Goal: Transaction & Acquisition: Purchase product/service

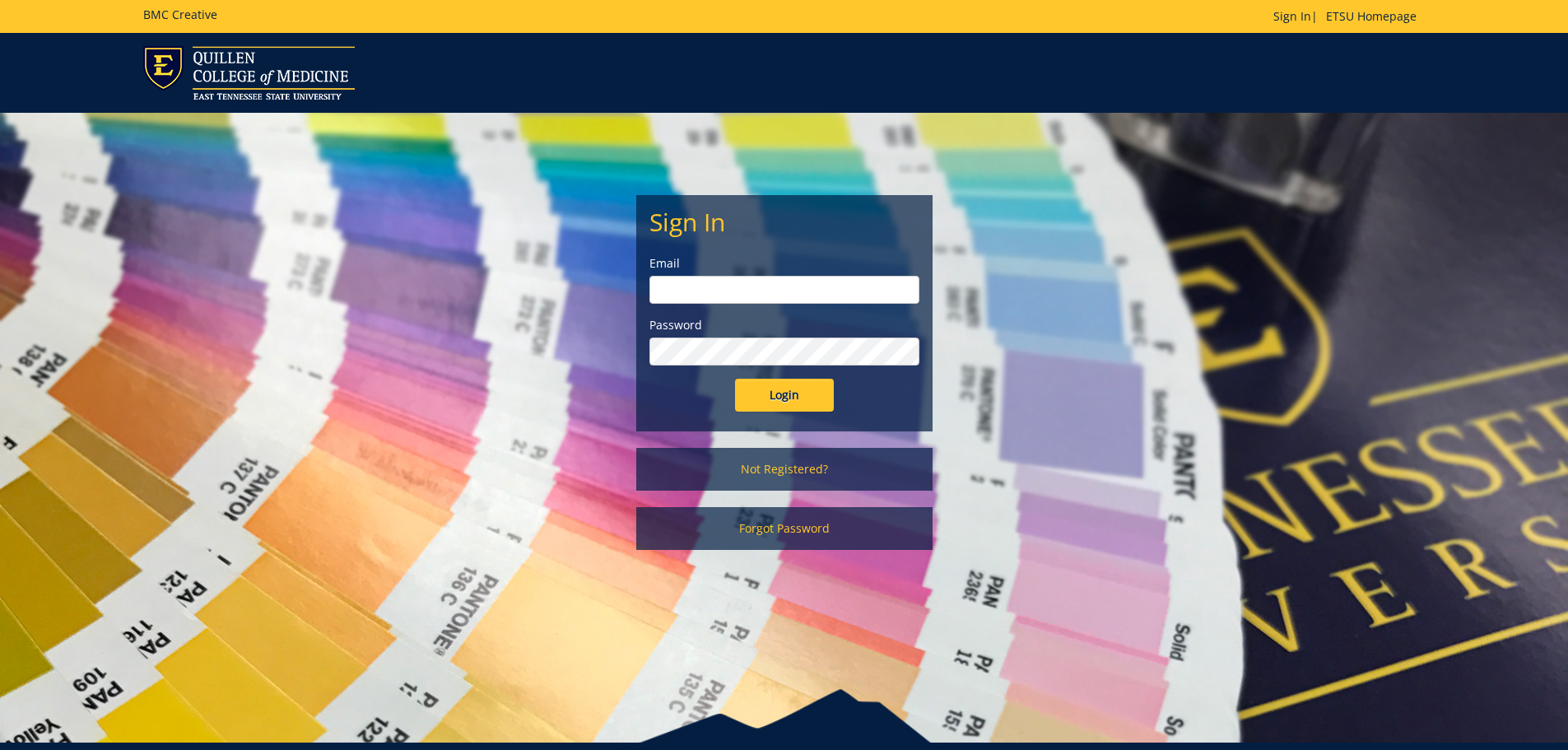
click at [777, 283] on input "email" at bounding box center [784, 289] width 270 height 28
type input "[EMAIL_ADDRESS][DOMAIN_NAME]"
click at [735, 378] on input "Login" at bounding box center [784, 395] width 98 height 33
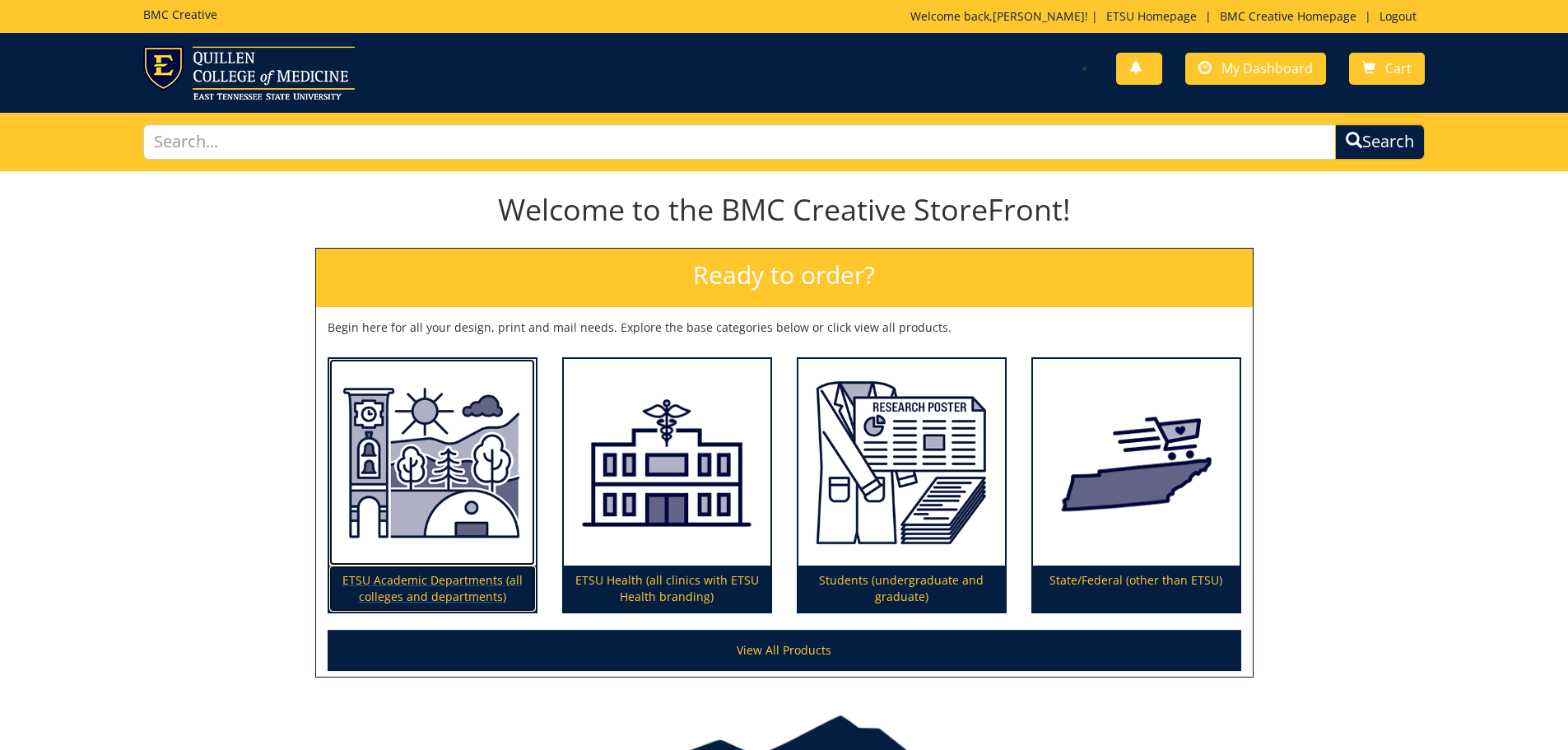
click at [483, 509] on img at bounding box center [432, 462] width 206 height 207
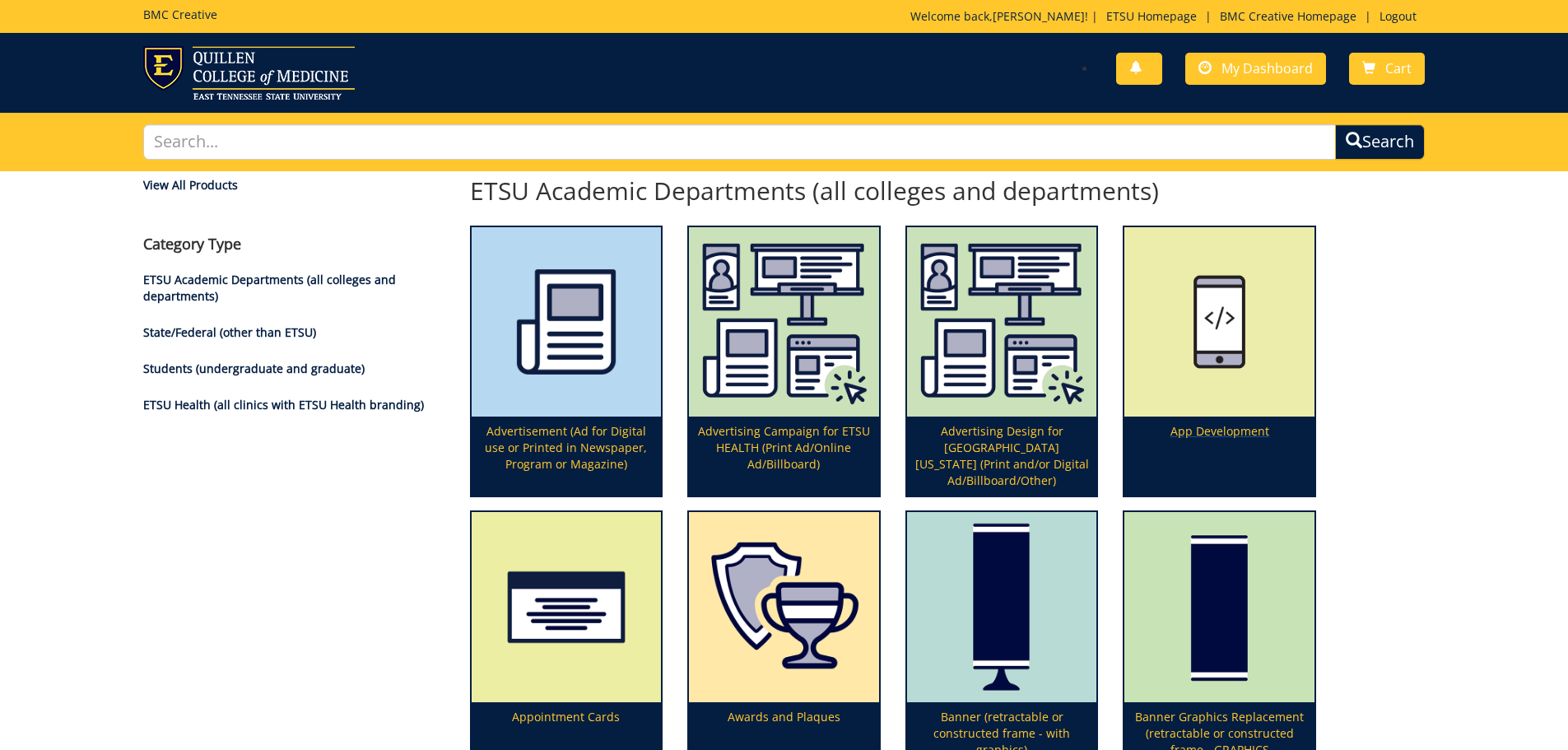
scroll to position [165, 0]
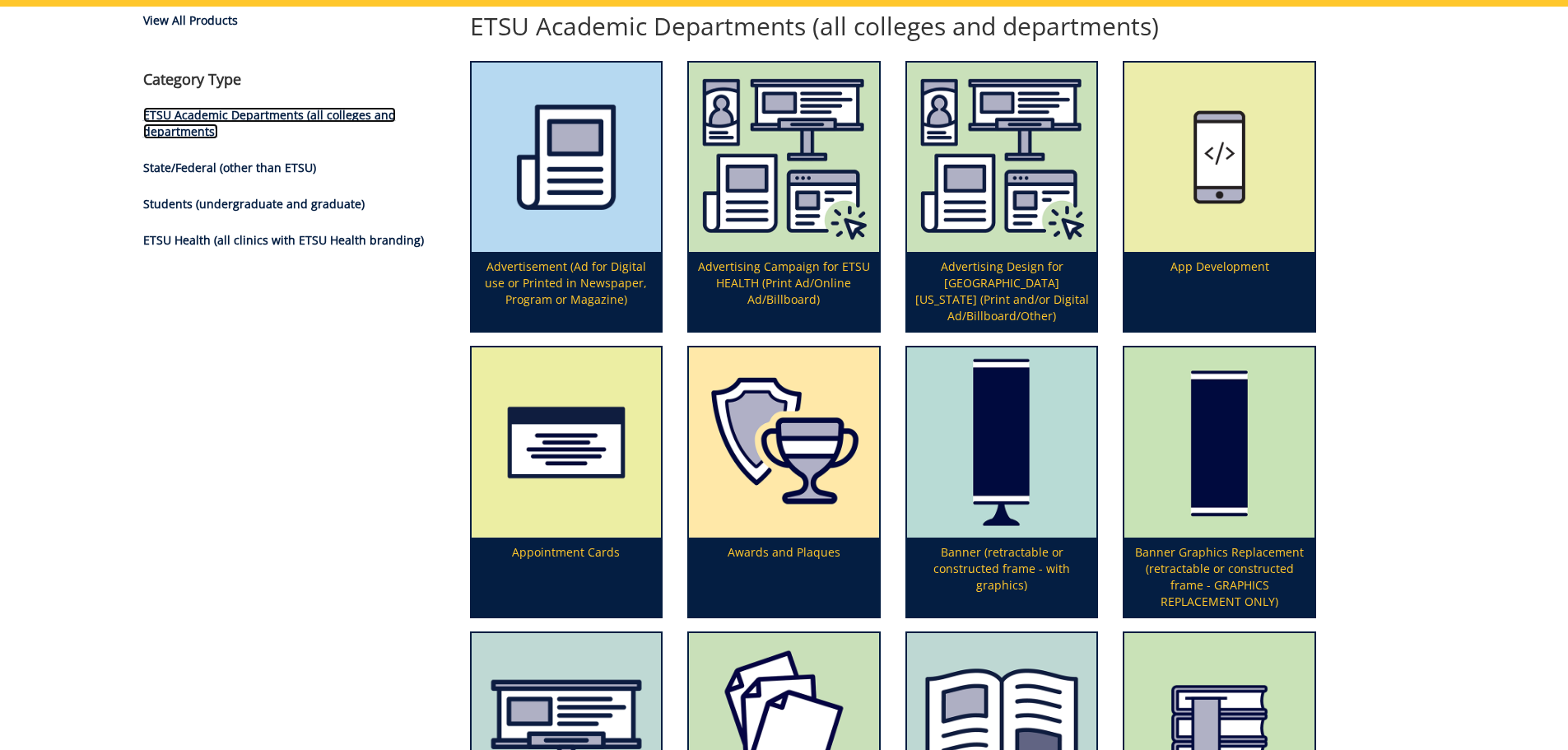
click at [253, 119] on link "ETSU Academic Departments (all colleges and departments)" at bounding box center [270, 123] width 252 height 32
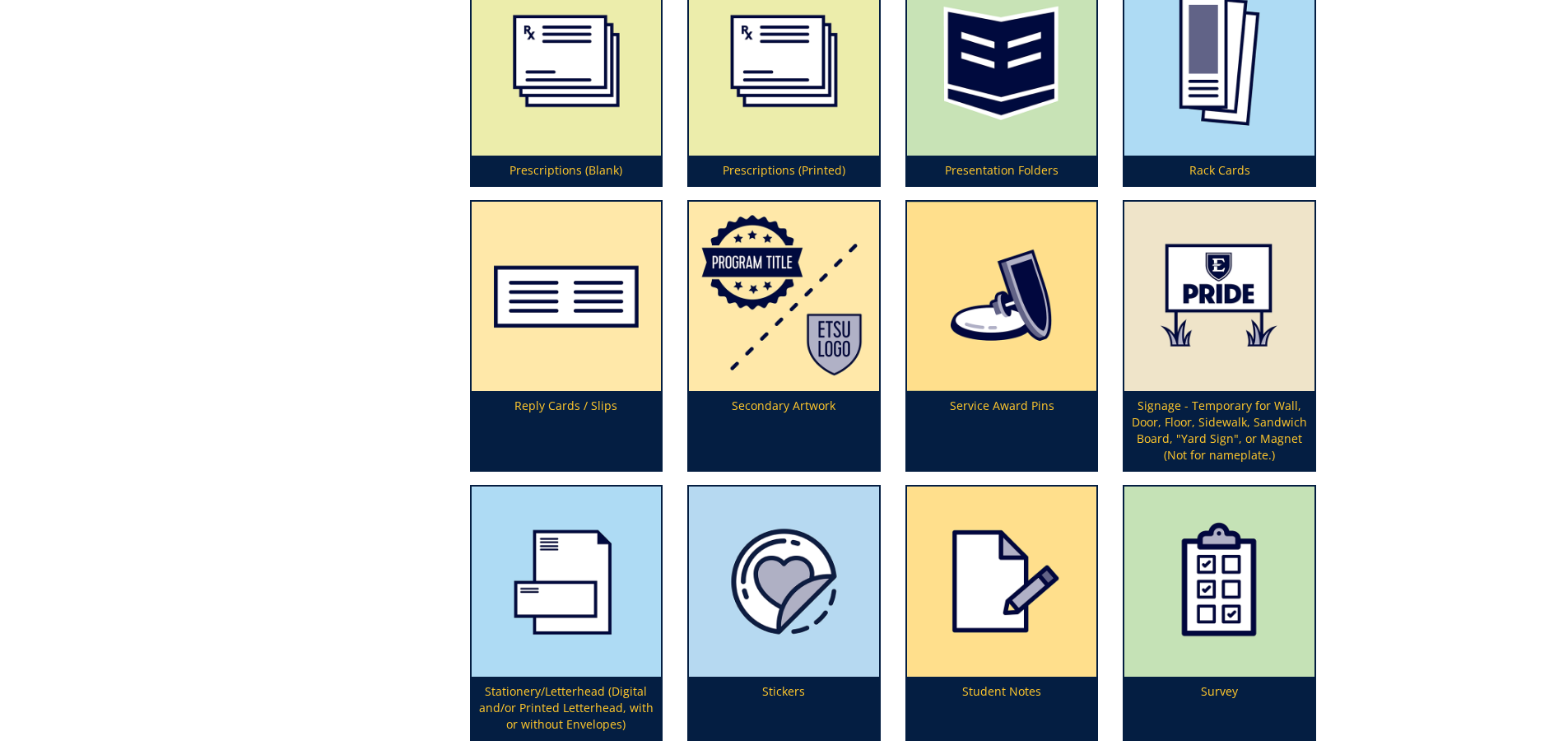
scroll to position [5022, 0]
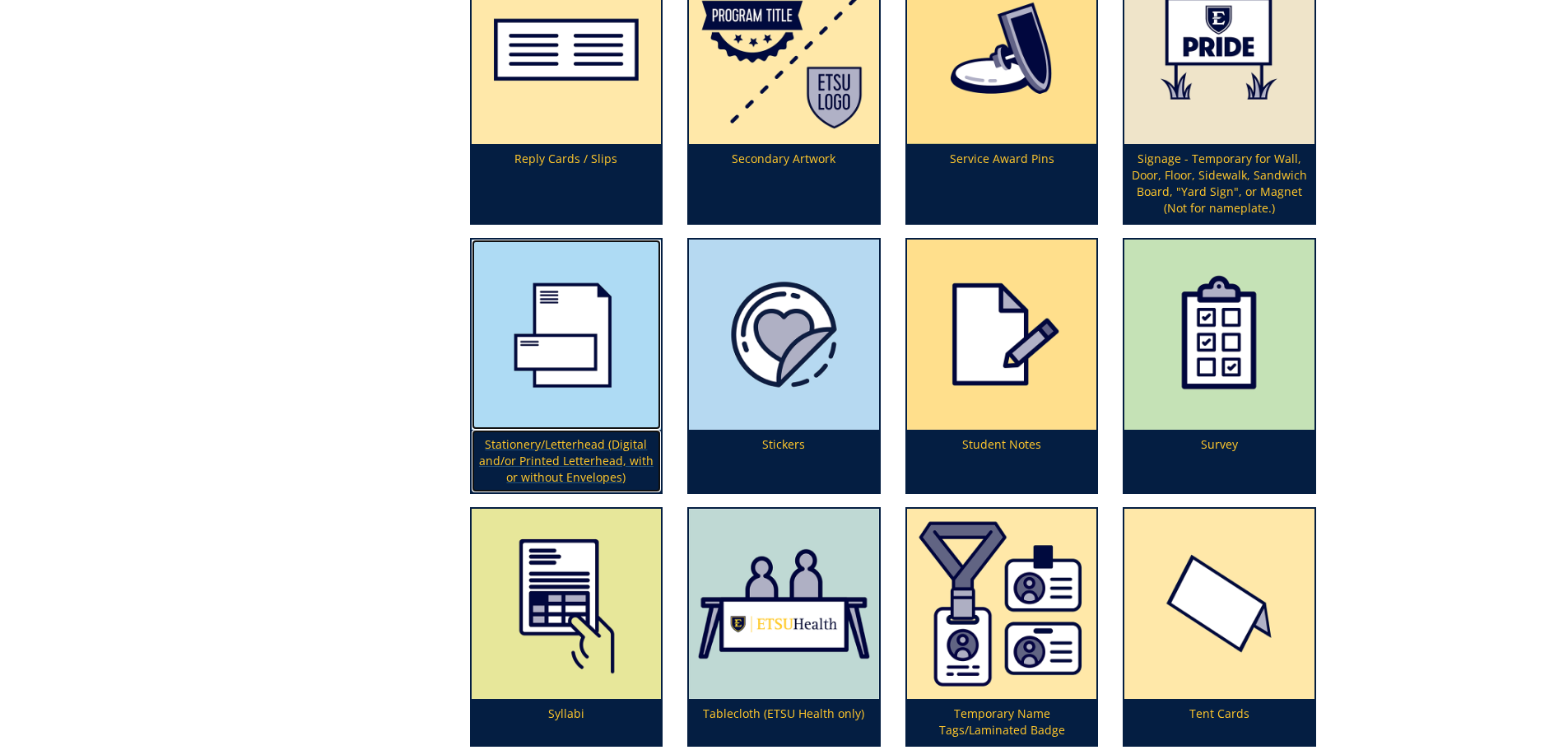
click at [542, 356] on img at bounding box center [567, 334] width 190 height 190
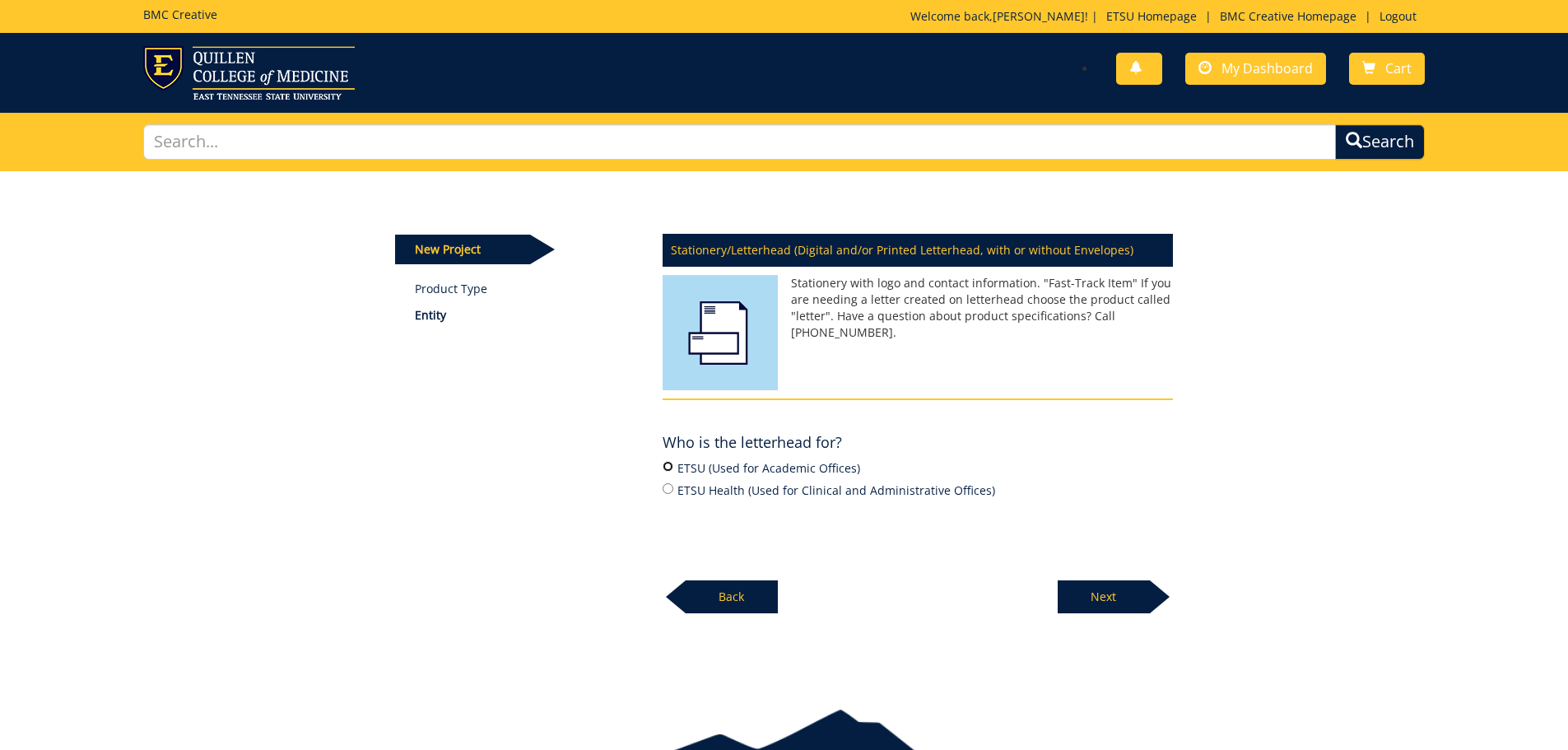
click at [670, 466] on input "ETSU (Used for Academic Offices)" at bounding box center [668, 467] width 10 height 10
radio input "true"
click at [1133, 581] on p "Next" at bounding box center [1103, 597] width 92 height 33
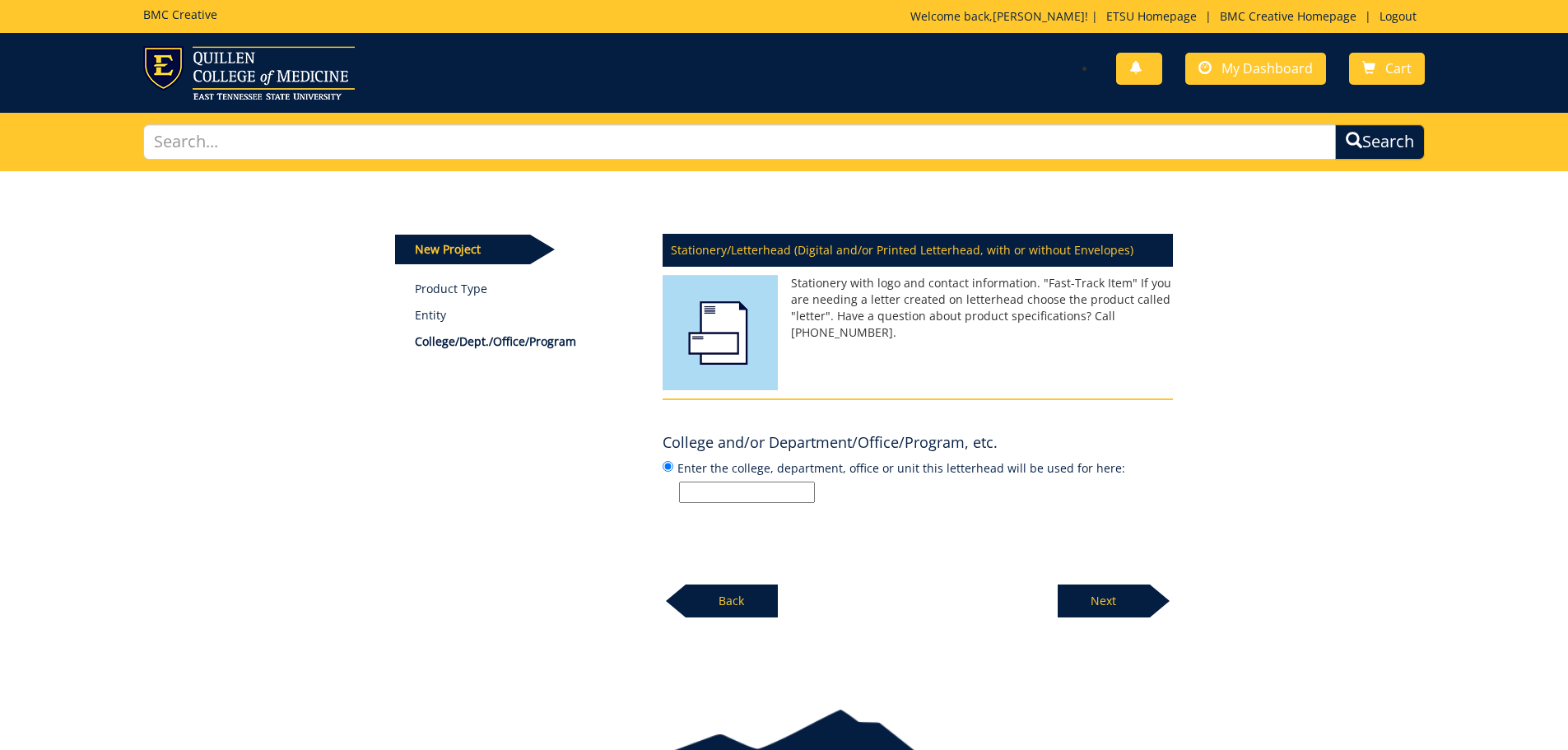
click at [705, 483] on input "Enter the college, department, office or unit this letterhead will be used for …" at bounding box center [746, 492] width 136 height 22
type input "Financial Services"
click at [1089, 594] on p "Next" at bounding box center [1103, 601] width 92 height 33
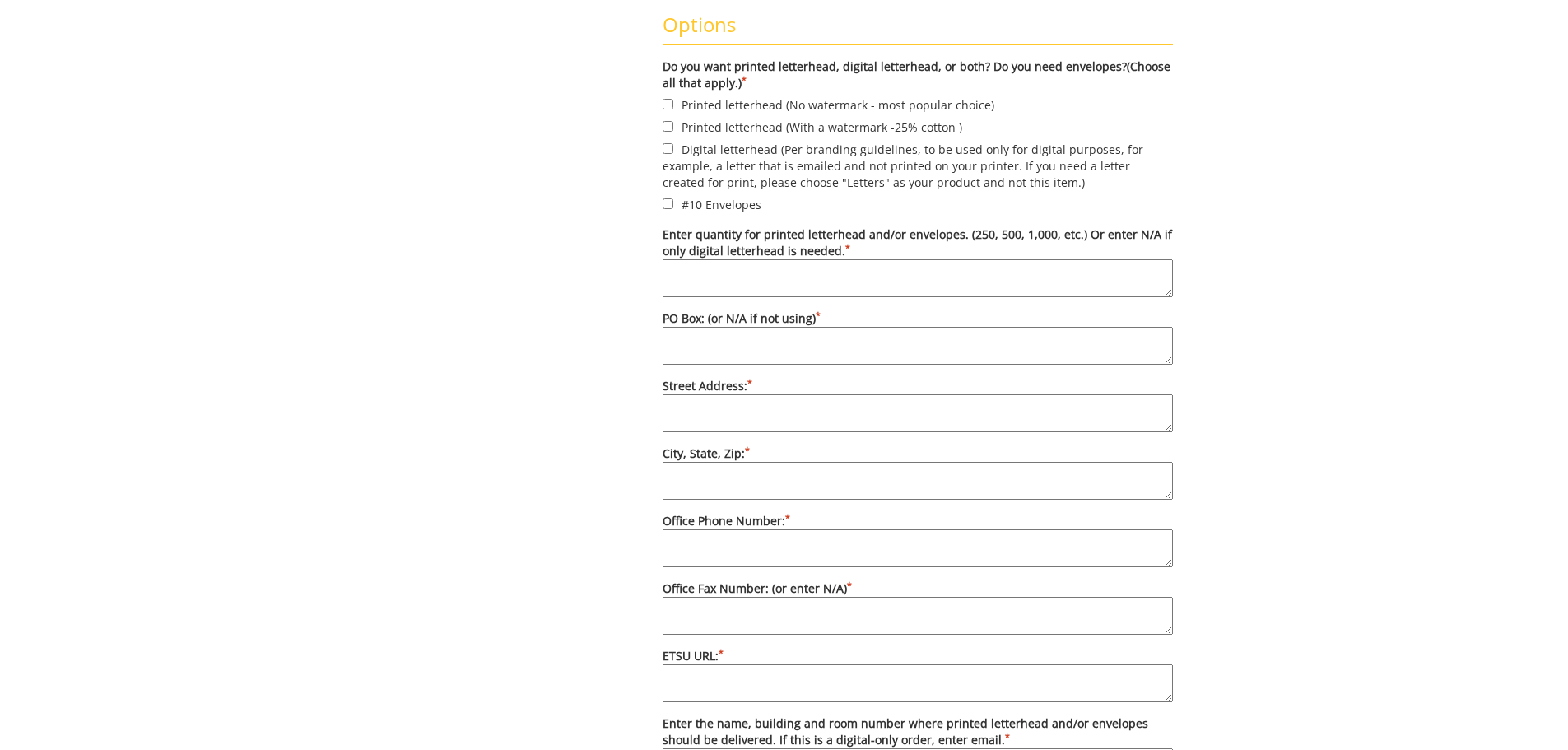
scroll to position [129, 0]
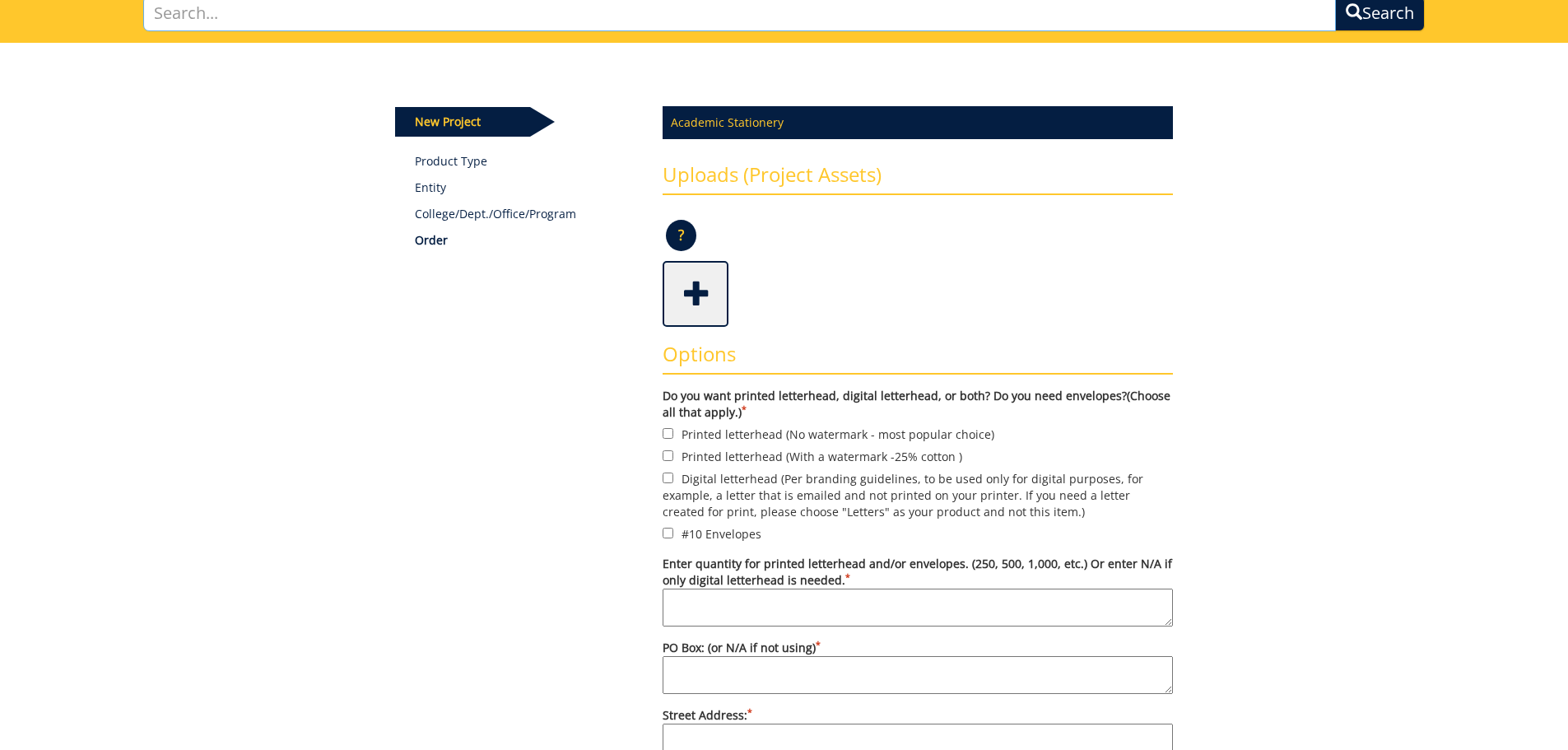
click at [252, 16] on input "text" at bounding box center [740, 13] width 1193 height 35
type input "window envelopes"
click at [1335, 0] on button "Search" at bounding box center [1380, 13] width 90 height 35
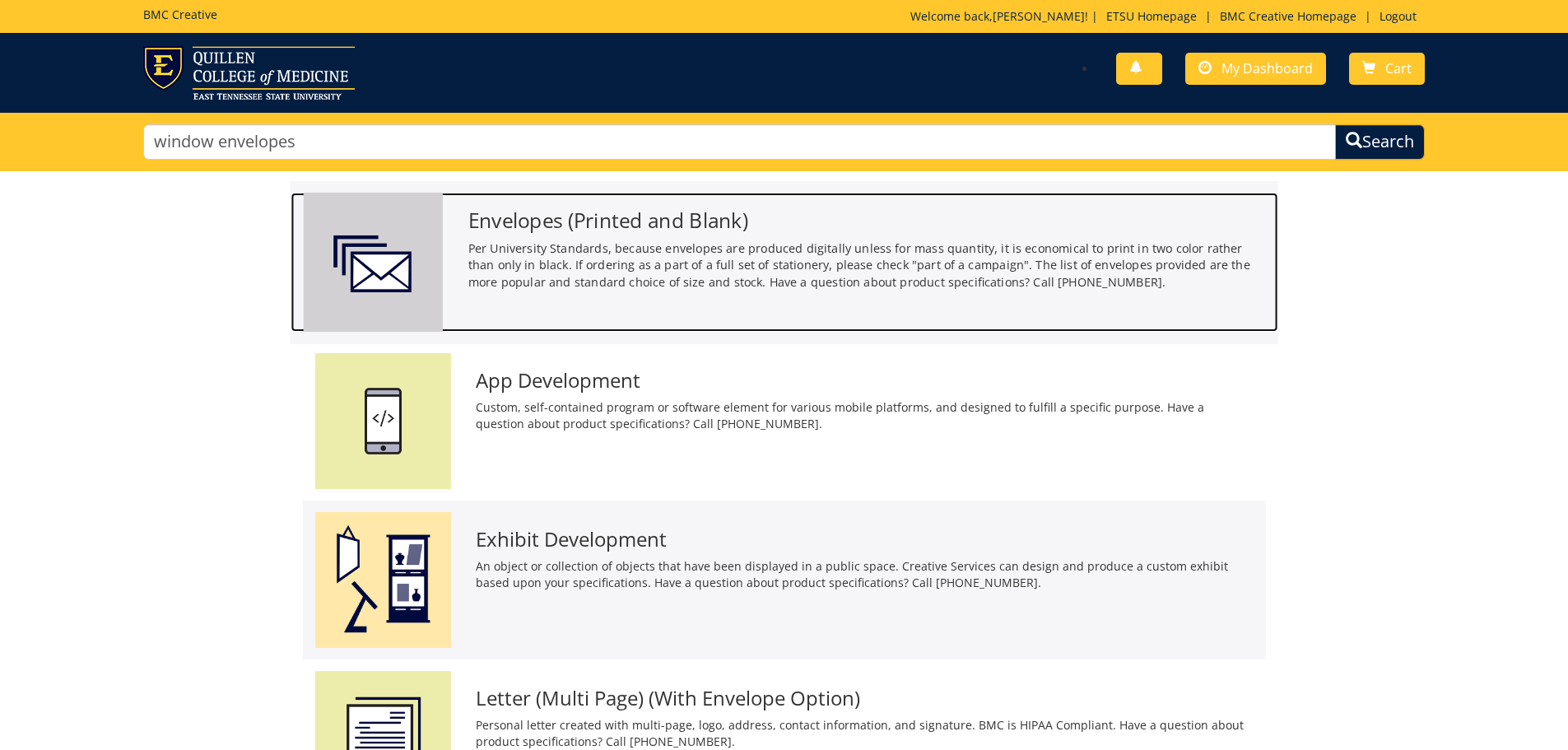
click at [661, 225] on h3 "Envelopes (Printed and Blank)" at bounding box center [866, 220] width 797 height 22
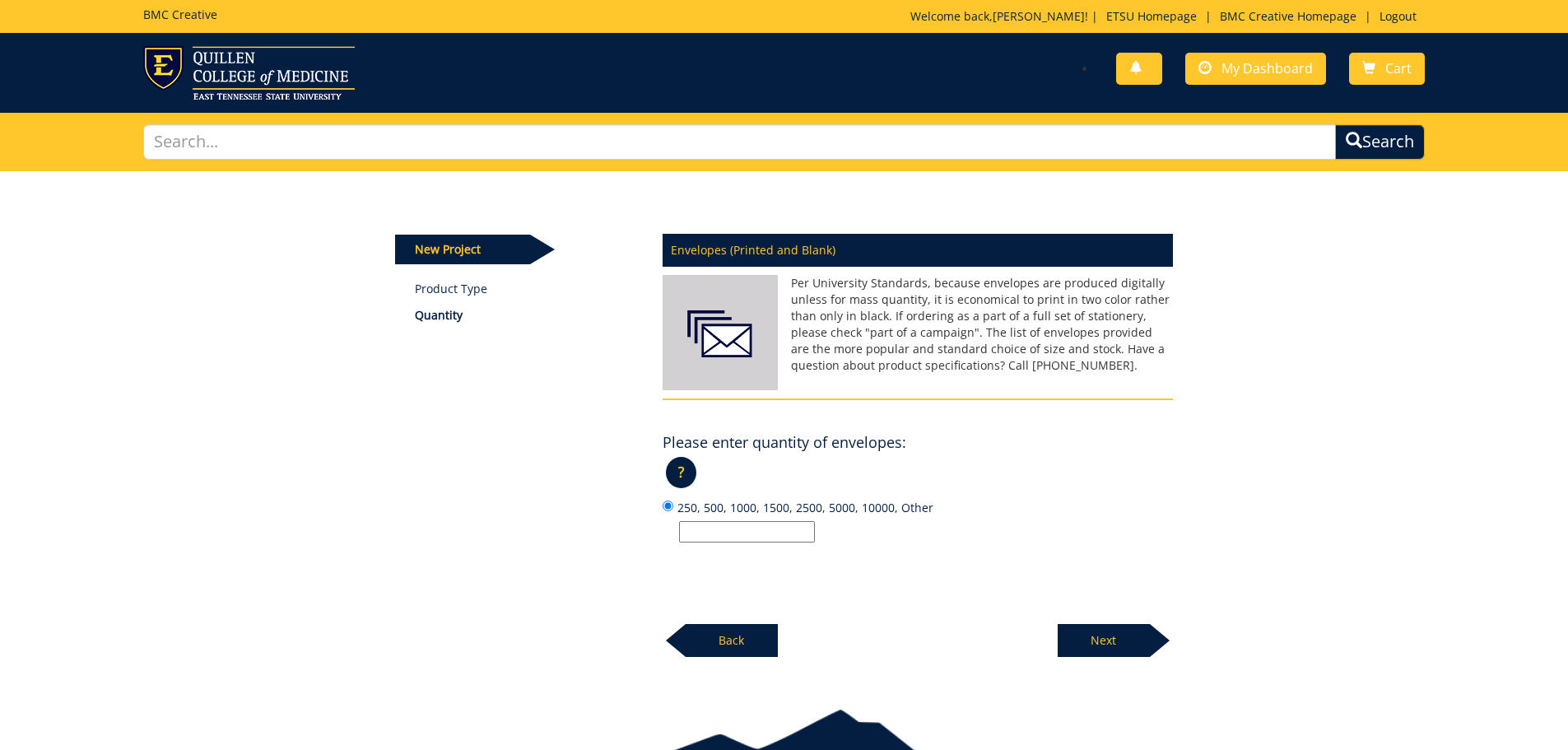
click at [740, 542] on input "250, 500, 1000, 1500, 2500, 5000, 10000, Other" at bounding box center [746, 531] width 136 height 22
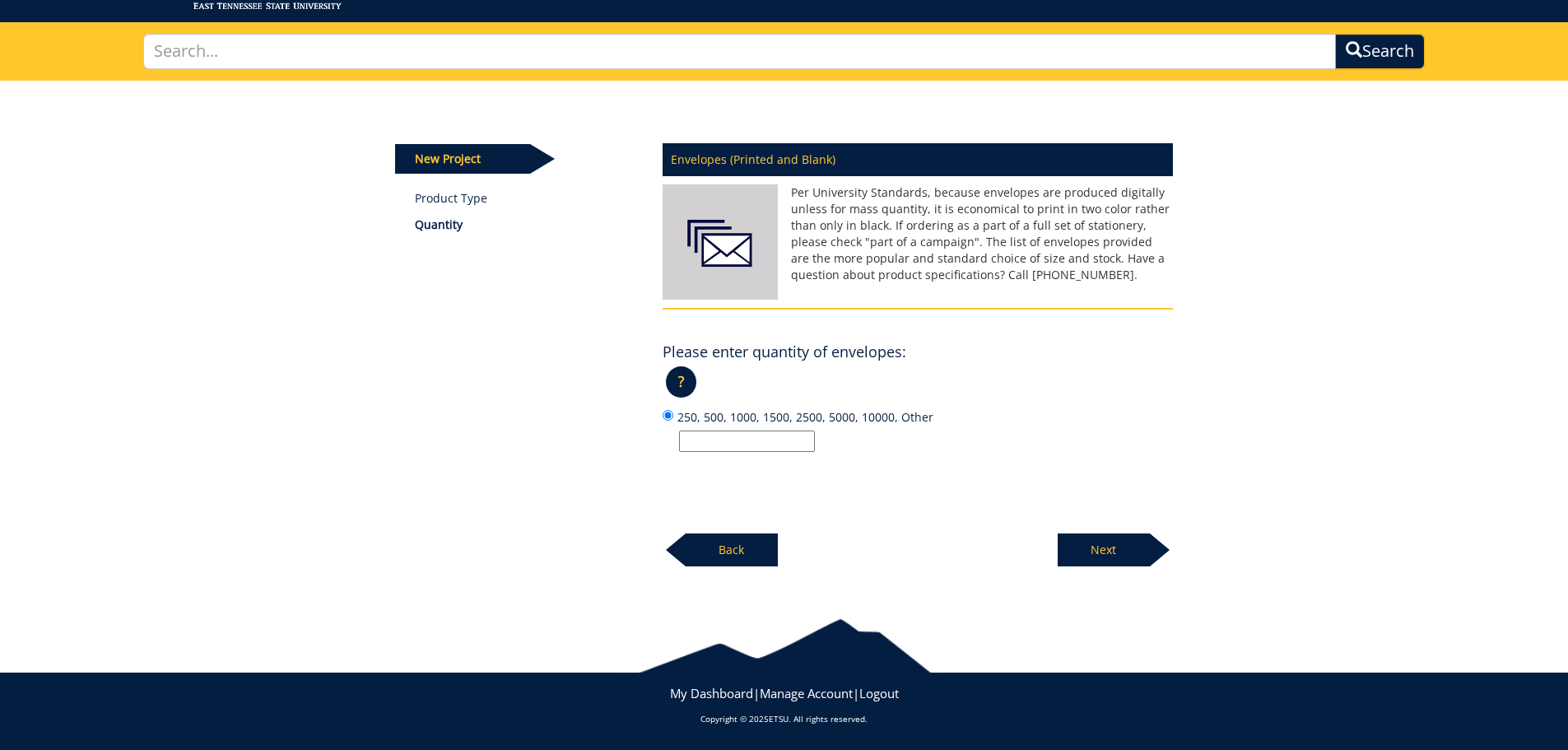
click at [734, 446] on input "250, 500, 1000, 1500, 2500, 5000, 10000, Other" at bounding box center [746, 441] width 136 height 22
click at [435, 200] on link "Product Type" at bounding box center [526, 198] width 223 height 16
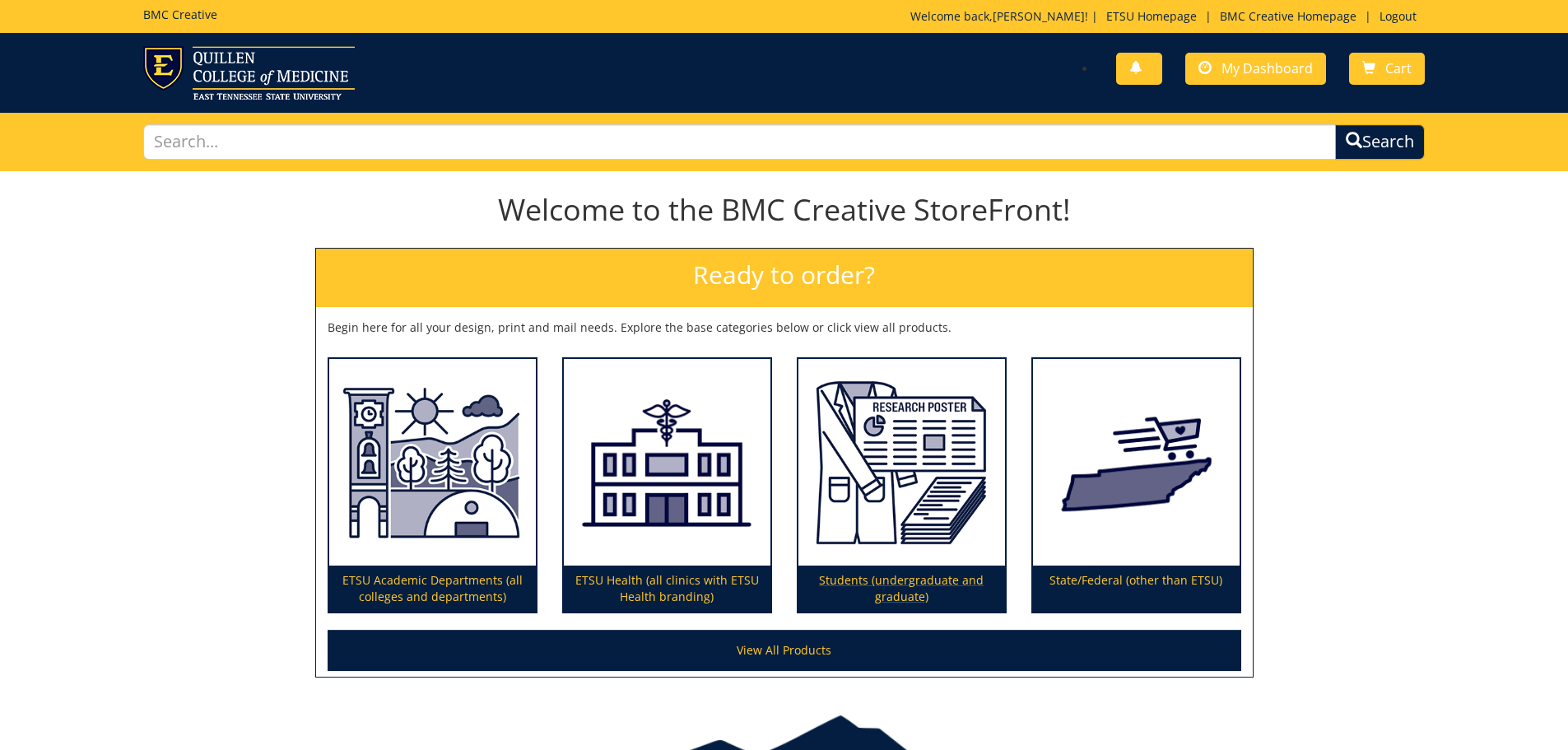
scroll to position [96, 0]
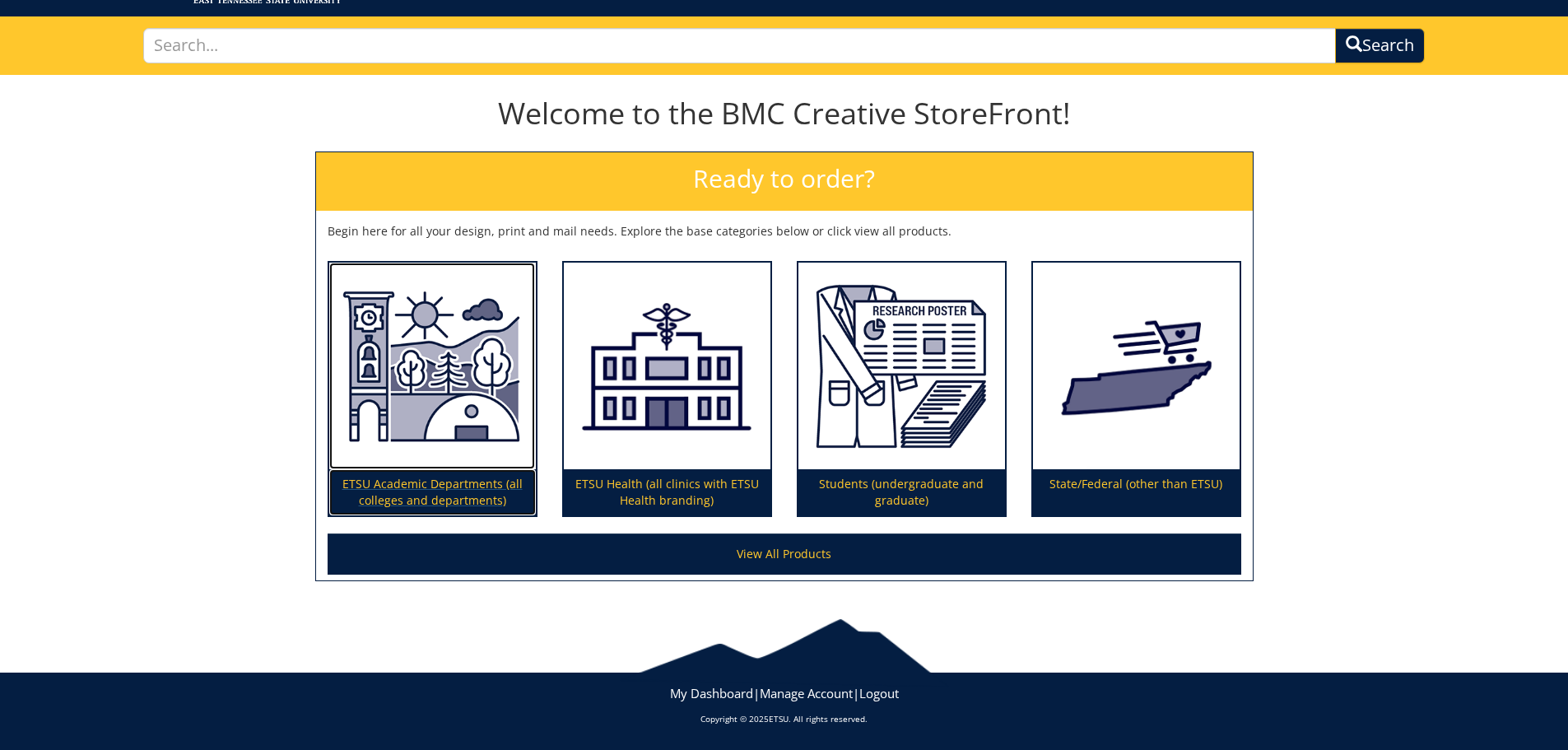
click at [486, 495] on p "ETSU Academic Departments (all colleges and departments)" at bounding box center [432, 492] width 206 height 46
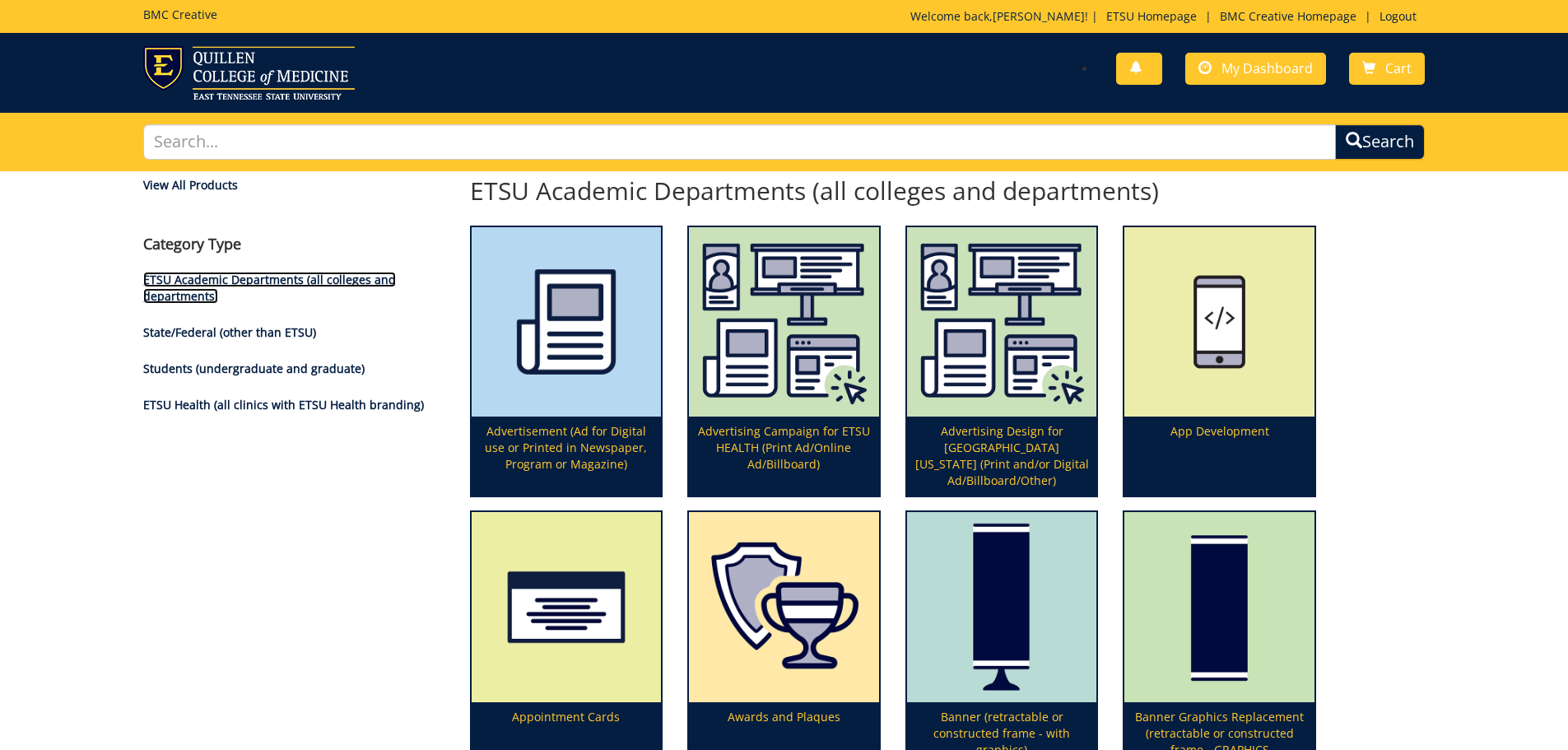
click at [283, 285] on link "ETSU Academic Departments (all colleges and departments)" at bounding box center [270, 287] width 252 height 32
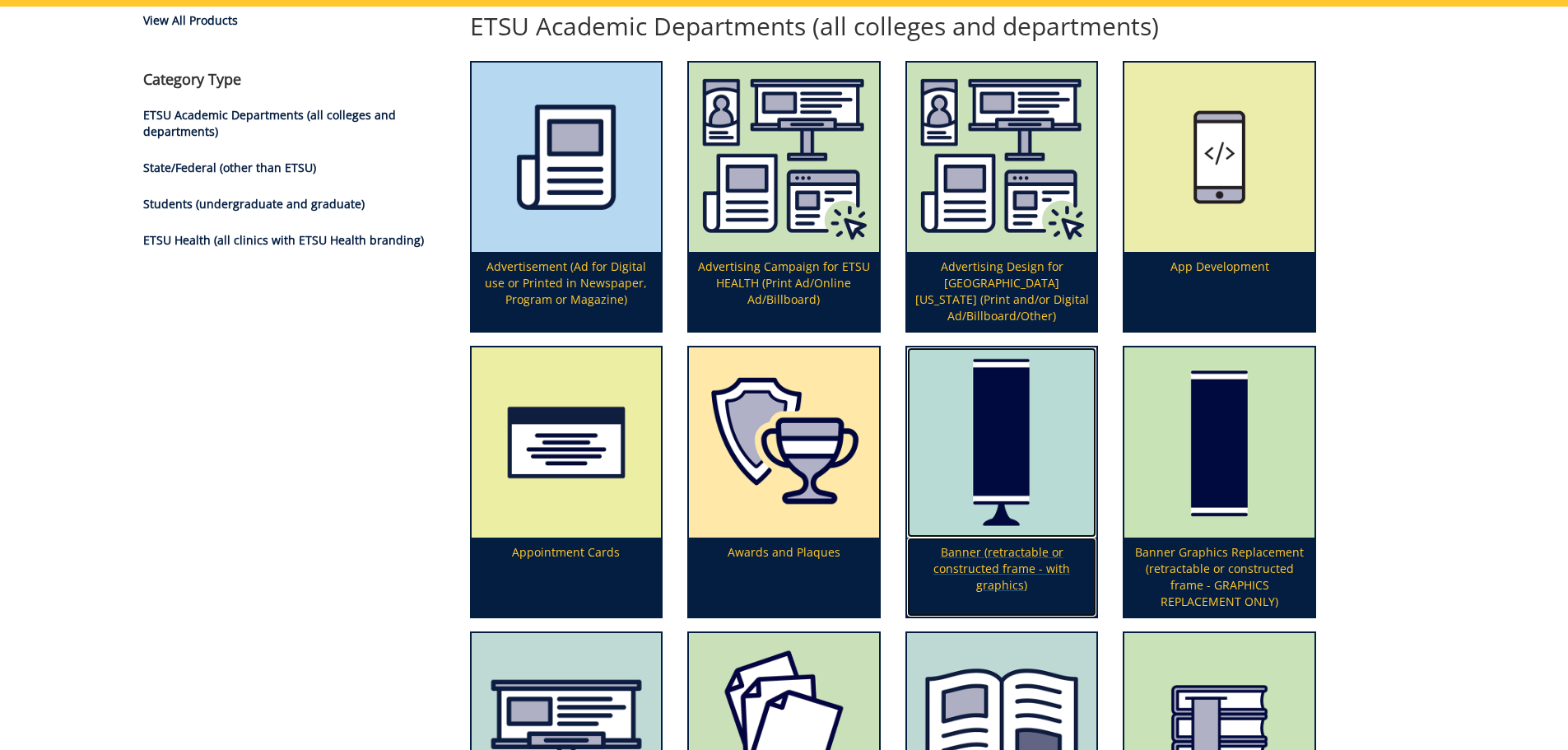
click at [1023, 469] on img at bounding box center [1002, 442] width 190 height 190
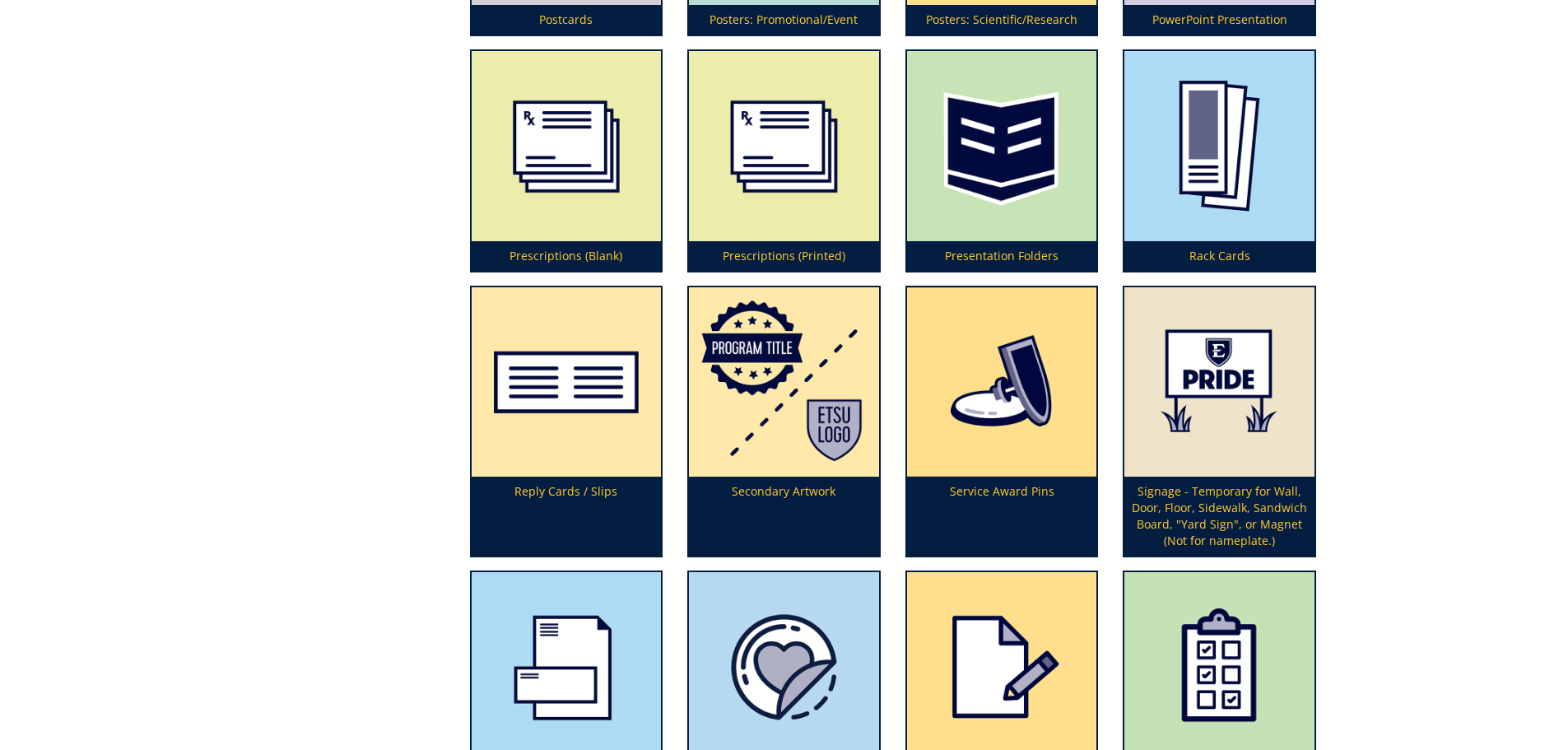
scroll to position [4853, 0]
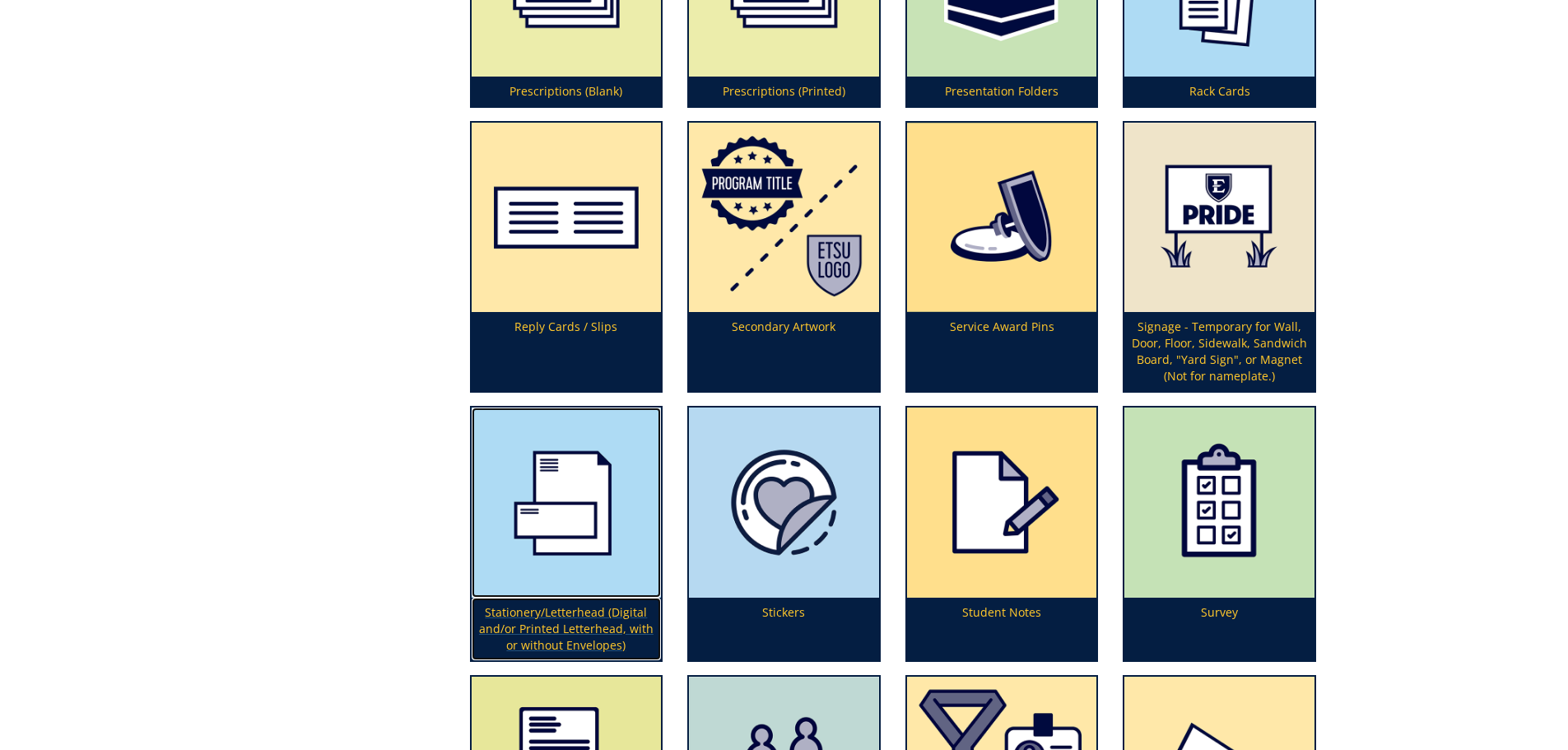
click at [632, 582] on img at bounding box center [567, 503] width 190 height 190
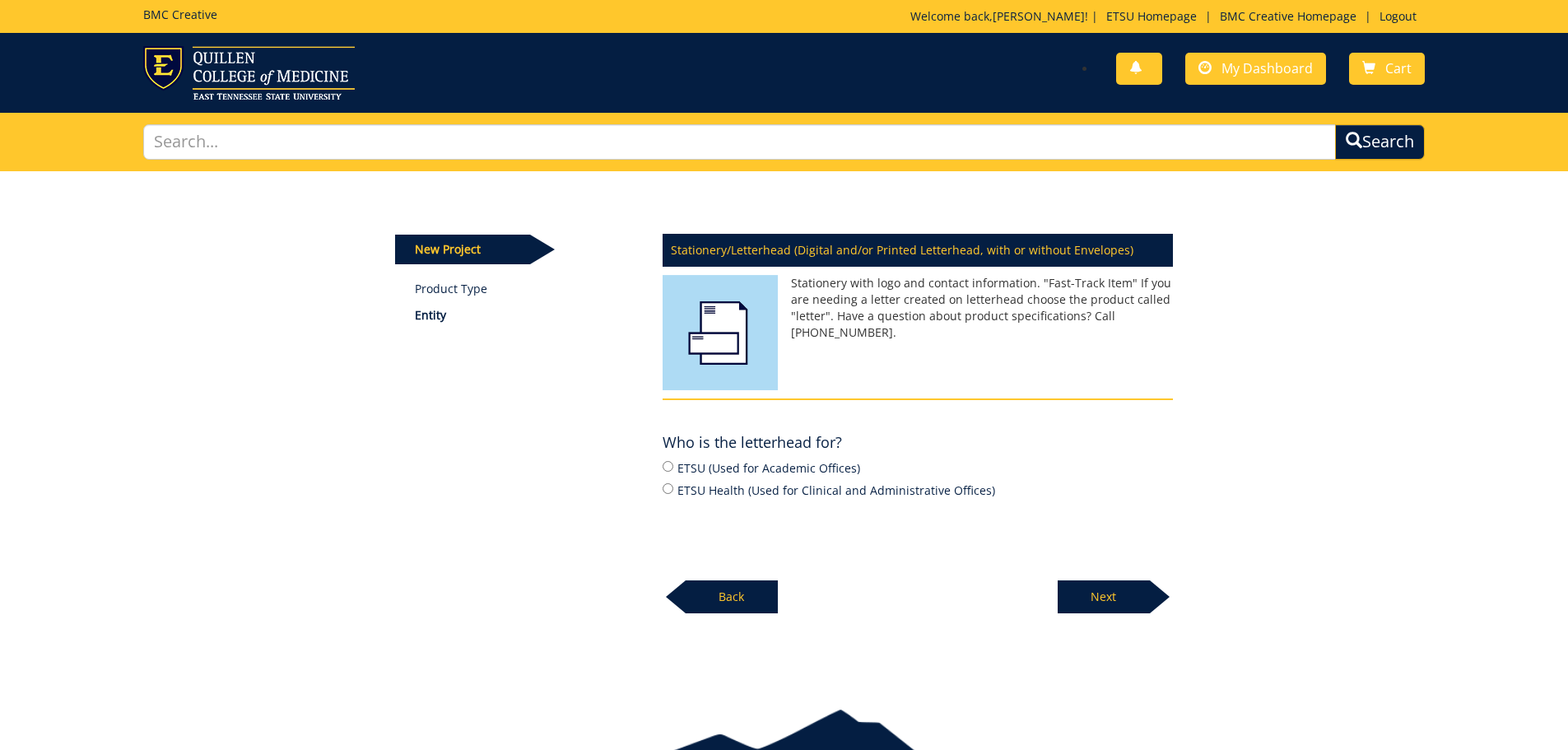
click at [729, 467] on label "ETSU (Used for Academic Offices)" at bounding box center [917, 467] width 511 height 18
click at [673, 467] on input "ETSU (Used for Academic Offices)" at bounding box center [668, 467] width 10 height 10
radio input "true"
click at [1110, 592] on p "Next" at bounding box center [1103, 597] width 92 height 33
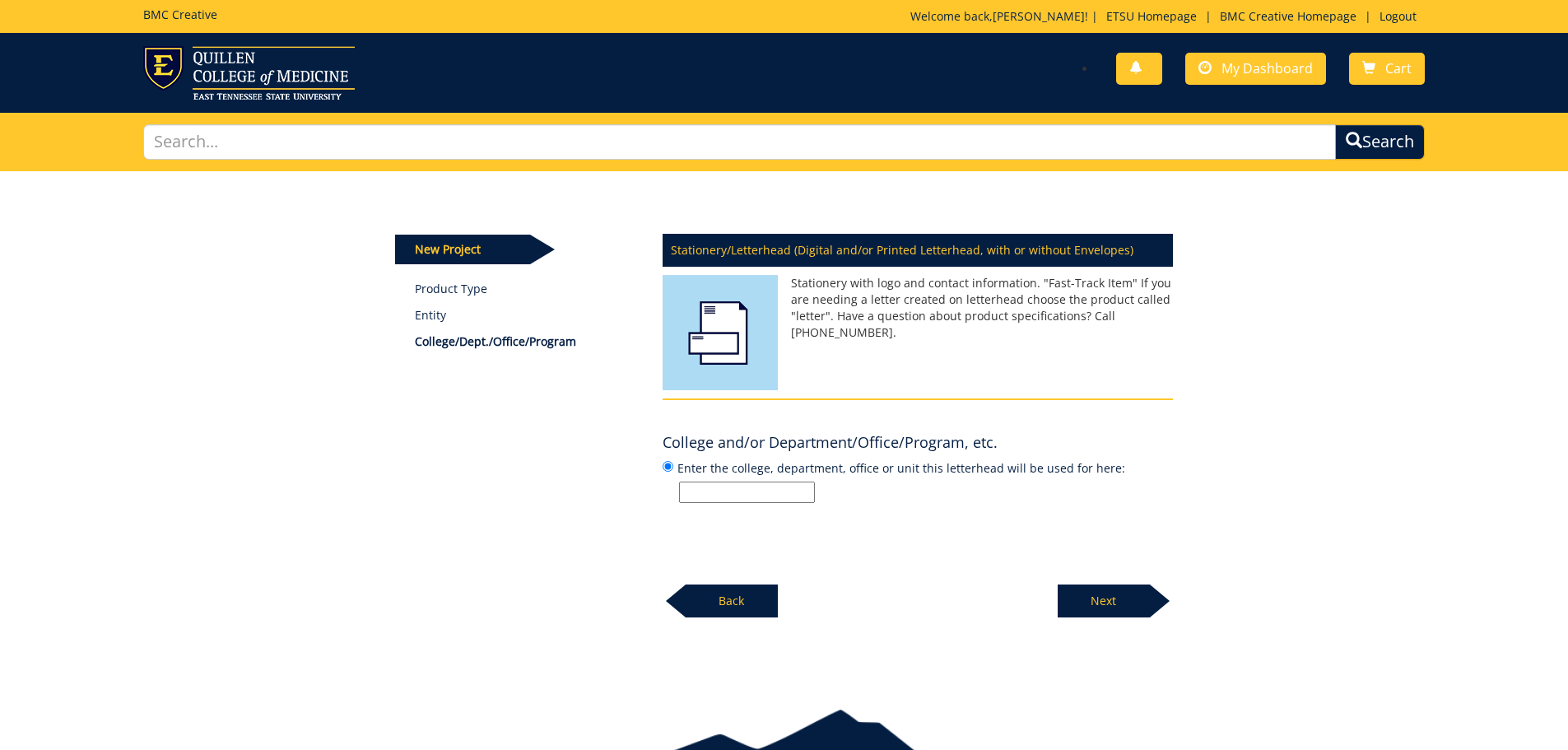
click at [722, 497] on input "Enter the college, department, office or unit this letterhead will be used for …" at bounding box center [746, 492] width 136 height 22
type input "Financial Services"
click at [1090, 602] on p "Next" at bounding box center [1103, 601] width 92 height 33
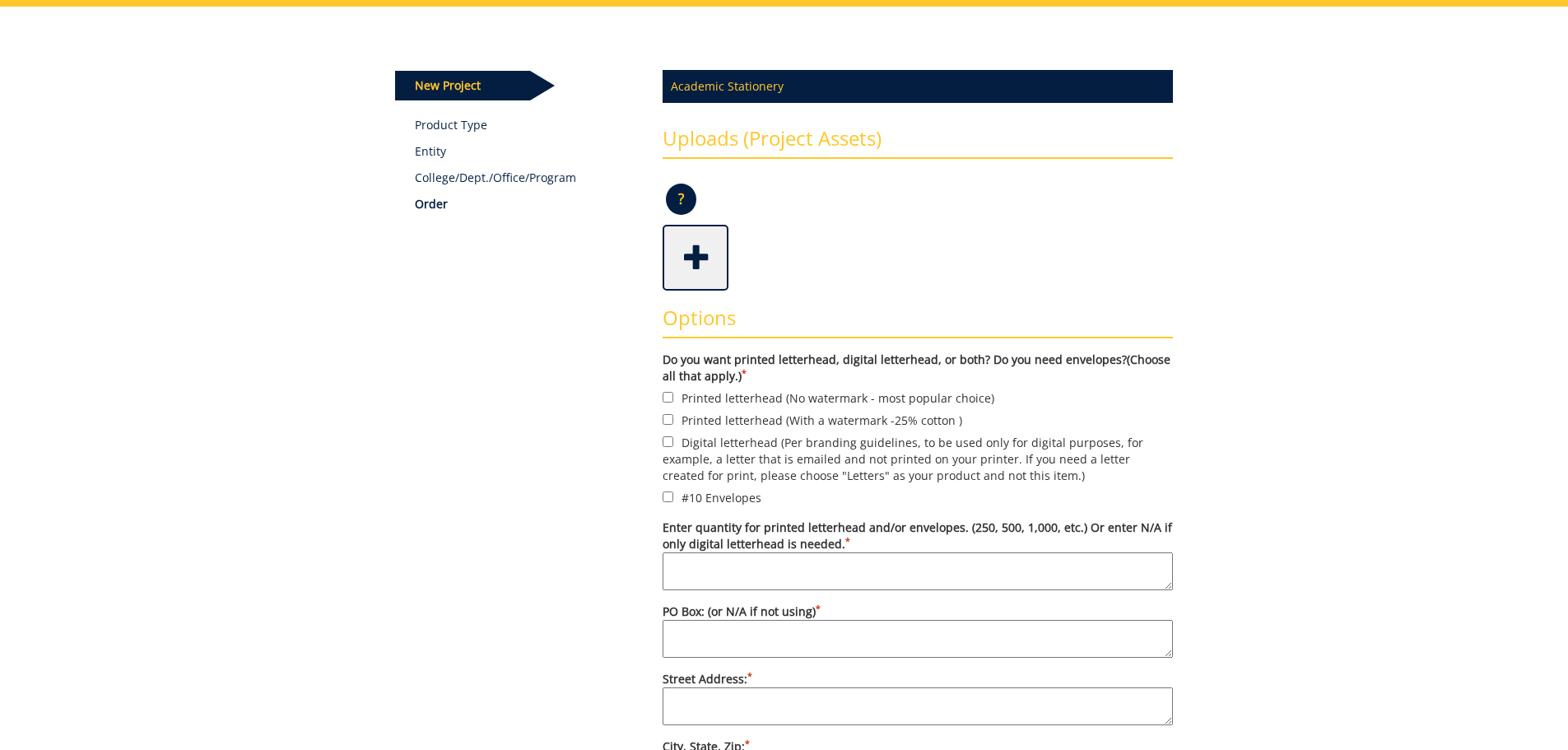
scroll to position [247, 0]
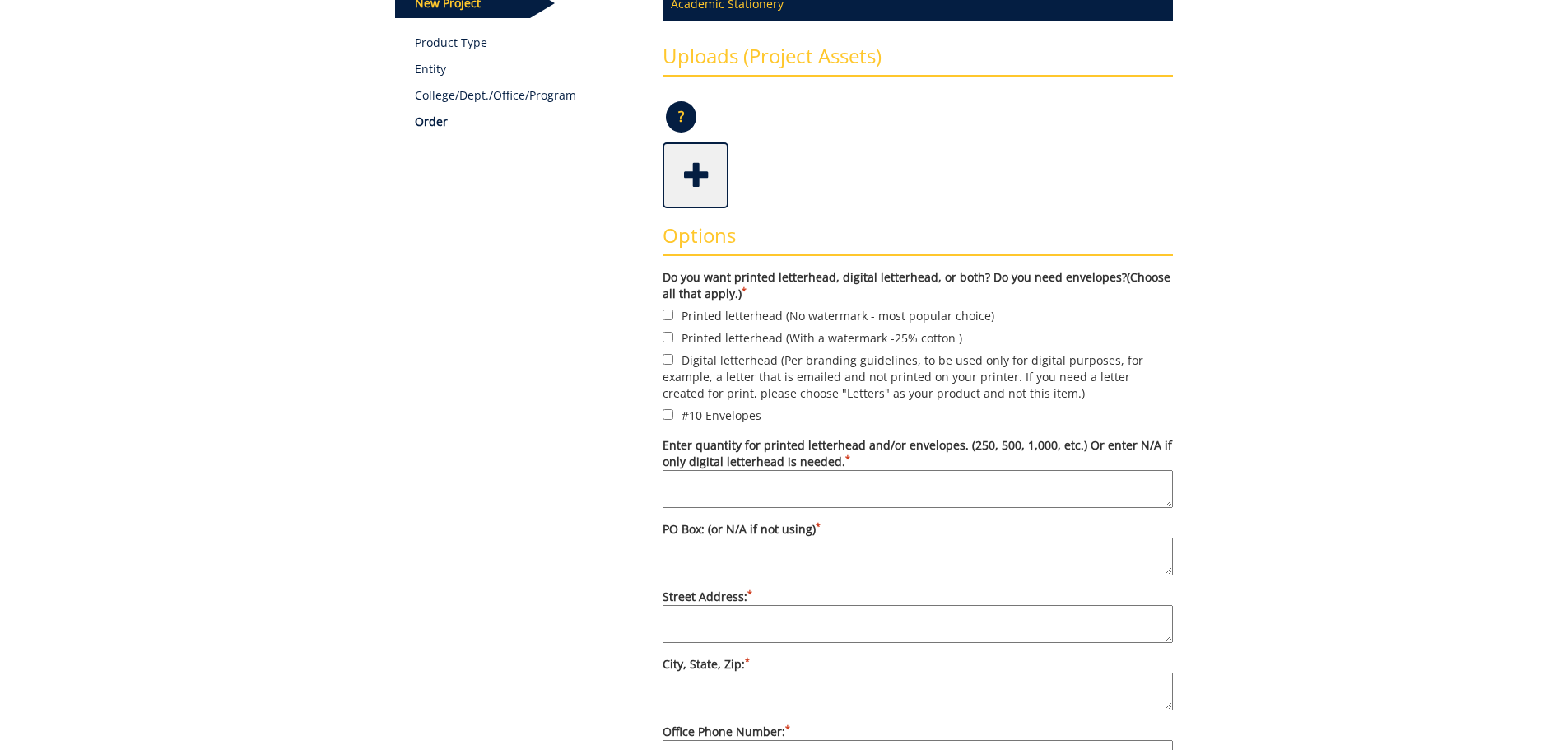
drag, startPoint x: 699, startPoint y: 490, endPoint x: 717, endPoint y: 489, distance: 18.0
click at [699, 490] on textarea "Enter quantity for printed letterhead and/or envelopes. (250, 500, 1,000, etc.)…" at bounding box center [917, 489] width 511 height 38
type textarea "1000 Window envelopes"
click at [785, 557] on textarea "PO Box: (or N/A if not using) *" at bounding box center [917, 556] width 511 height 38
type textarea "PO Box 70732"
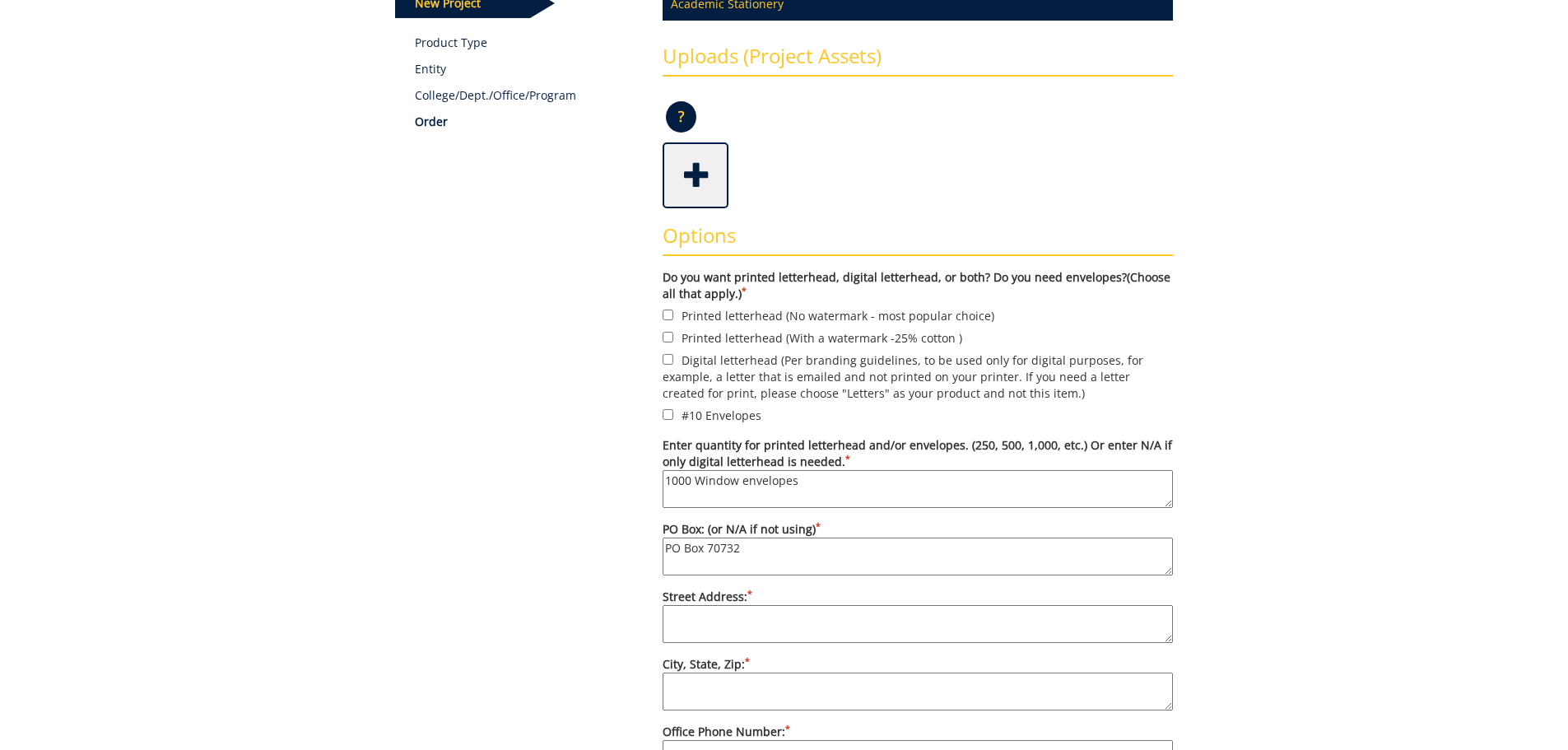
click at [758, 623] on textarea "Street Address: *" at bounding box center [917, 624] width 511 height 38
click at [670, 617] on textarea "[GEOGRAPHIC_DATA], [GEOGRAPHIC_DATA]" at bounding box center [917, 624] width 511 height 38
click at [784, 611] on textarea "[GEOGRAPHIC_DATA], [GEOGRAPHIC_DATA]" at bounding box center [917, 624] width 511 height 38
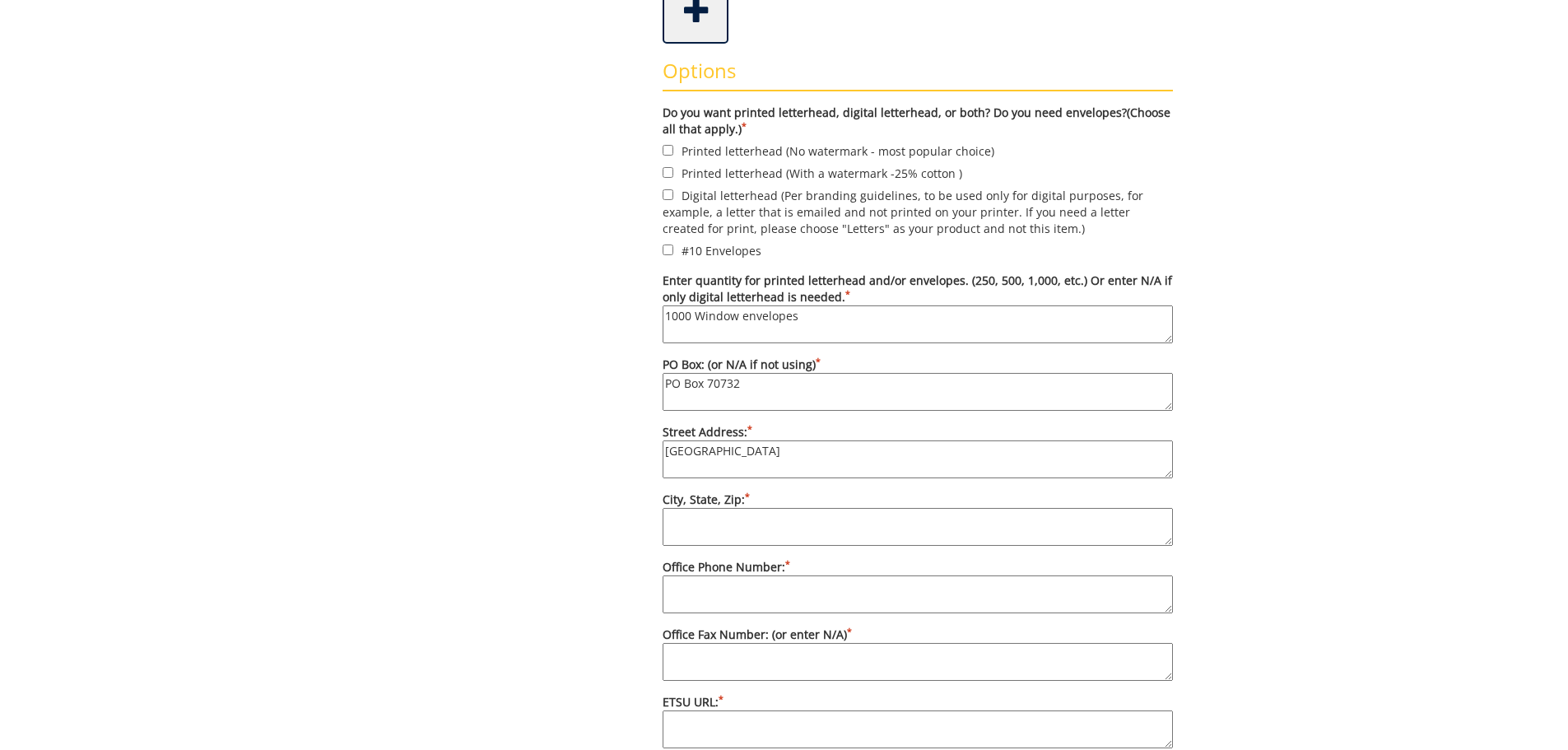
type textarea "[GEOGRAPHIC_DATA]"
click at [720, 530] on textarea "City, State, Zip: *" at bounding box center [917, 527] width 511 height 38
type textarea "TN"
click at [714, 587] on textarea "Office Phone Number: *" at bounding box center [917, 594] width 511 height 38
type textarea "[PHONE_NUMBER]"
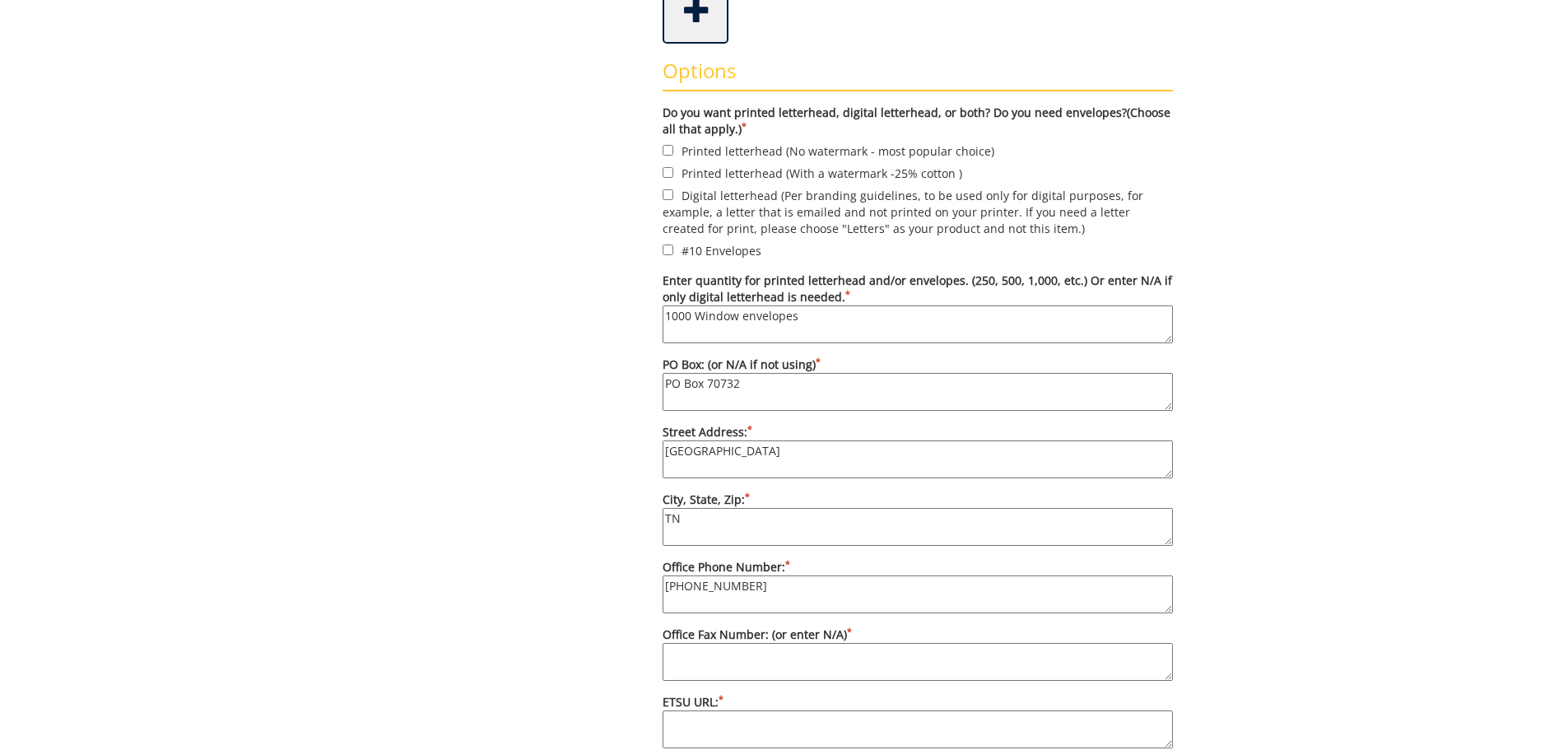
click at [676, 673] on textarea "Office Fax Number: (or enter N/A) *" at bounding box center [917, 662] width 511 height 38
type textarea "423-439-"
click at [670, 255] on input "#10 Envelopes" at bounding box center [668, 250] width 10 height 10
checkbox input "true"
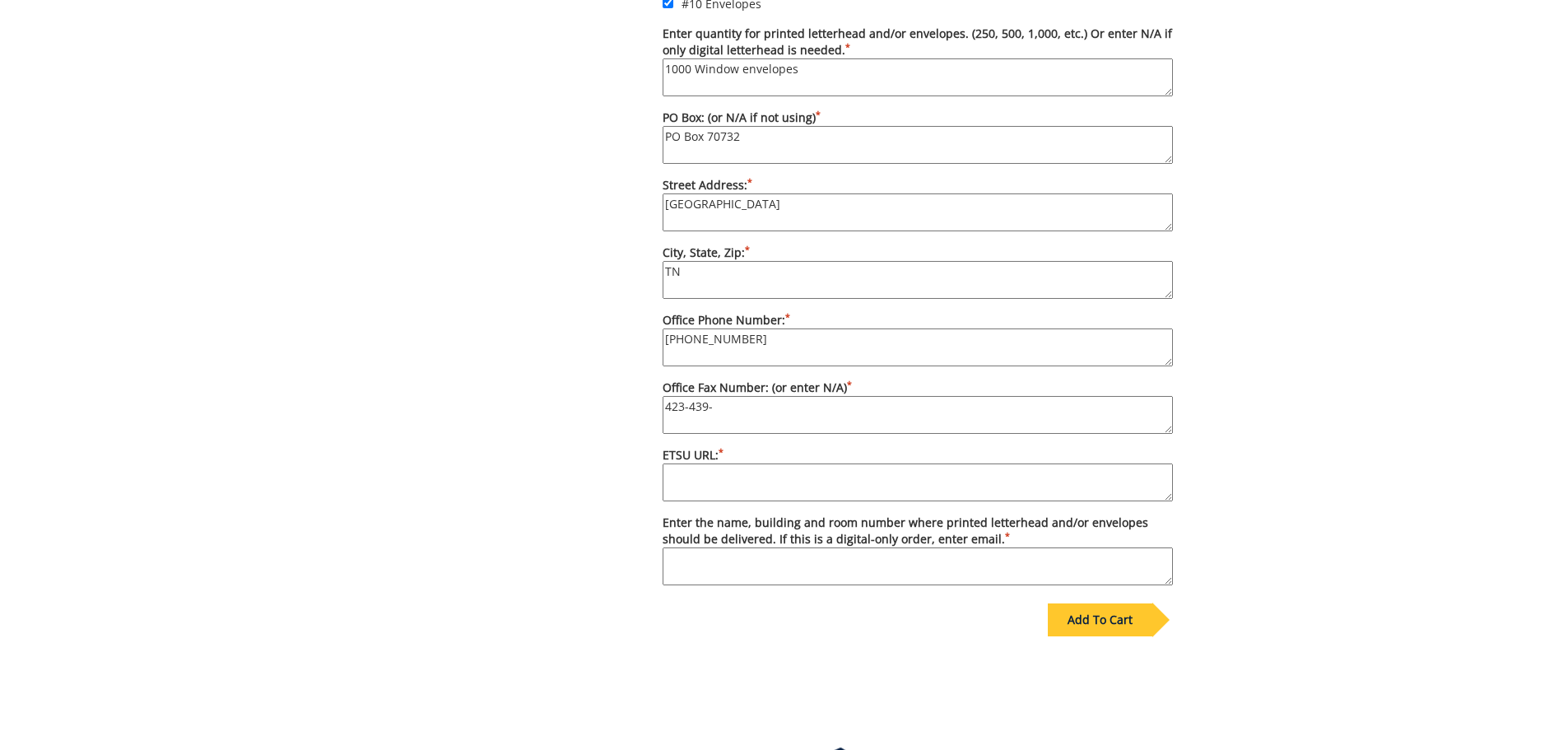
click at [731, 391] on label "Office Fax Number: (or enter N/A) * 423-439-" at bounding box center [917, 406] width 511 height 54
click at [731, 396] on textarea "423-439-" at bounding box center [917, 415] width 511 height 38
type textarea "423-439-4650"
click at [711, 479] on textarea "ETSU URL: *" at bounding box center [917, 482] width 511 height 38
type textarea "etsu.edu/bf"
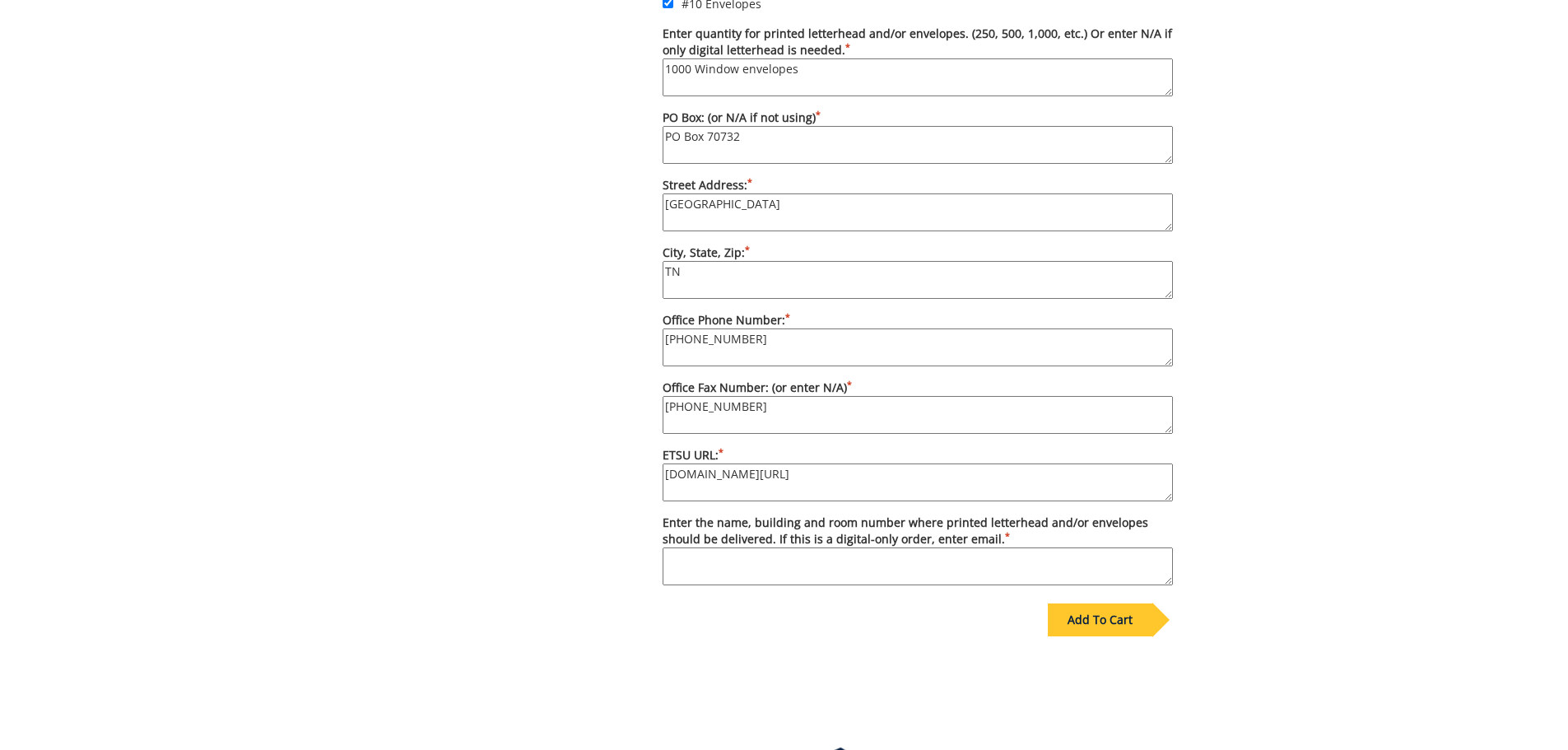
click at [775, 559] on textarea "Enter the name, building and room number where printed letterhead and/or envelo…" at bounding box center [917, 567] width 511 height 38
type textarea "Burgin Dossett / Room 201"
drag, startPoint x: 736, startPoint y: 69, endPoint x: 693, endPoint y: 71, distance: 43.0
click at [693, 71] on textarea "1000 Window envelopes" at bounding box center [917, 78] width 511 height 38
drag, startPoint x: 708, startPoint y: 71, endPoint x: 1070, endPoint y: 625, distance: 661.8
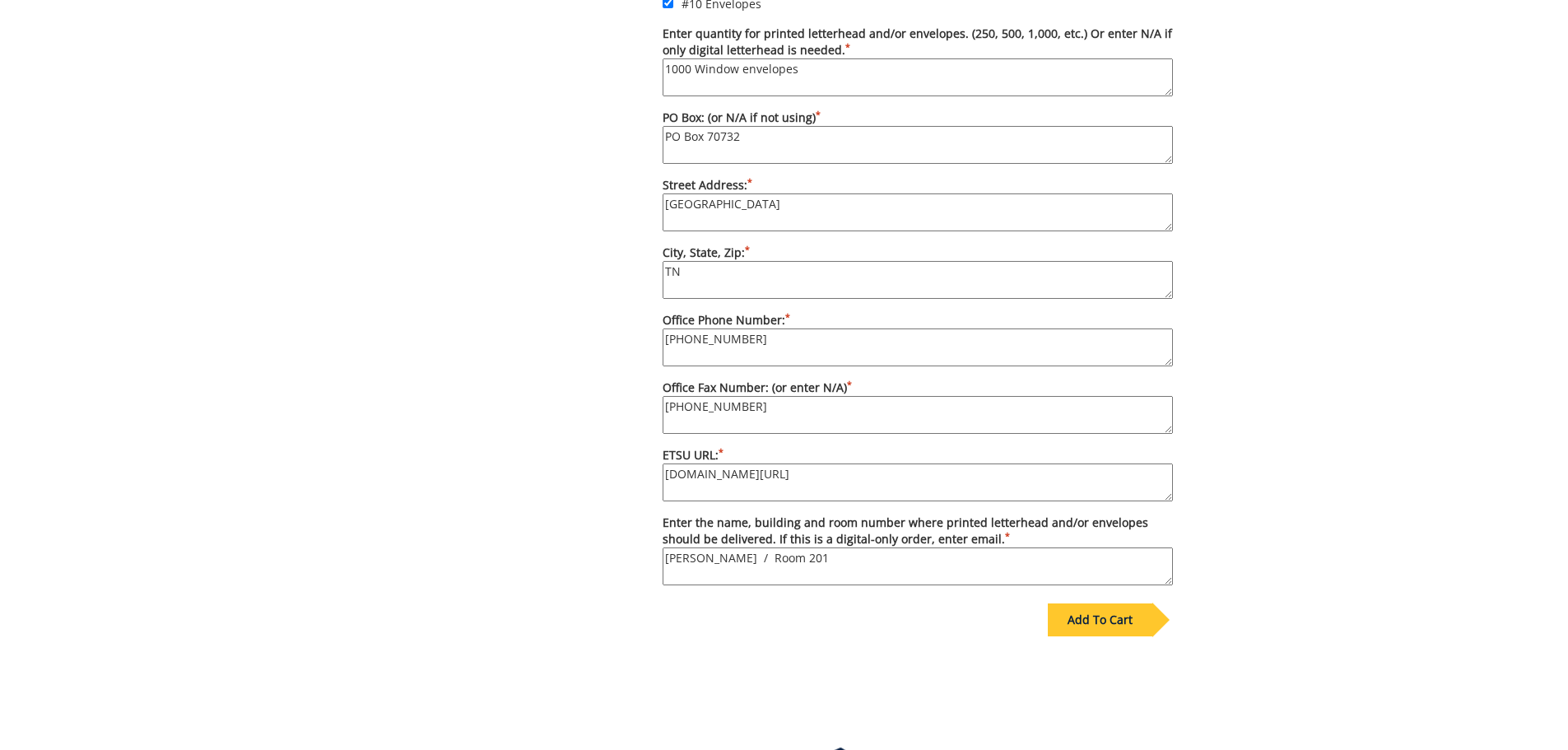
click at [1069, 625] on div "Add To Cart" at bounding box center [1100, 620] width 105 height 33
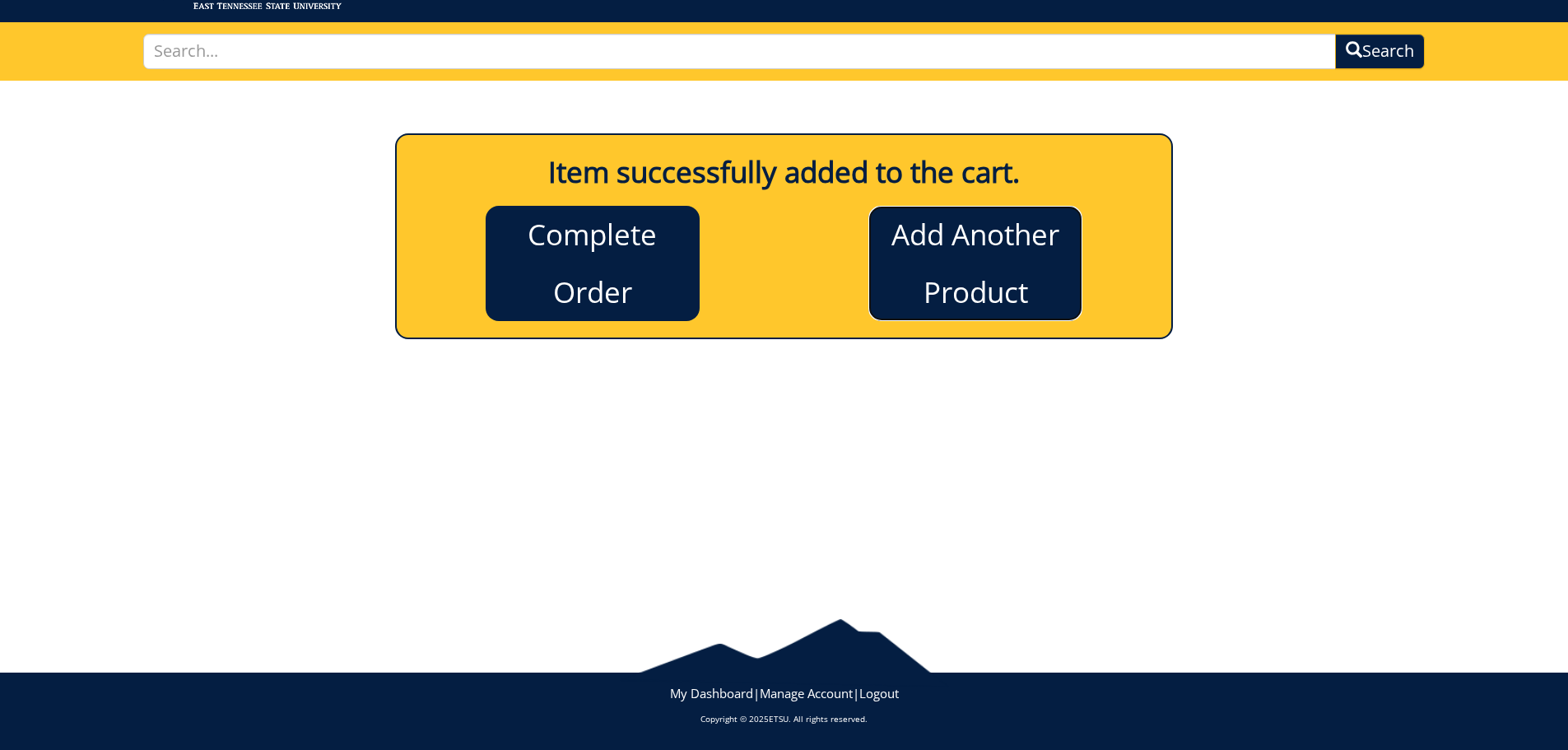
click at [964, 270] on link "Add Another Product" at bounding box center [975, 263] width 214 height 115
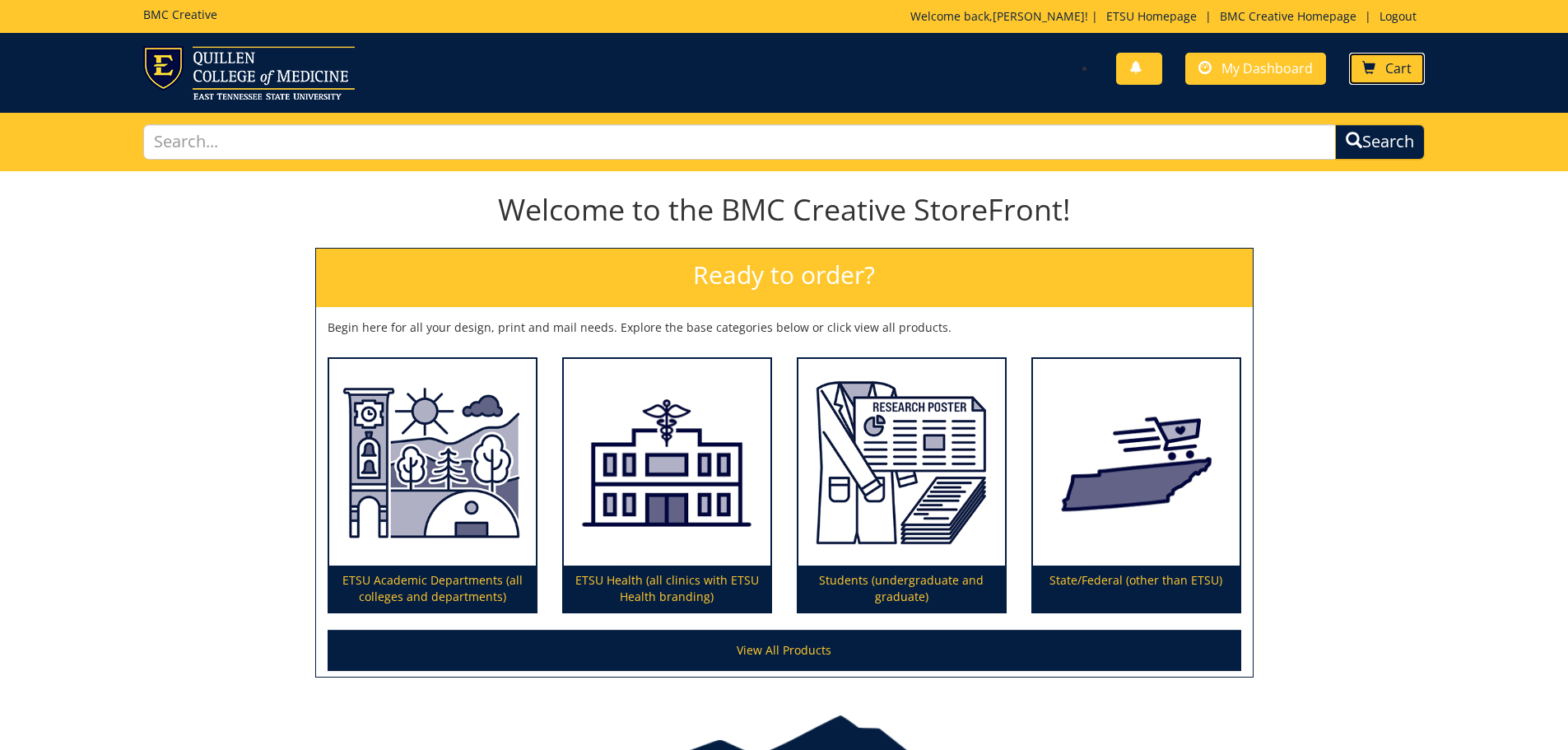
click at [1385, 73] on link "Cart" at bounding box center [1387, 68] width 76 height 32
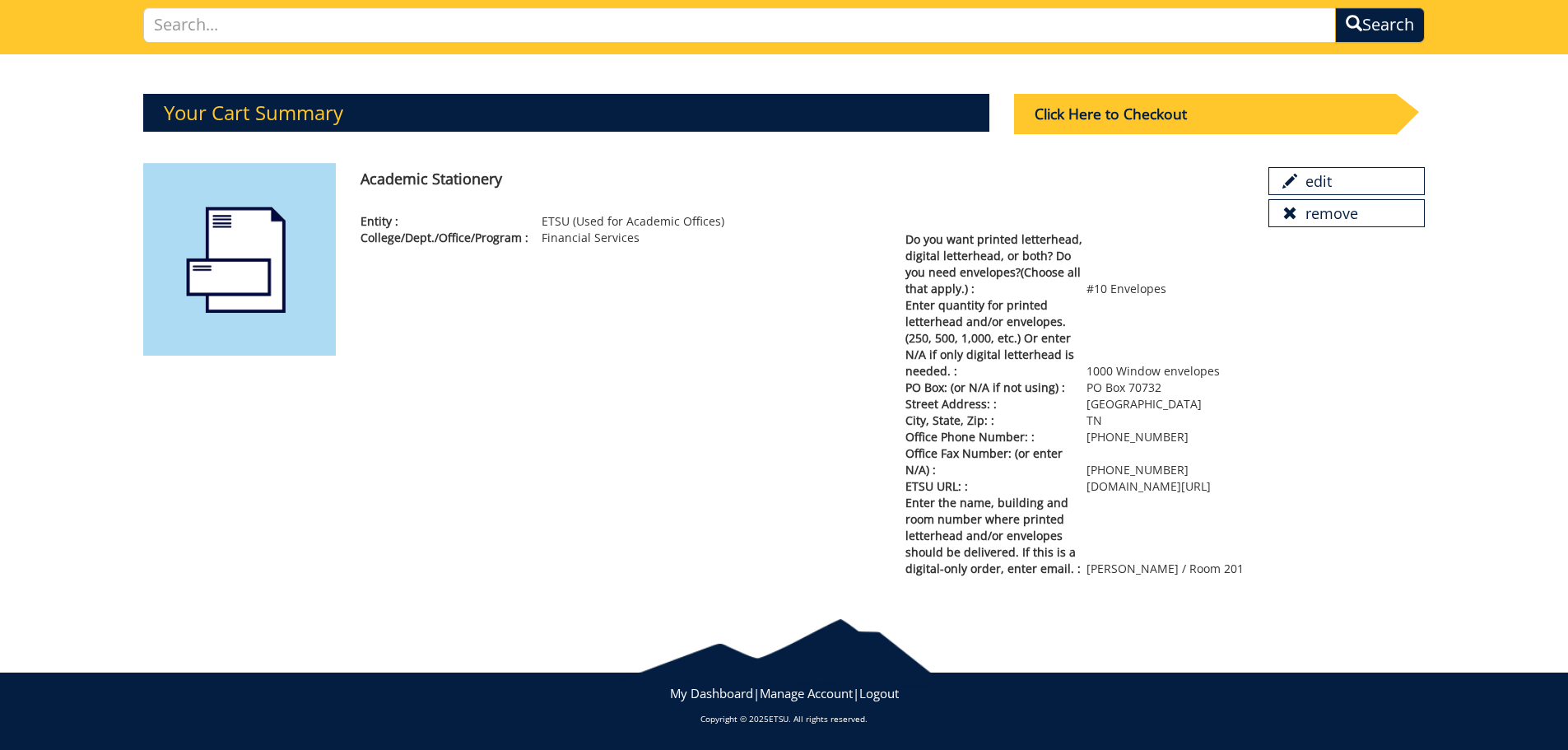
scroll to position [35, 0]
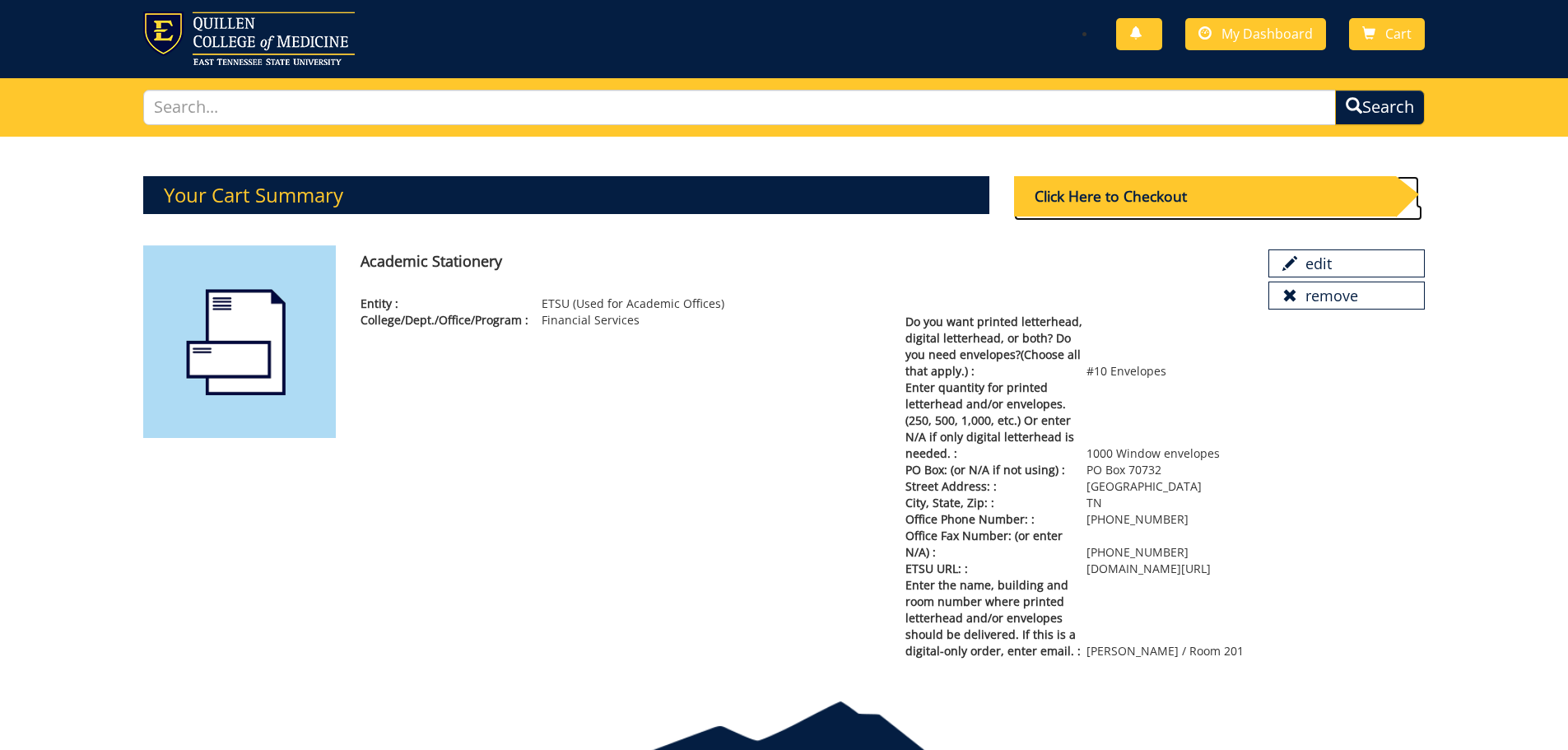
click at [1082, 188] on div "Click Here to Checkout" at bounding box center [1205, 196] width 382 height 41
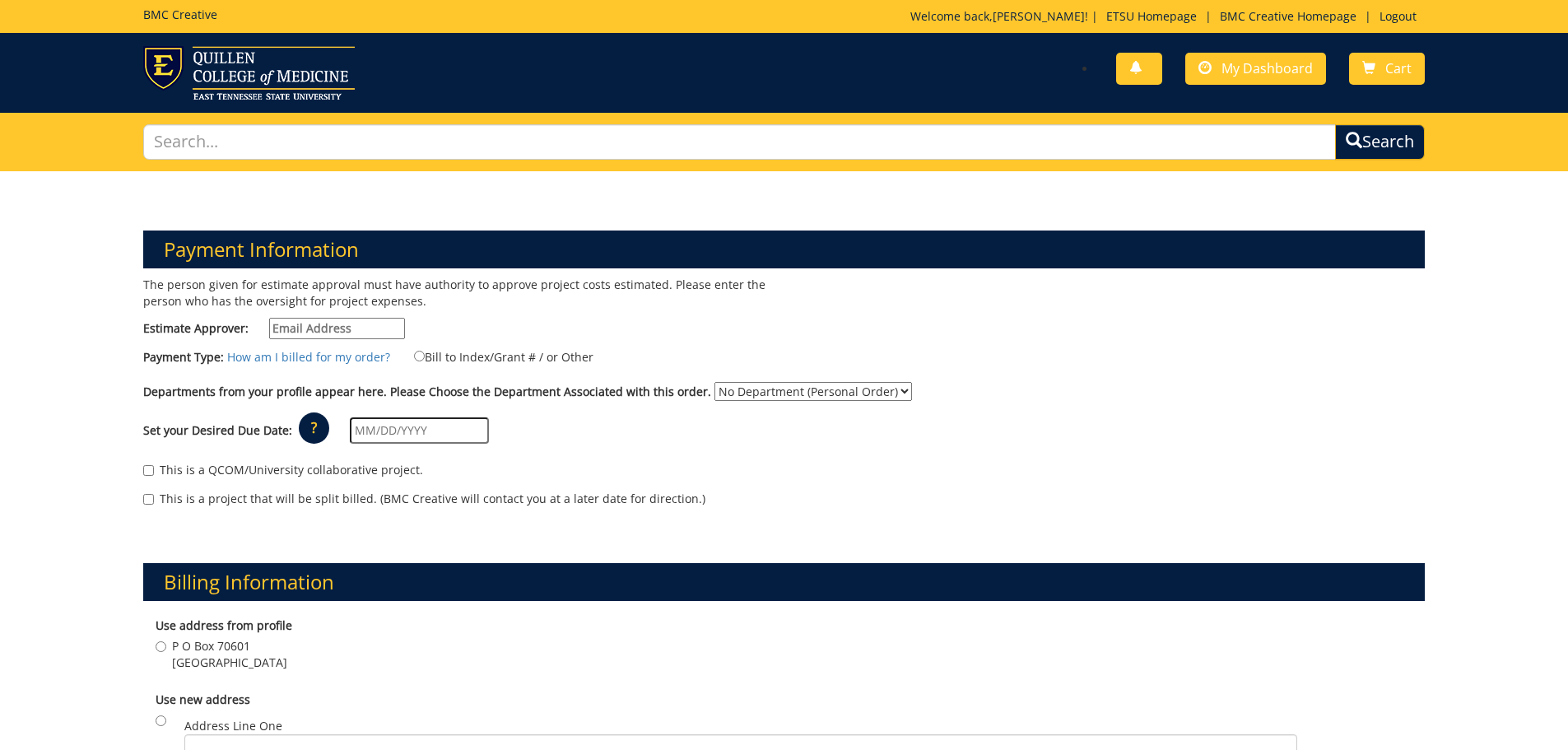
click at [333, 327] on input "Estimate Approver:" at bounding box center [337, 328] width 136 height 22
type input "[EMAIL_ADDRESS][DOMAIN_NAME]"
type input "132 Crestview Road"
type input "Telford"
type input "37690"
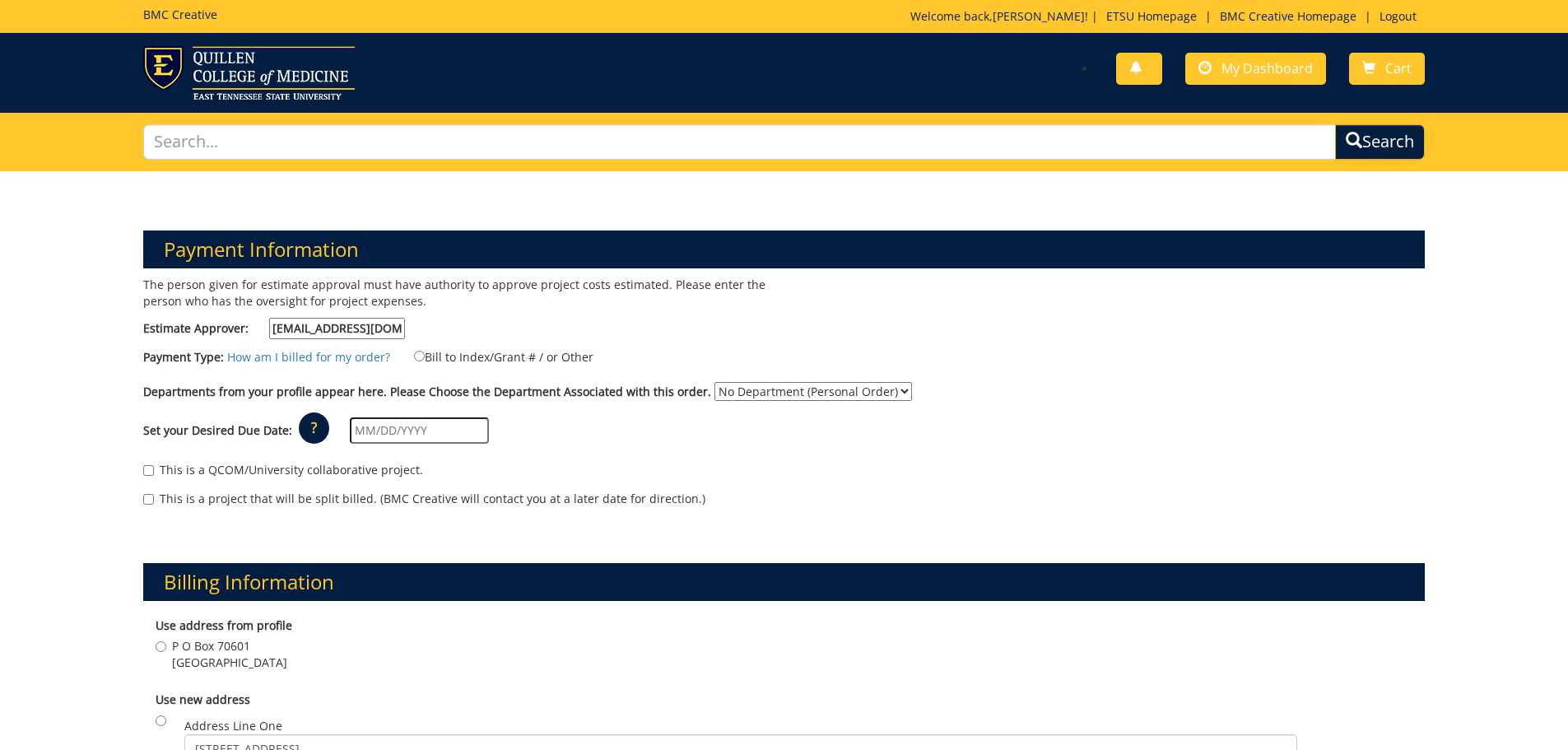
click at [376, 434] on input "text" at bounding box center [419, 430] width 139 height 26
click at [477, 616] on td "31" at bounding box center [480, 617] width 22 height 25
type input "10/31/2025"
click at [885, 388] on select "No Department (Personal Order) Business and Finance (FIA)" at bounding box center [813, 391] width 198 height 19
select select "199"
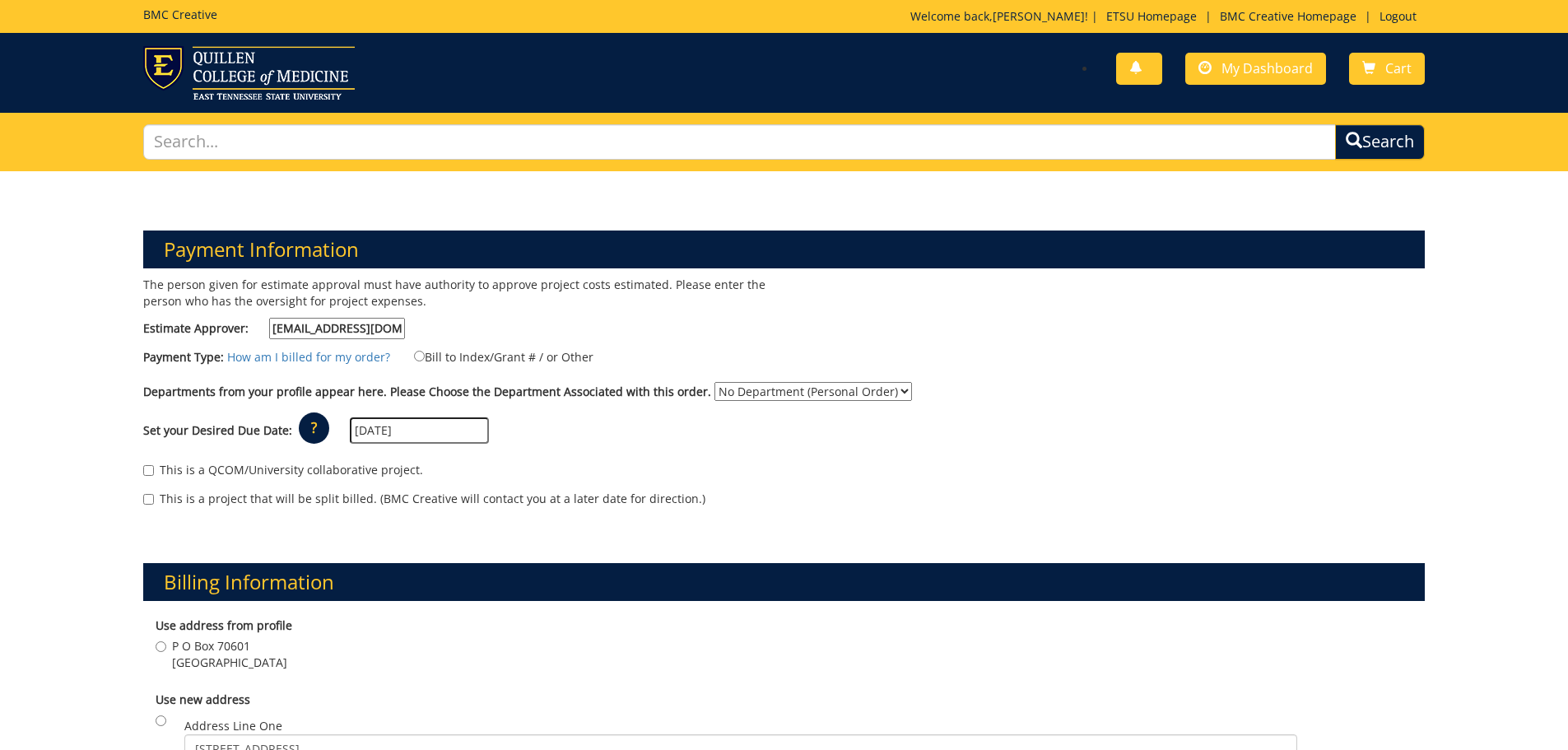
click at [714, 382] on select "No Department (Personal Order) Business and Finance (FIA)" at bounding box center [813, 391] width 198 height 19
click at [997, 424] on div "Set your Desired Due Date: ? × How long will my project take to finish? : Pleas…" at bounding box center [784, 431] width 1307 height 45
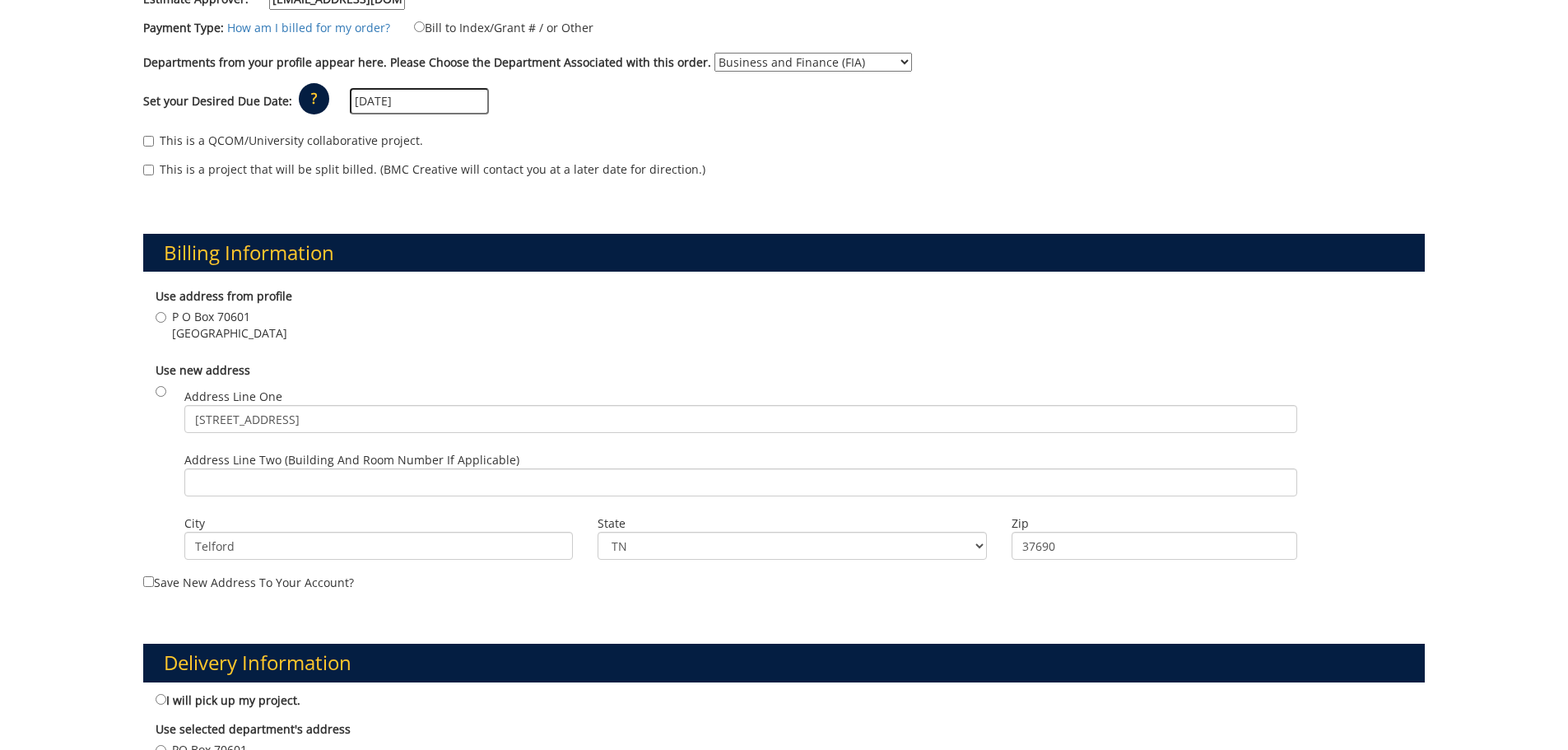
scroll to position [411, 0]
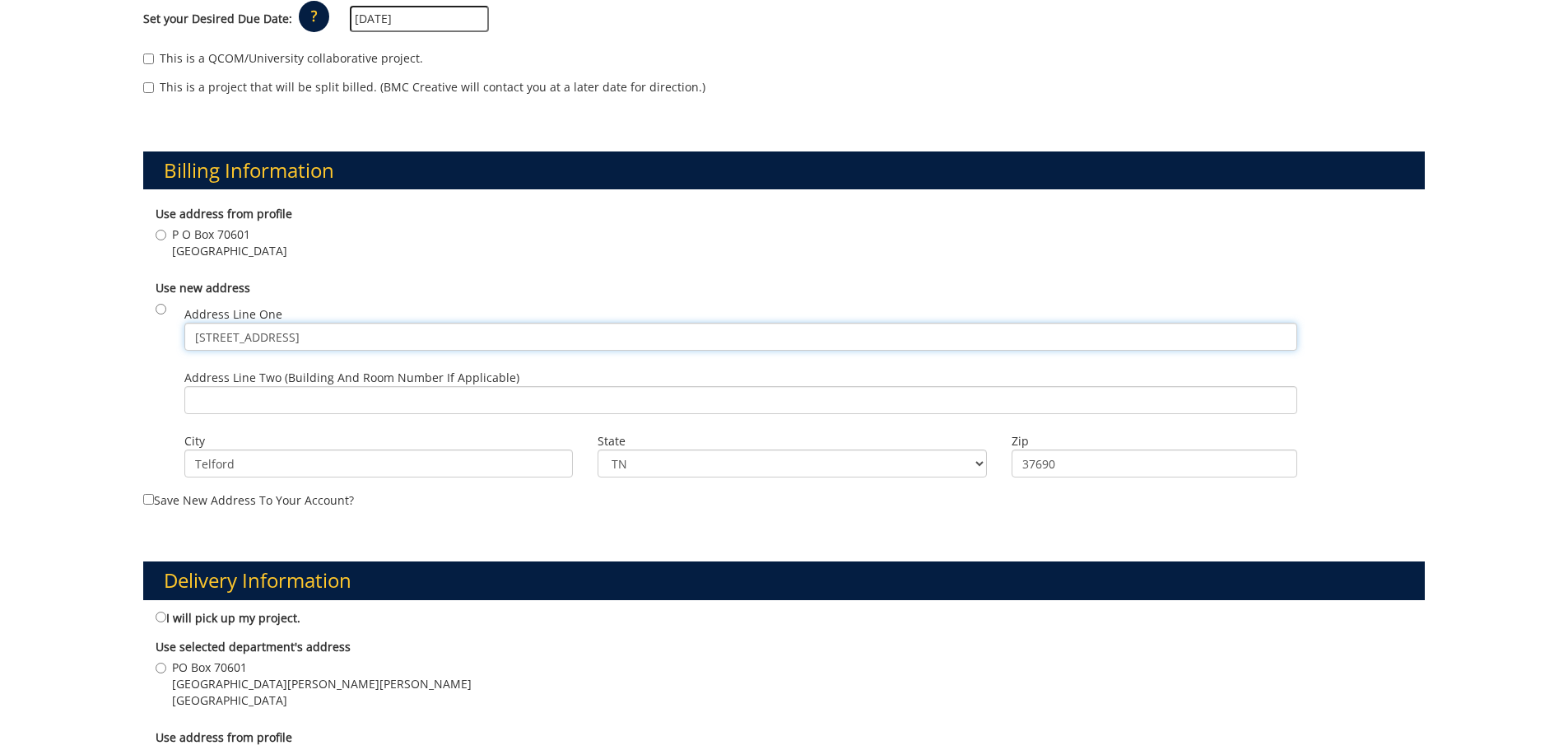
drag, startPoint x: 323, startPoint y: 340, endPoint x: 158, endPoint y: 329, distance: 165.4
click at [143, 331] on div "Use new address Address Line One 132 Crestview Road Address Line Two (Building …" at bounding box center [784, 380] width 1282 height 219
click at [160, 235] on input "P O Box 70601 Johnson City , TN 37614" at bounding box center [161, 235] width 10 height 10
radio input "true"
drag, startPoint x: 309, startPoint y: 443, endPoint x: 288, endPoint y: 448, distance: 21.6
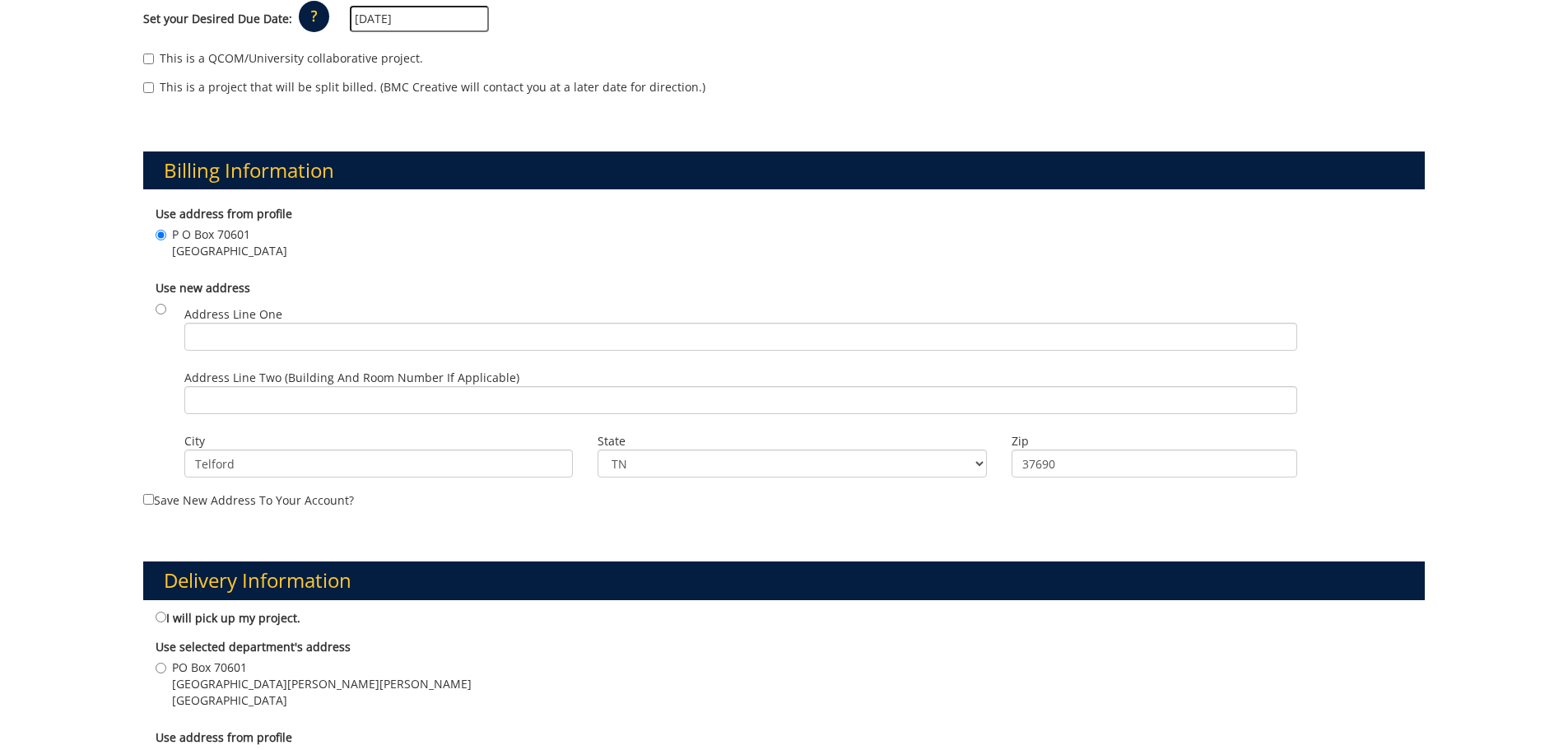
click at [294, 447] on label "City Telford" at bounding box center [378, 441] width 390 height 16
click at [294, 449] on input "Telford" at bounding box center [378, 463] width 390 height 28
drag, startPoint x: 268, startPoint y: 457, endPoint x: 183, endPoint y: 466, distance: 85.5
click at [184, 465] on input "Telford" at bounding box center [378, 463] width 390 height 28
drag, startPoint x: 659, startPoint y: 471, endPoint x: 575, endPoint y: 454, distance: 85.7
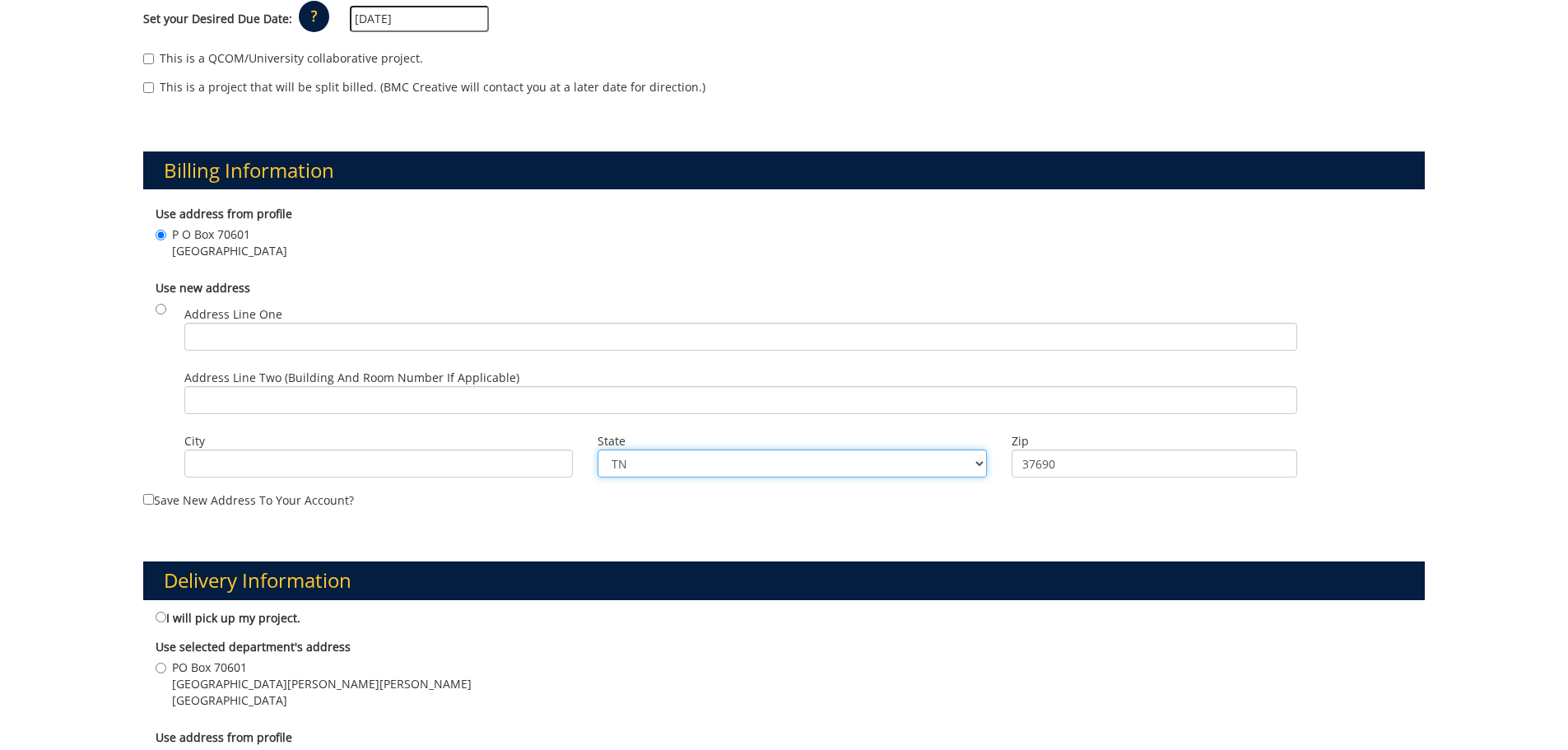
click at [575, 301] on div "Address Line One Address Line Two (Building and Room Number if applicable) City…" at bounding box center [792, 301] width 1241 height 0
click at [1071, 466] on input "37690" at bounding box center [1154, 463] width 286 height 28
drag, startPoint x: 1001, startPoint y: 466, endPoint x: 961, endPoint y: 464, distance: 40.0
click at [966, 301] on div "Address Line One Address Line Two (Building and Room Number if applicable) City…" at bounding box center [792, 301] width 1241 height 0
click at [653, 461] on select "TN AL AK AS AZ AR CA CO CT DE DC FM FL GA GU HI ID IL IN IA KS KY LA ME MH MD M…" at bounding box center [792, 463] width 390 height 28
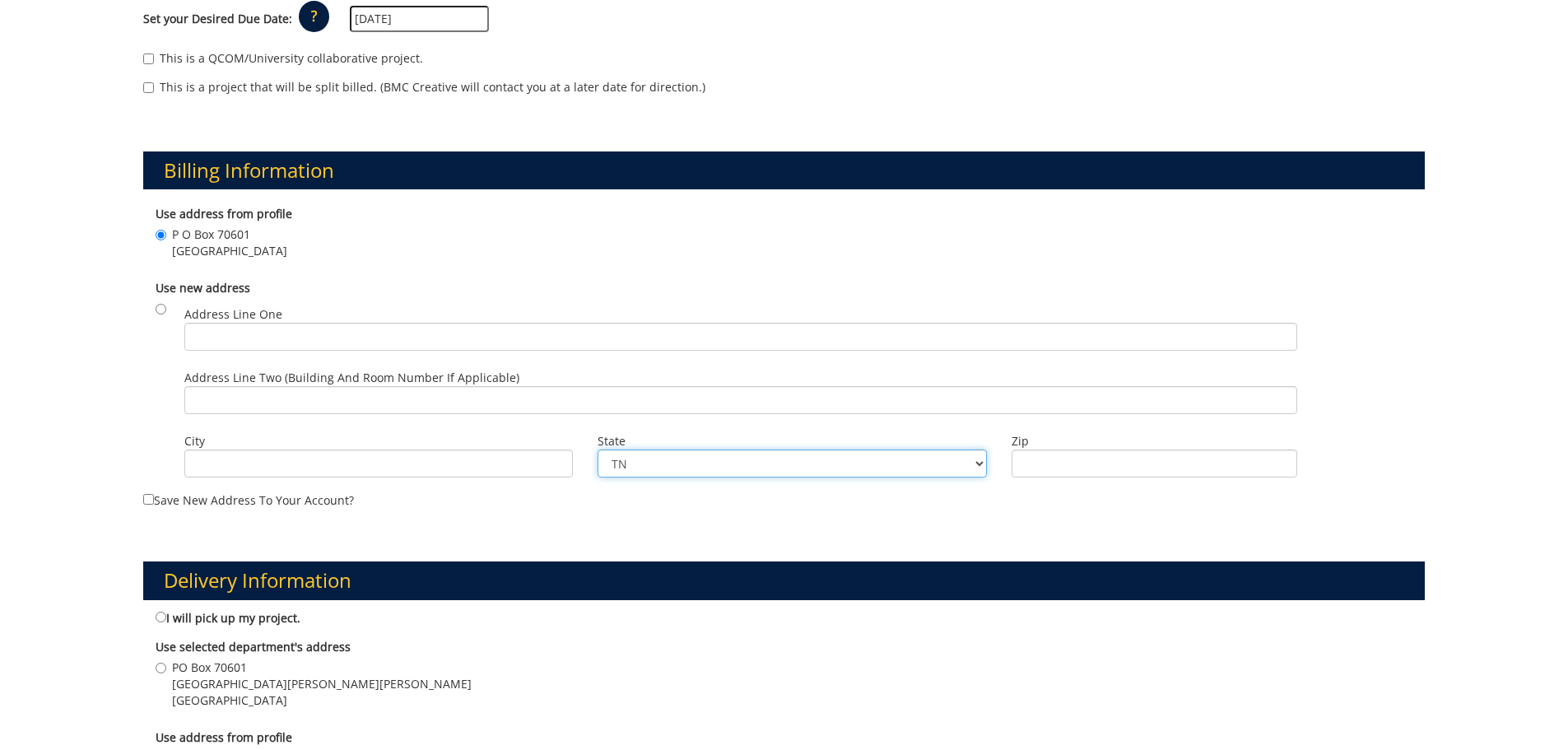
drag, startPoint x: 622, startPoint y: 463, endPoint x: 566, endPoint y: 461, distance: 56.0
click at [566, 301] on div "Address Line One Address Line Two (Building and Room Number if applicable) City…" at bounding box center [792, 301] width 1241 height 0
drag, startPoint x: 983, startPoint y: 467, endPoint x: 973, endPoint y: 465, distance: 10.2
click at [983, 467] on select "TN AL AK AS AZ AR CA CO CT DE DC FM FL GA GU HI ID IL IN IA KS KY LA ME MH MD M…" at bounding box center [792, 463] width 390 height 28
click at [1156, 261] on div "P O Box 70601 Johnson City , TN 37614" at bounding box center [784, 245] width 1258 height 37
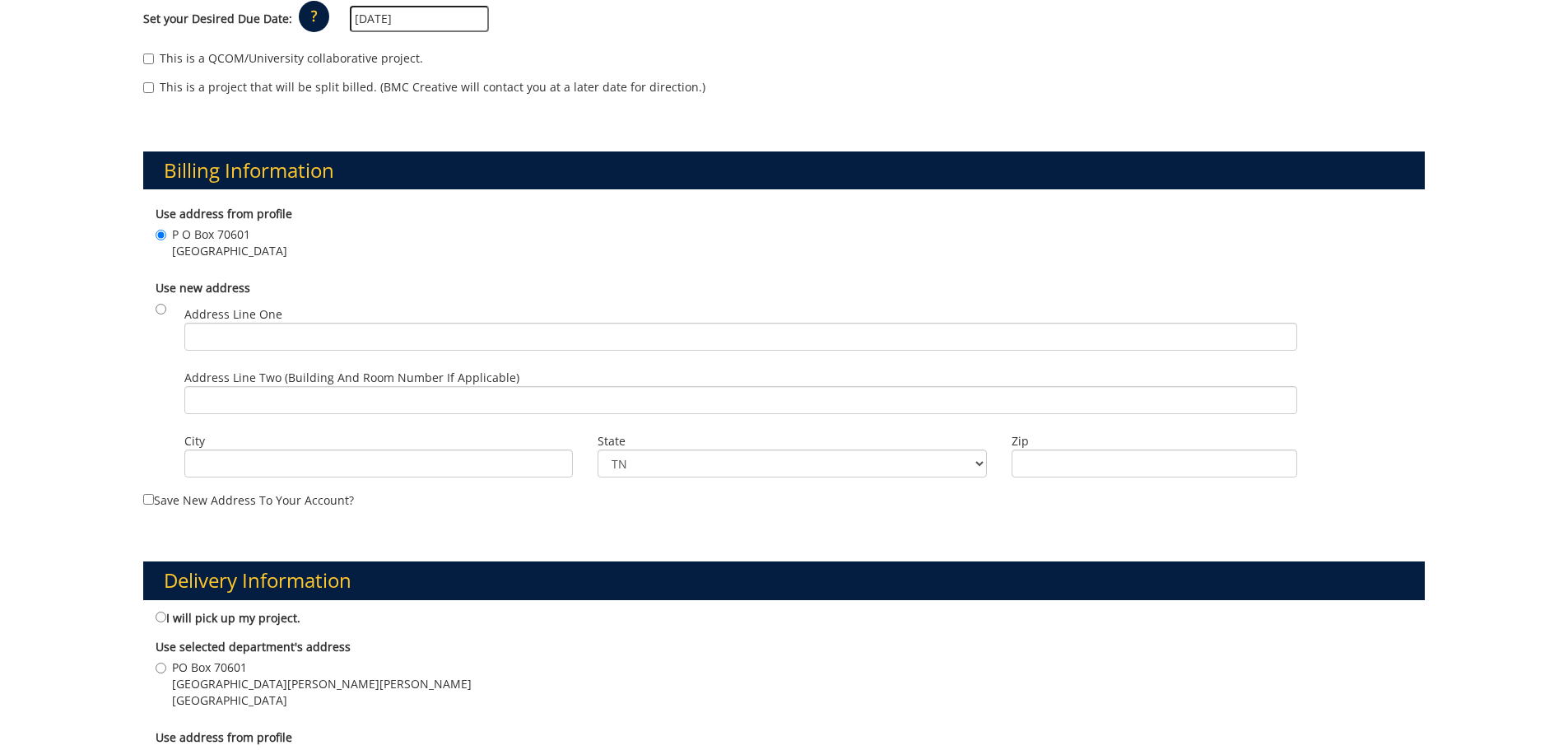
scroll to position [576, 0]
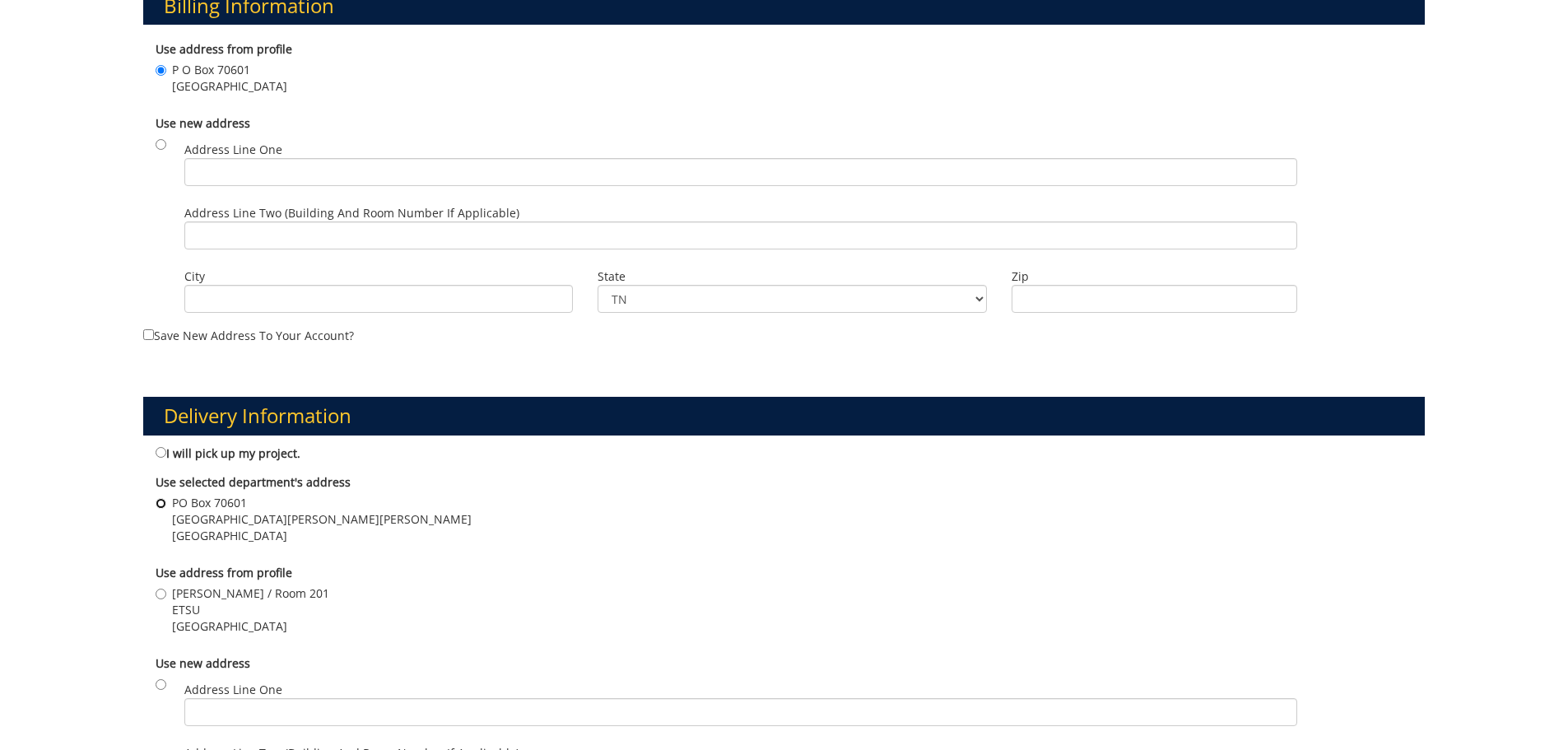
click at [162, 501] on input "PO Box 70601 201 Burgin Dossett Hall Johnson City , TN 37614" at bounding box center [161, 503] width 10 height 10
radio input "true"
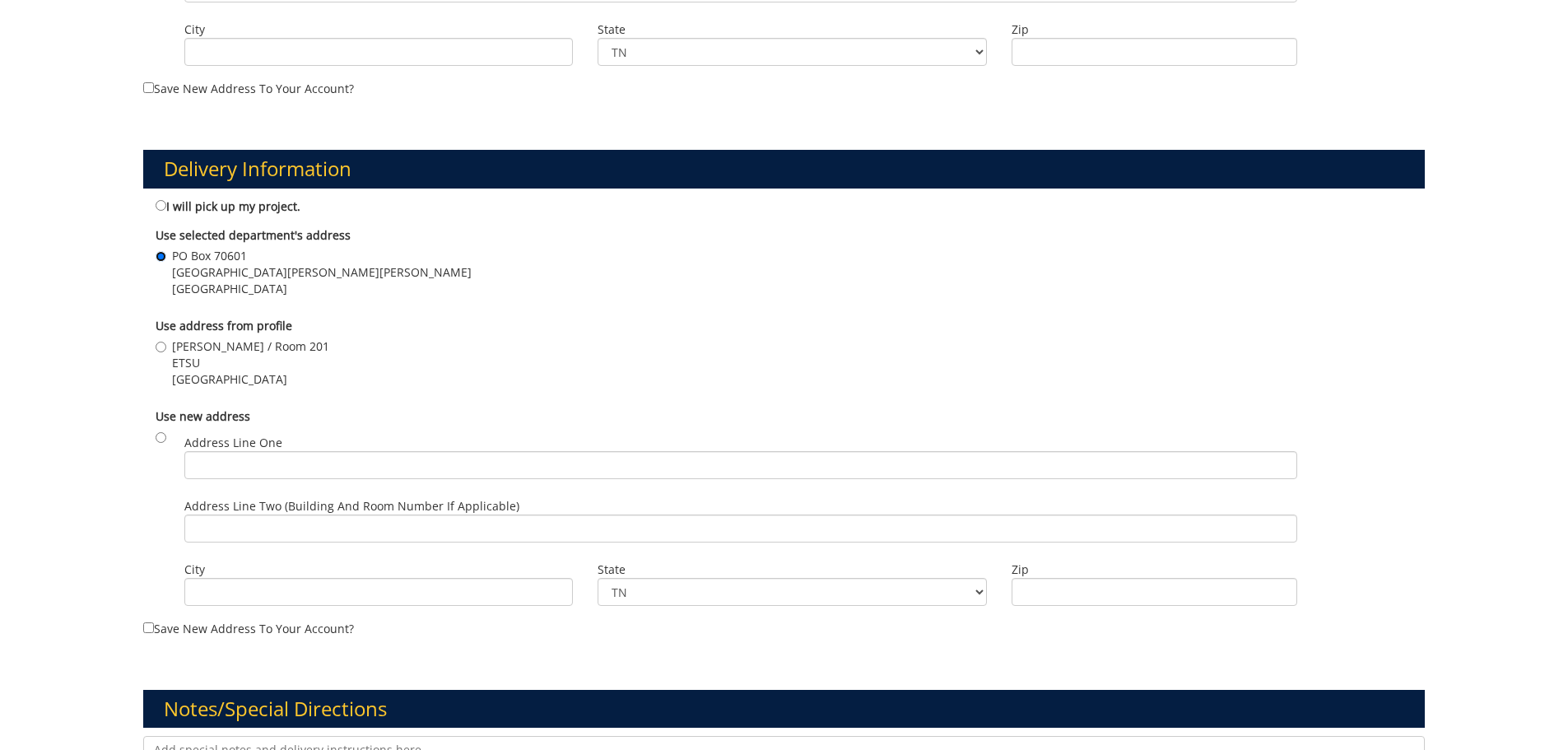
scroll to position [988, 0]
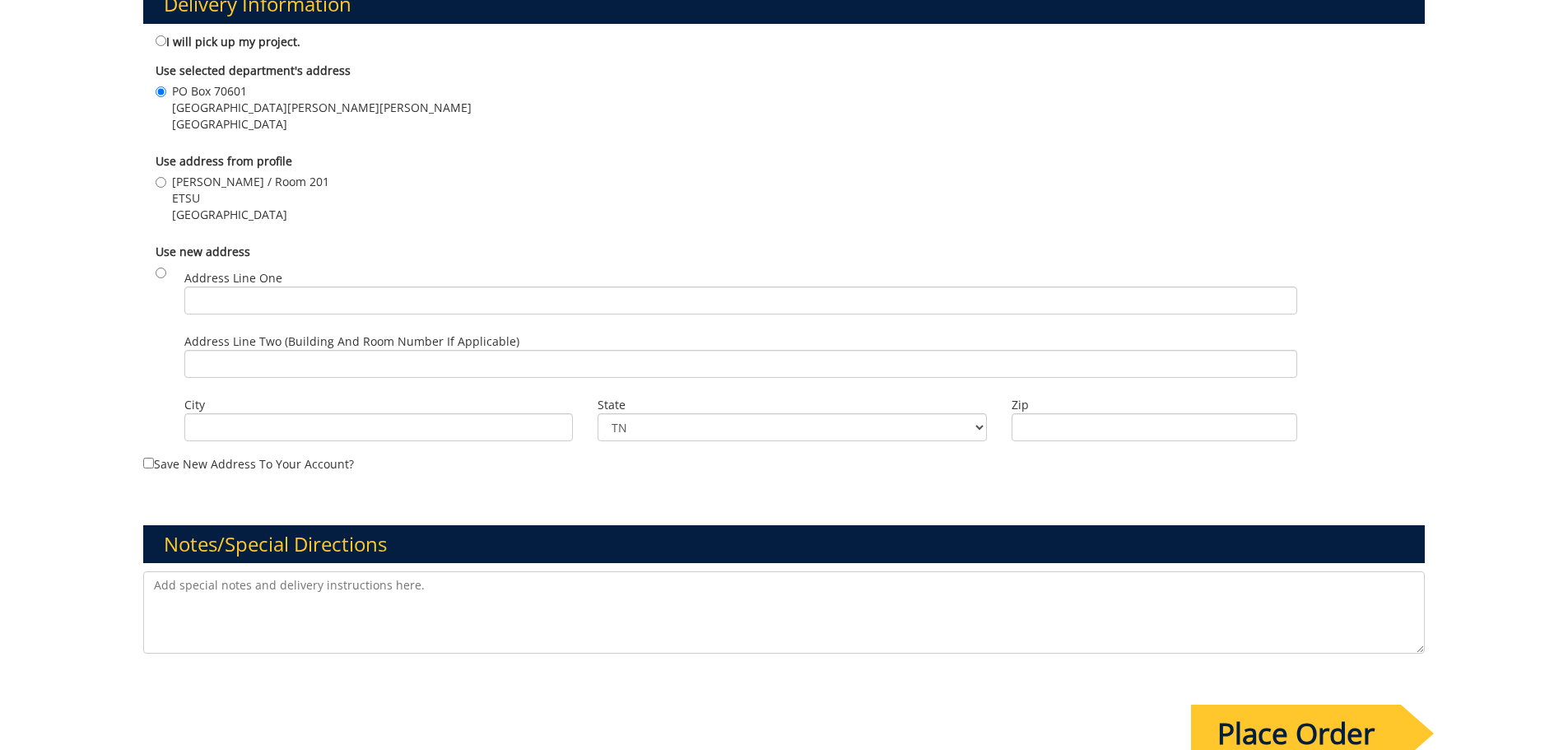
click at [237, 600] on textarea at bounding box center [784, 612] width 1282 height 82
drag, startPoint x: 282, startPoint y: 584, endPoint x: 235, endPoint y: 585, distance: 47.0
click at [235, 585] on textarea "We need 1000 WINDOW envelopes." at bounding box center [784, 612] width 1282 height 82
drag, startPoint x: 263, startPoint y: 588, endPoint x: 542, endPoint y: 615, distance: 280.3
click at [543, 615] on textarea "We need 1000 WINDOW envelopes." at bounding box center [784, 612] width 1282 height 82
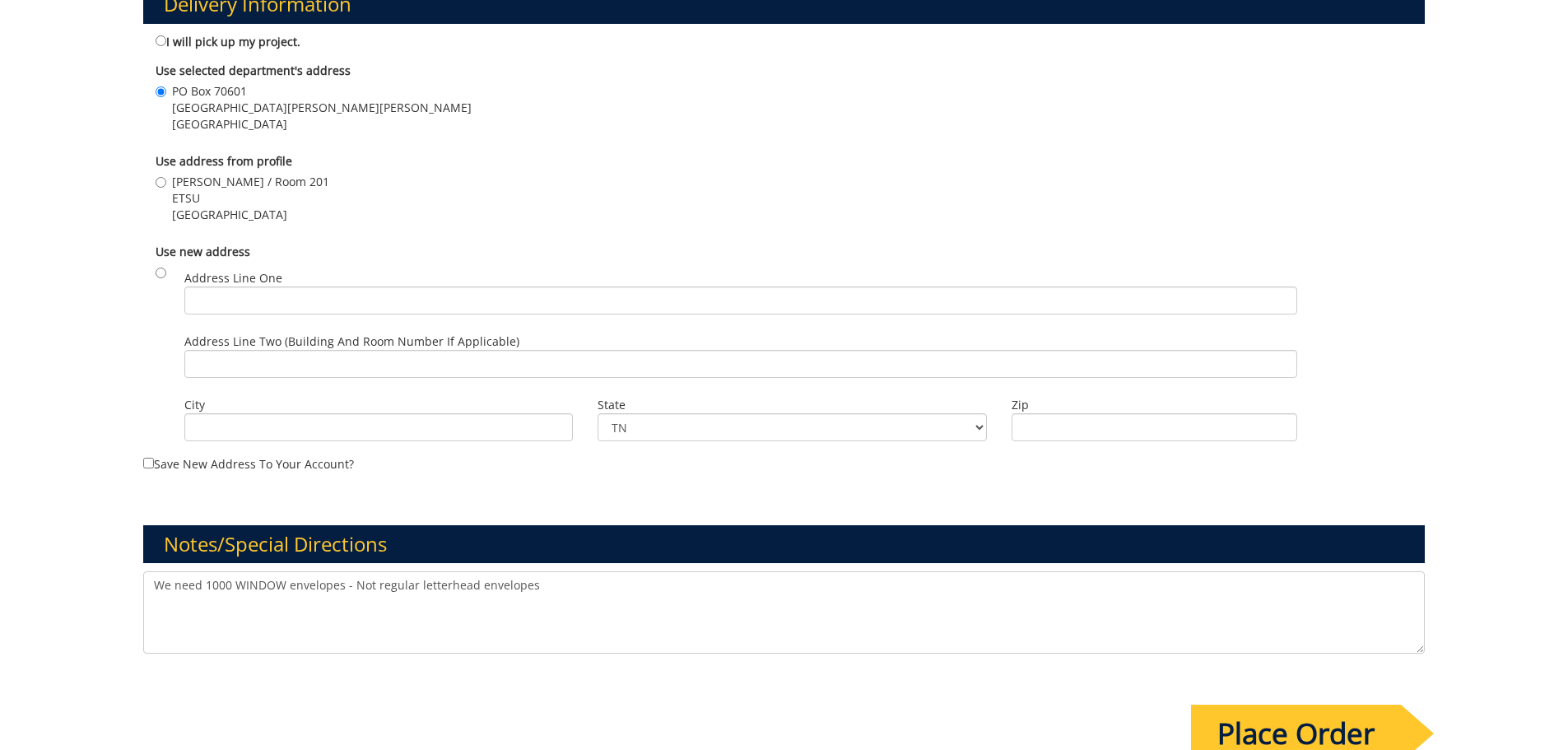
click at [285, 583] on textarea "We need 1000 WINDOW envelopes - Not regular letterhead envelopes" at bounding box center [784, 612] width 1282 height 82
type textarea "We need 1000 WINDOW letterhead envelopes - Not regular letterhead envelopes"
click at [1251, 734] on input "Place Order" at bounding box center [1296, 734] width 210 height 58
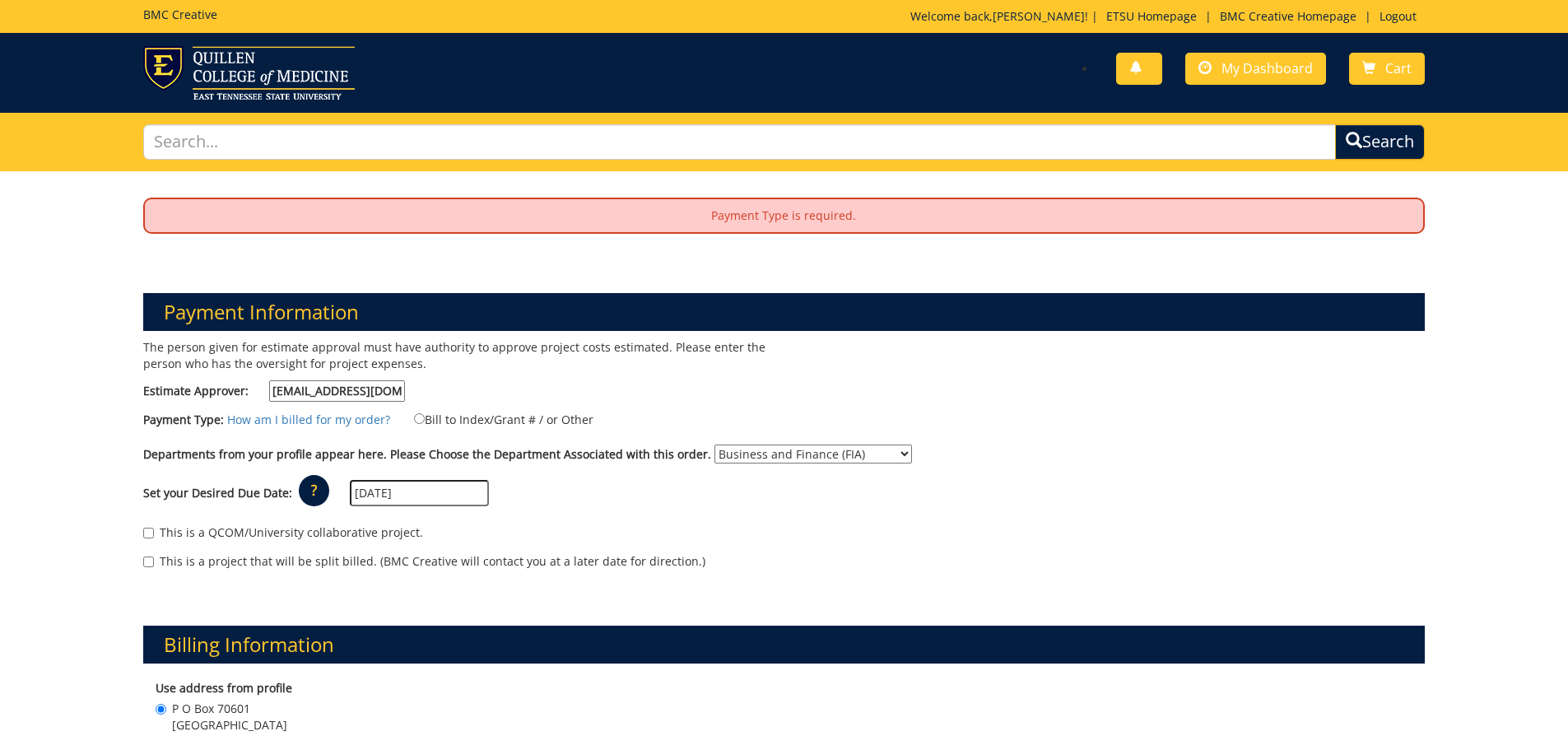
click at [183, 527] on label "This is a QCOM/University collaborative project." at bounding box center [283, 532] width 280 height 16
click at [154, 528] on input "This is a QCOM/University collaborative project." at bounding box center [149, 533] width 10 height 10
click at [177, 531] on label "This is a QCOM/University collaborative project." at bounding box center [283, 532] width 280 height 16
click at [154, 531] on input "This is a QCOM/University collaborative project." at bounding box center [149, 533] width 10 height 10
checkbox input "false"
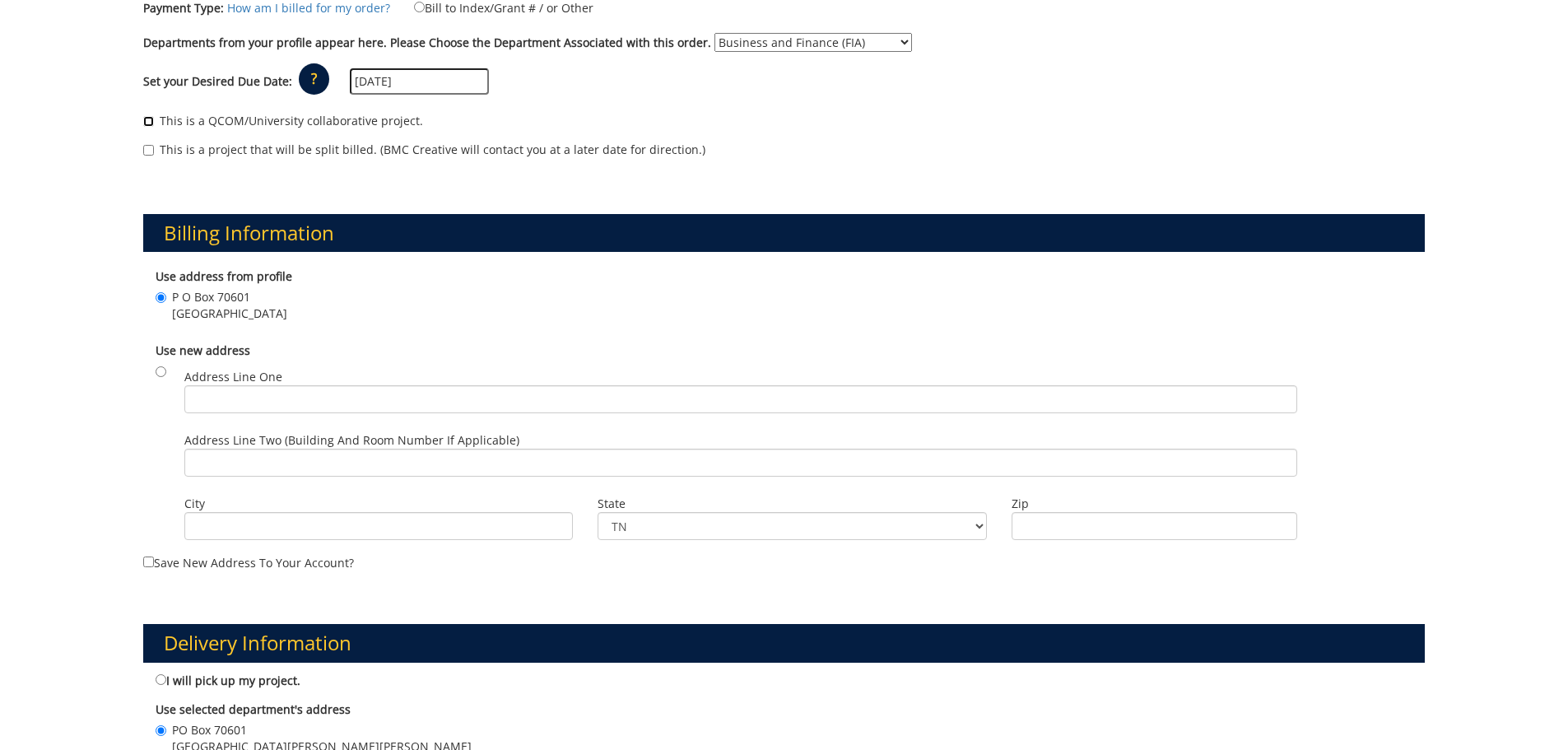
scroll to position [165, 0]
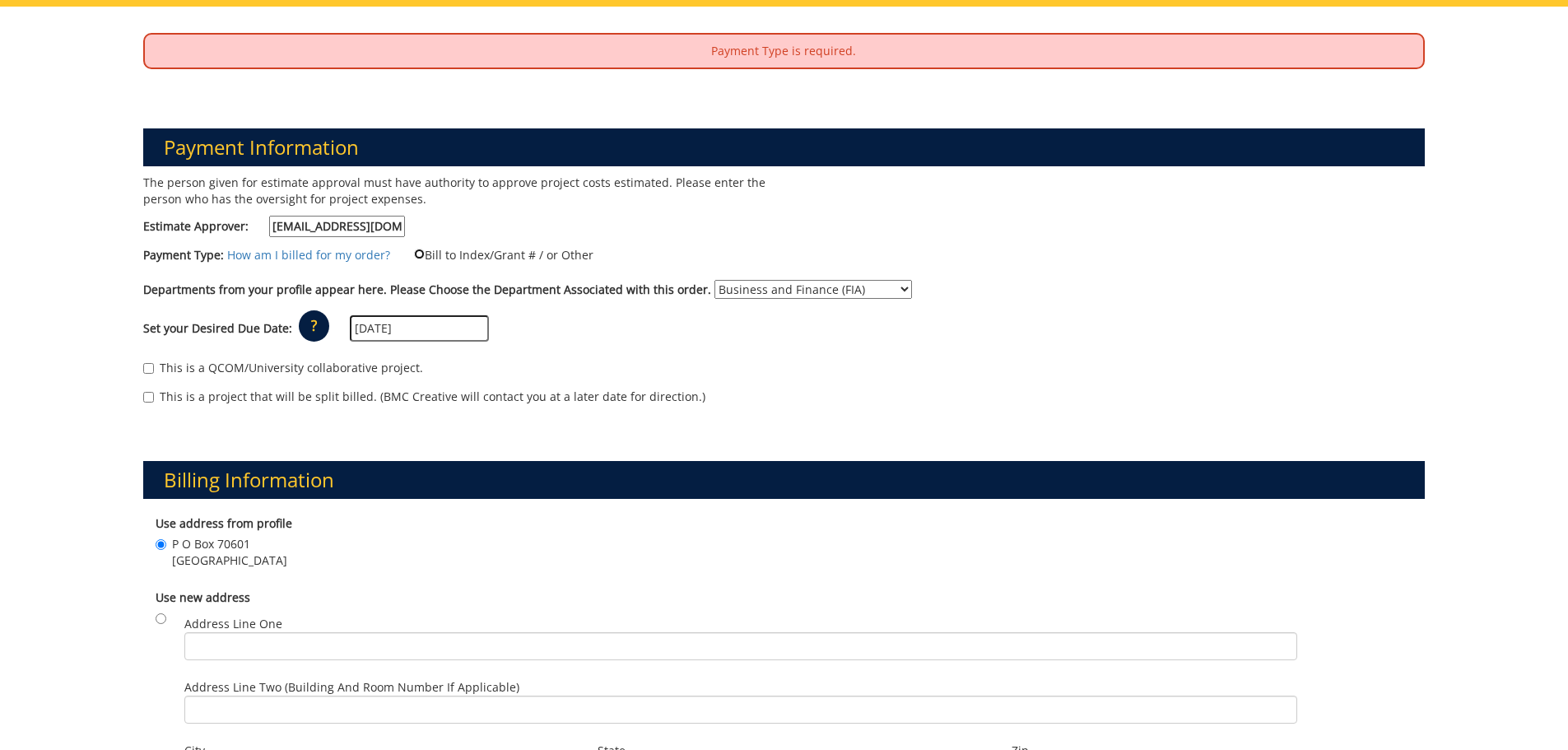
click at [417, 253] on input "Bill to Index/Grant # / or Other" at bounding box center [419, 254] width 10 height 10
radio input "true"
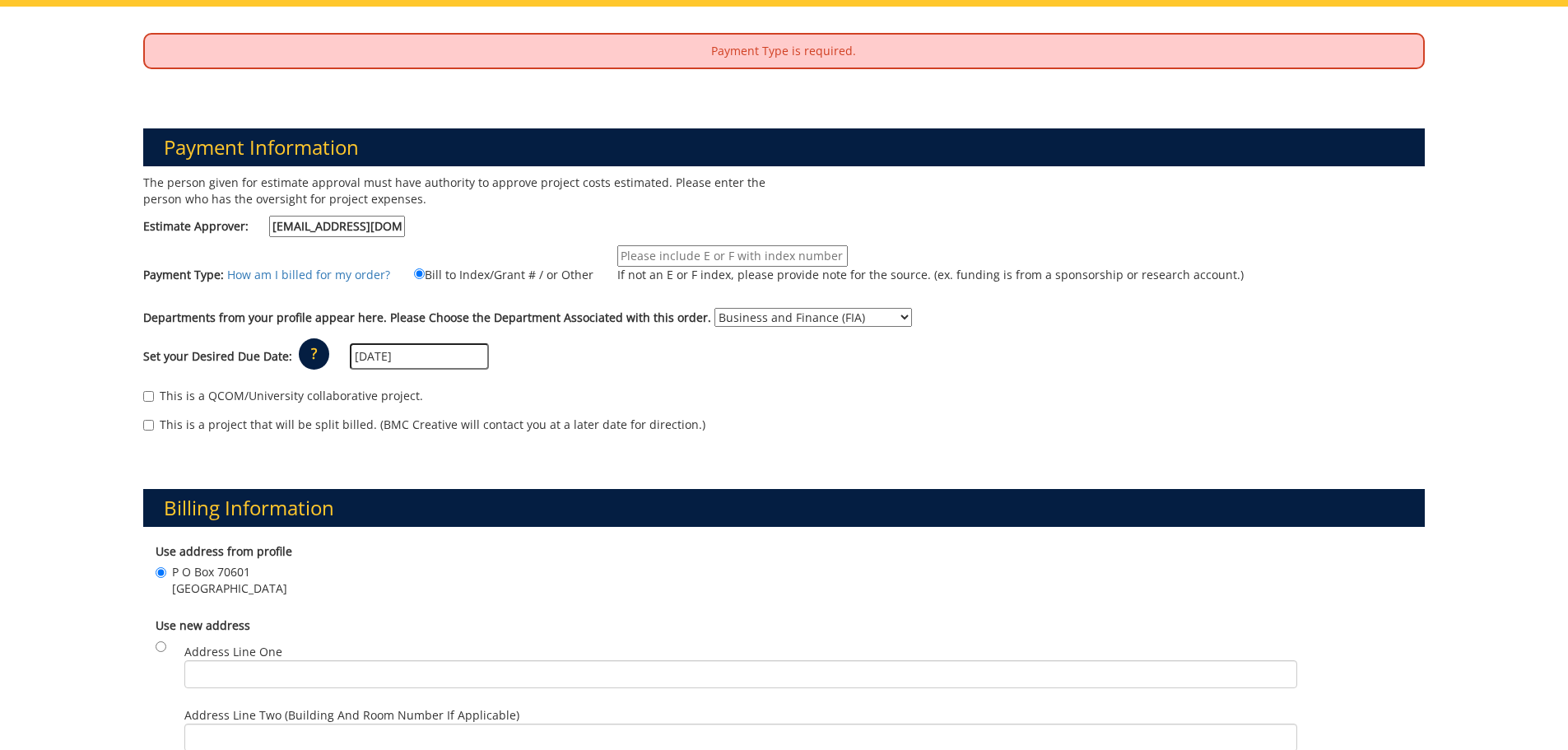
click at [714, 257] on input "If not an E or F index, please provide note for the source. (ex. funding is fro…" at bounding box center [733, 256] width 231 height 22
click at [649, 251] on input "10-24000-100000-100-74580-450-999-999-999" at bounding box center [733, 256] width 231 height 22
type input "10-24400-100000-100-74580-450-999-999-999"
click at [909, 329] on div "Departments from your profile appear here. Please Choose the Department Associa…" at bounding box center [784, 321] width 1307 height 26
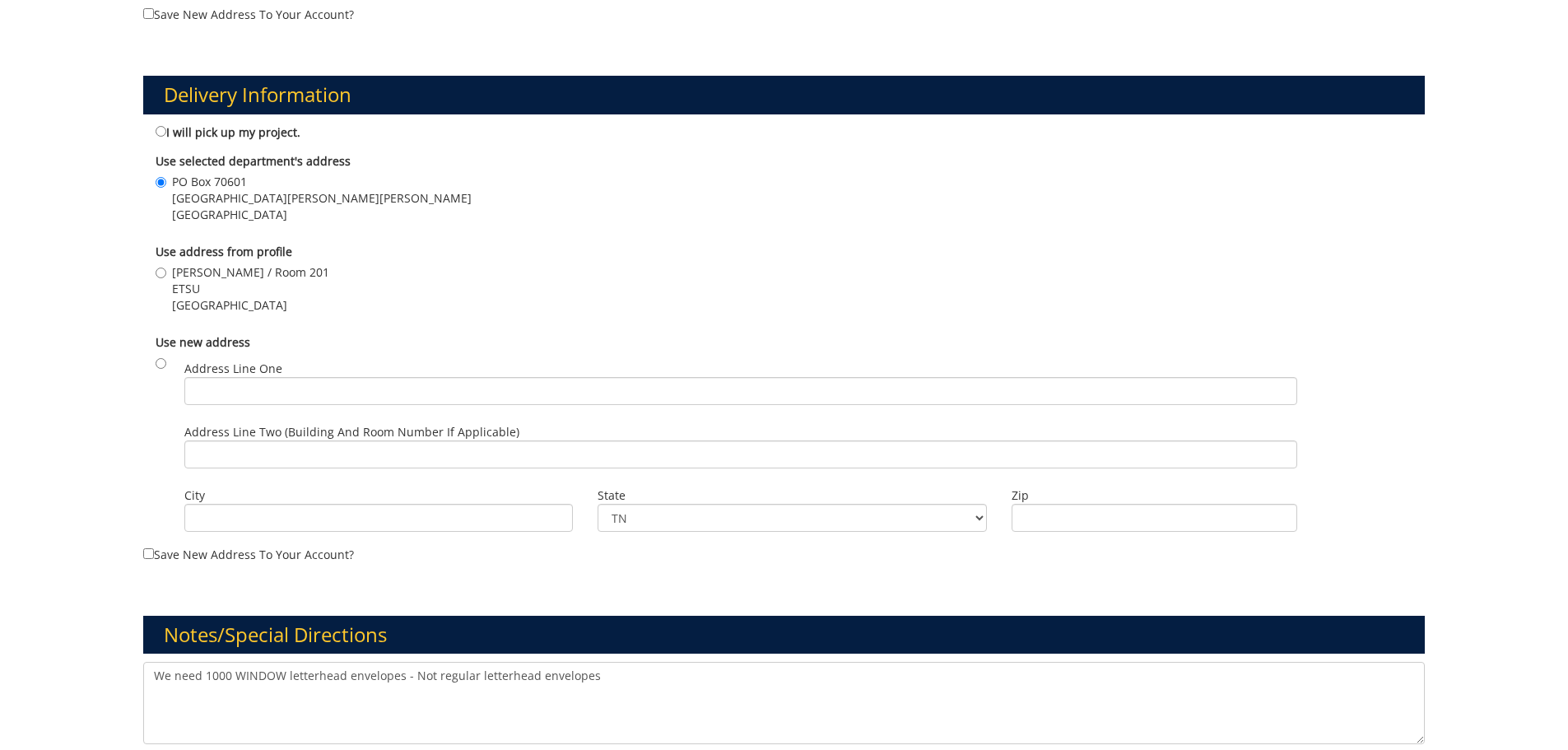
scroll to position [1235, 0]
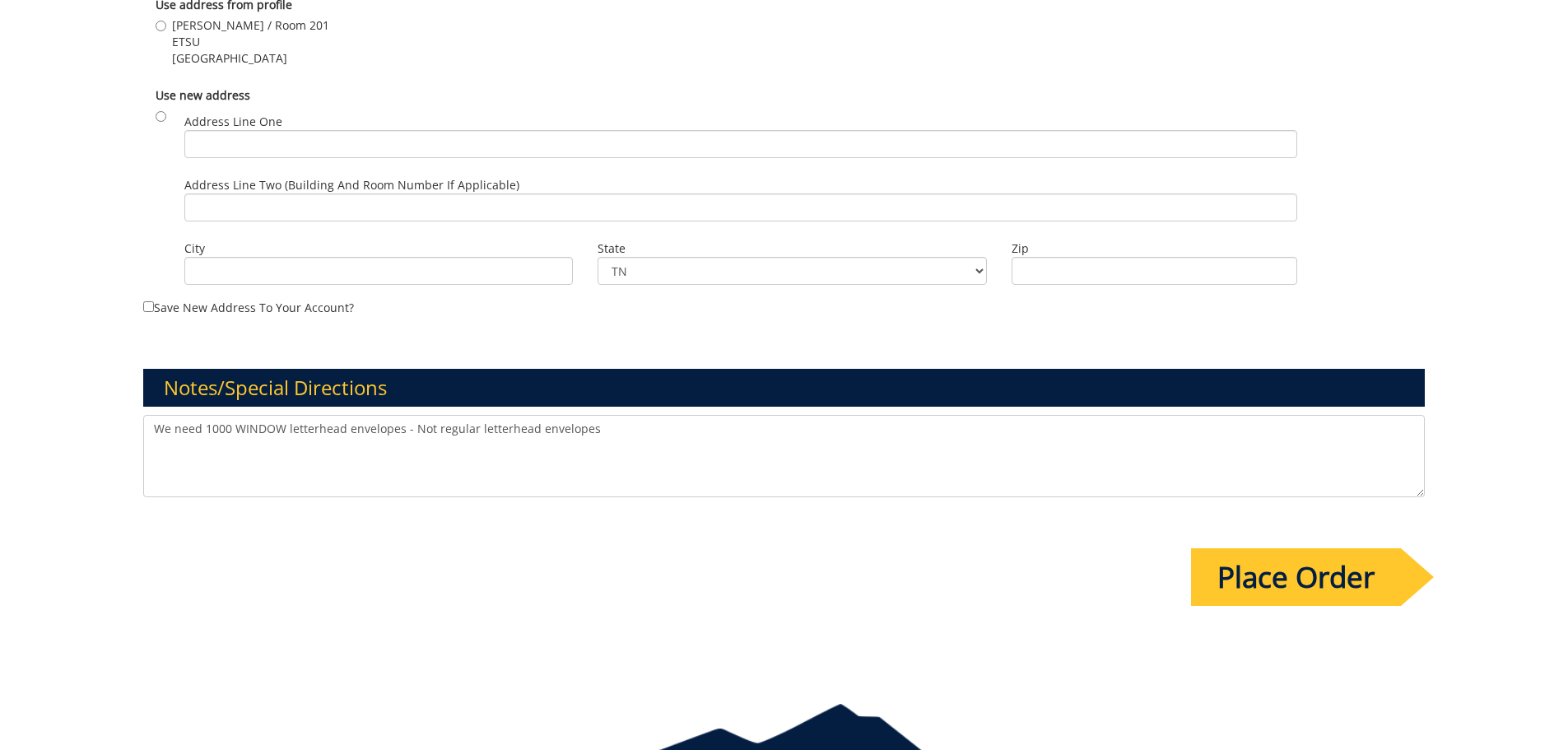
click at [1273, 566] on input "Place Order" at bounding box center [1296, 577] width 210 height 58
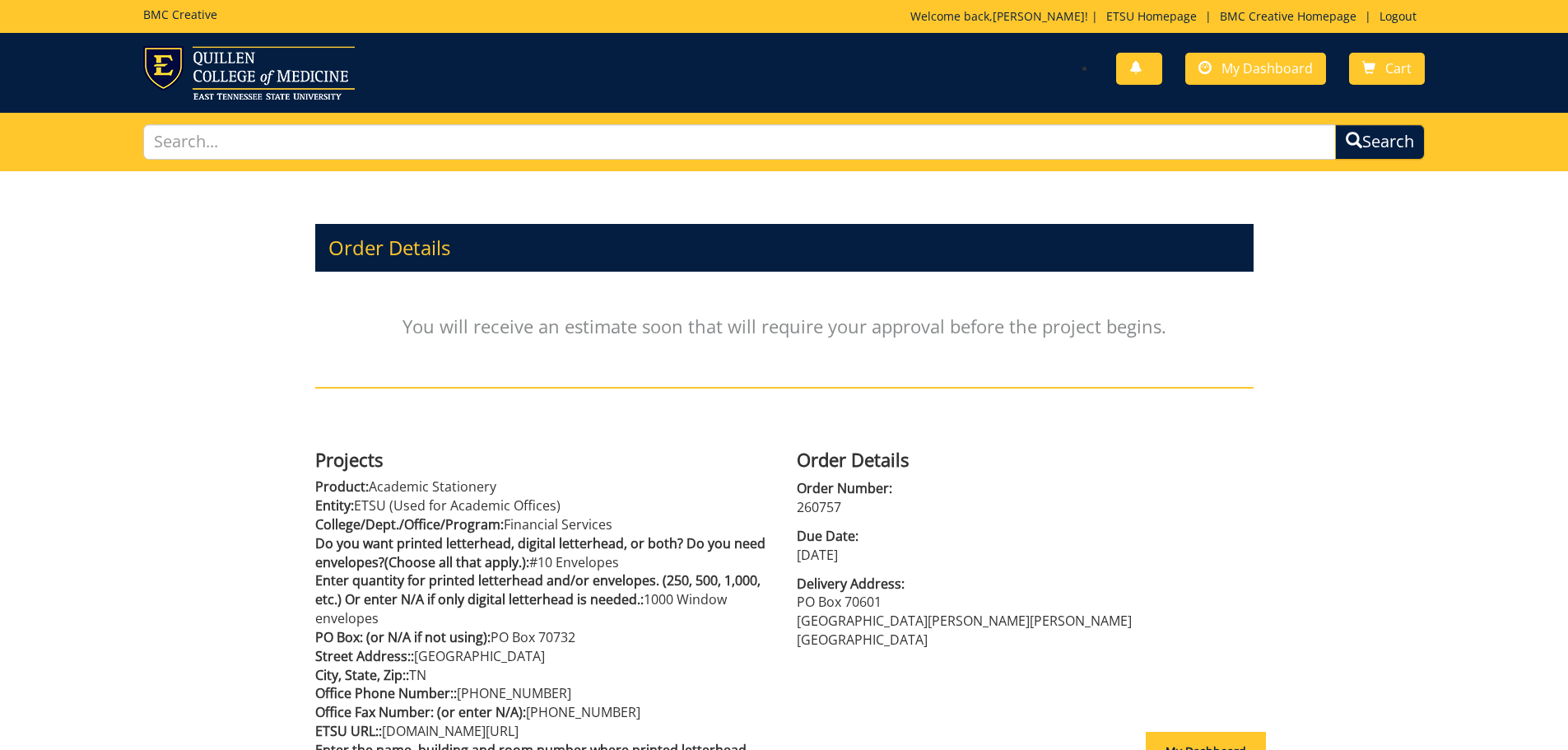
scroll to position [219, 0]
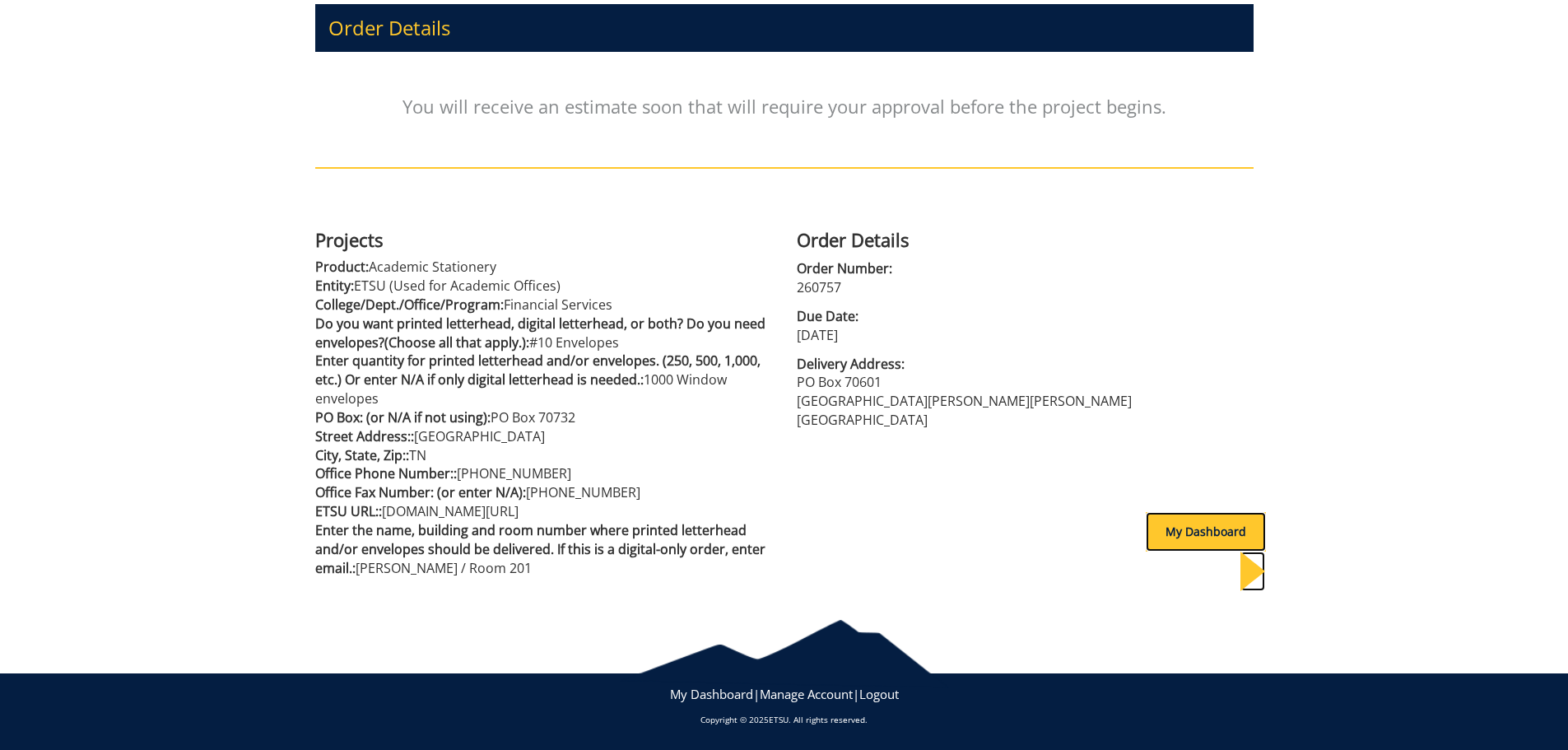
click at [1221, 532] on div "My Dashboard" at bounding box center [1205, 532] width 120 height 40
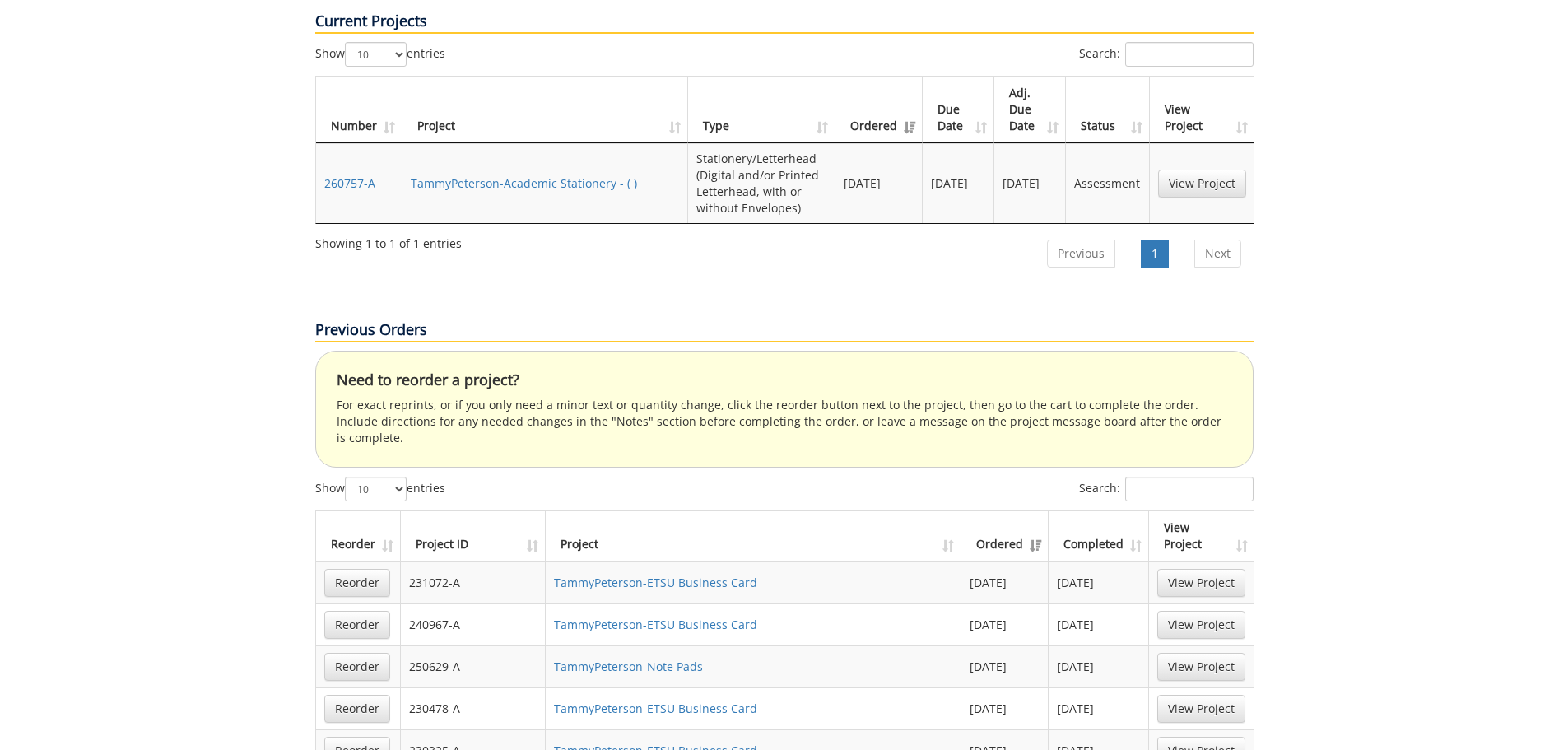
scroll to position [988, 0]
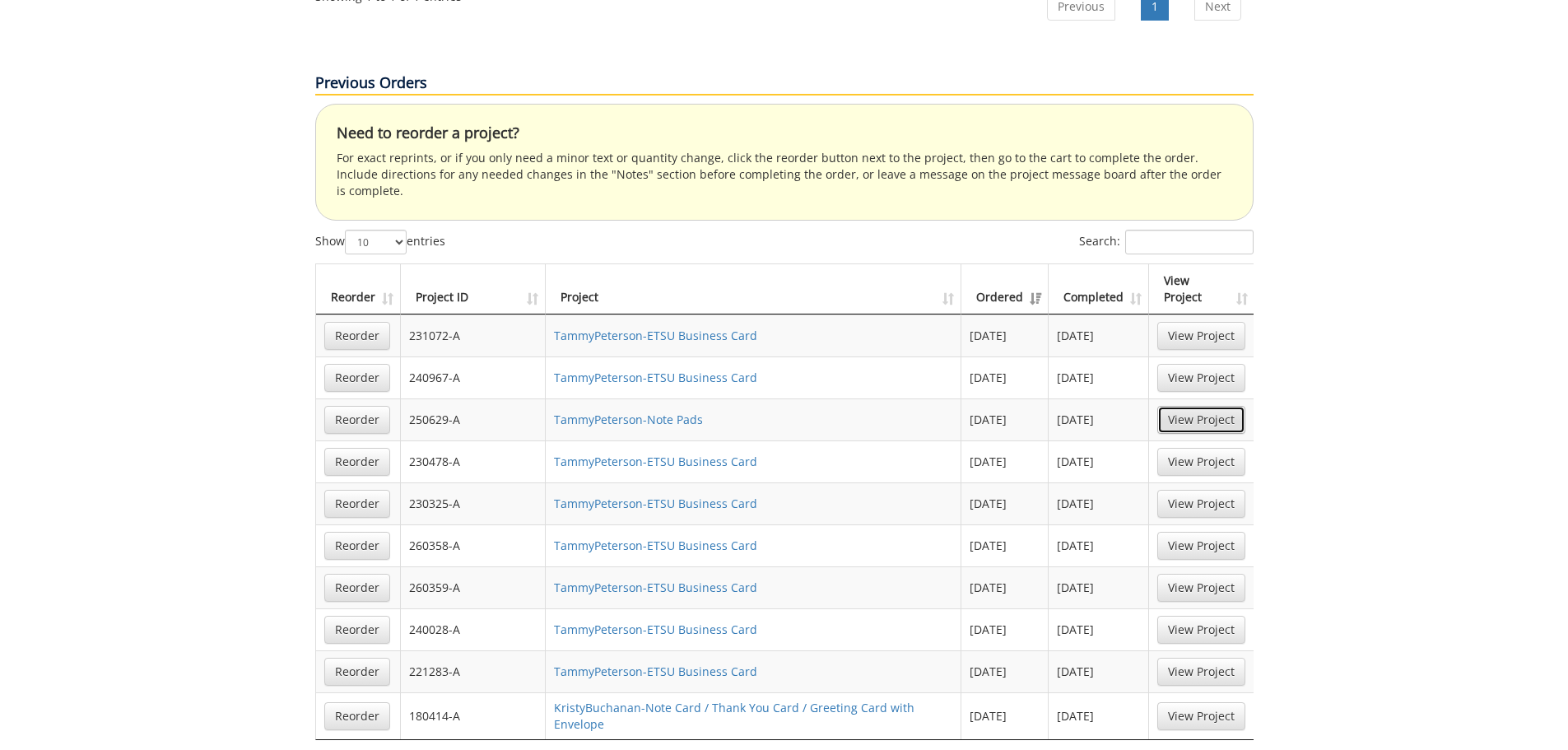
click at [1218, 406] on link "View Project" at bounding box center [1202, 420] width 88 height 28
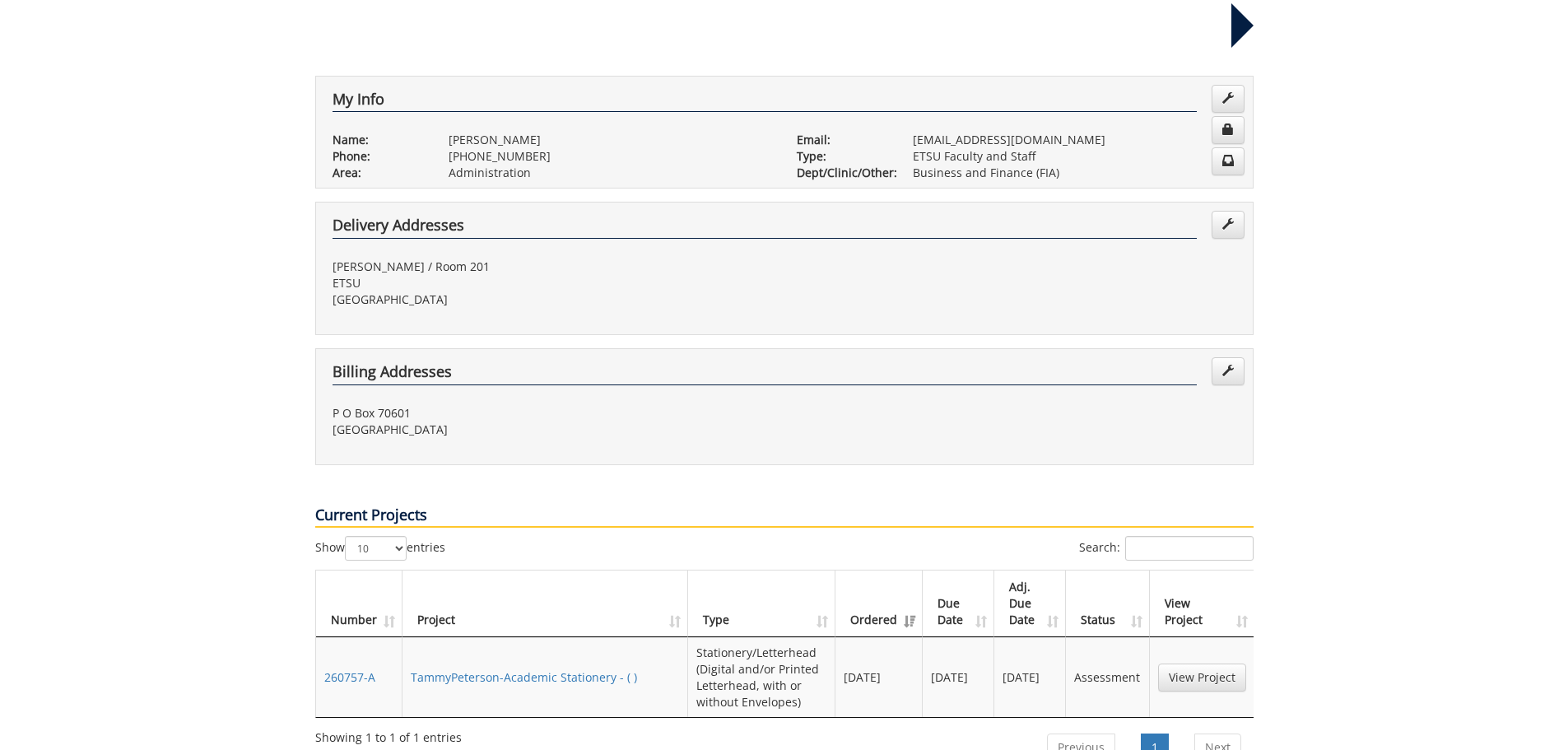
scroll to position [0, 0]
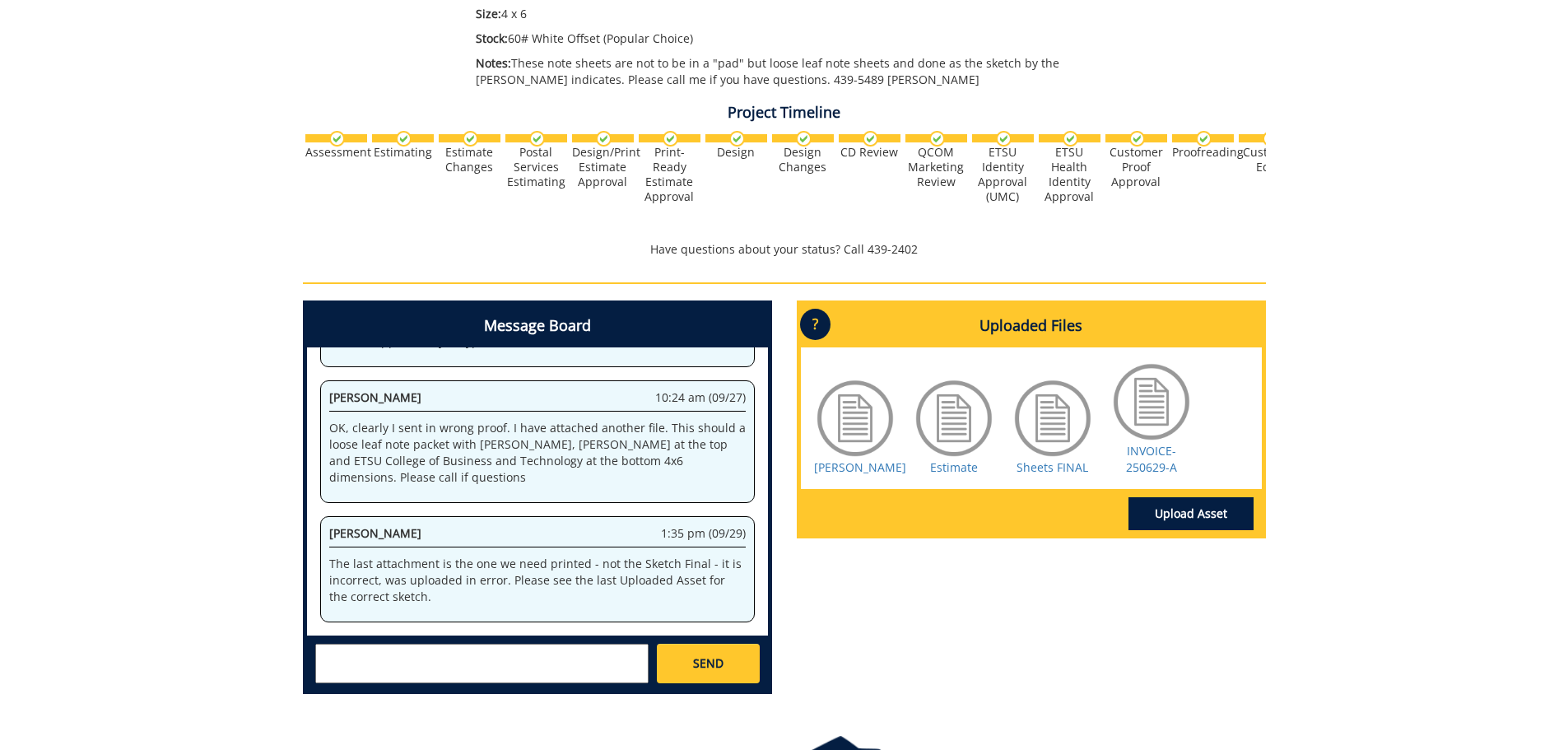
scroll to position [576, 0]
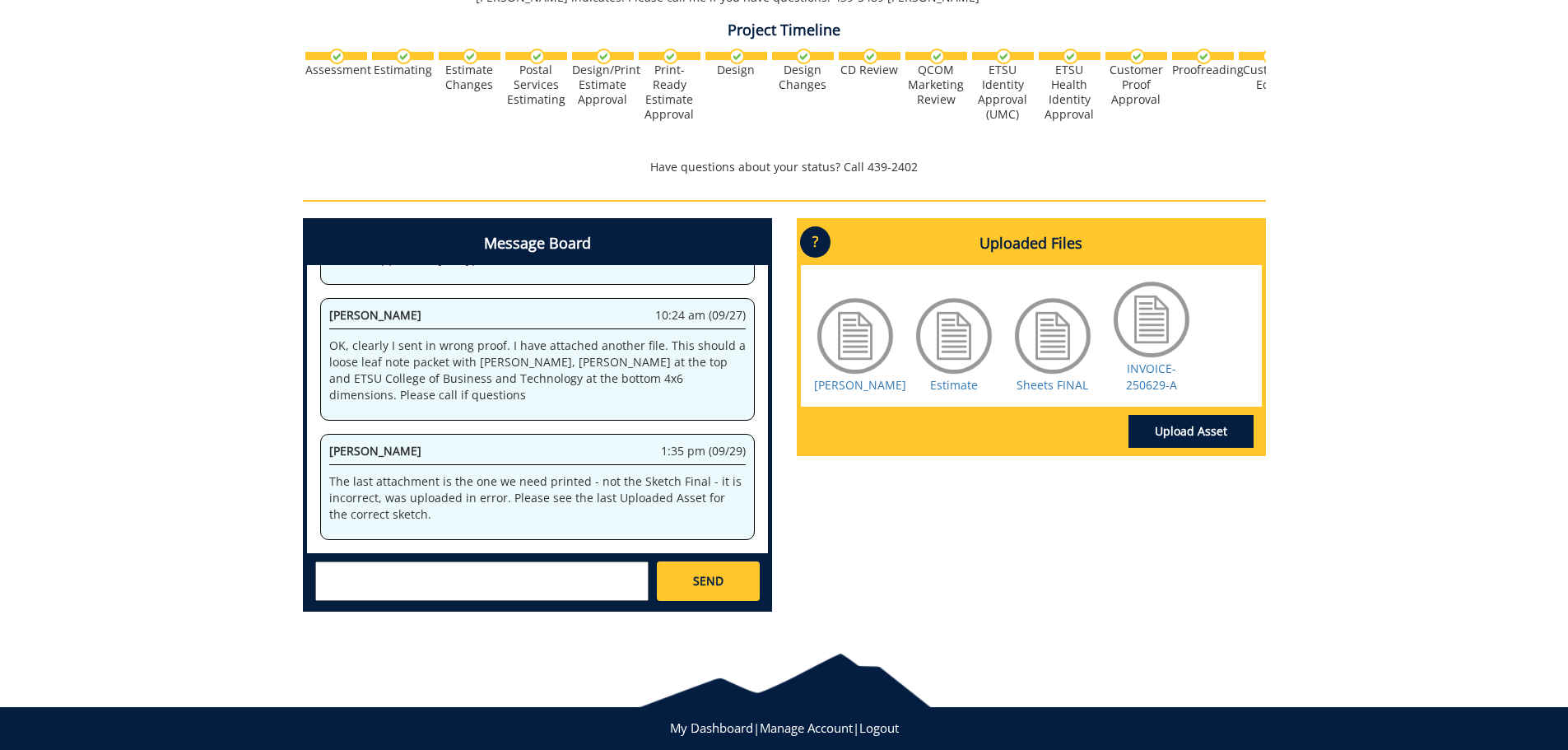
click at [1041, 356] on div at bounding box center [1052, 335] width 82 height 82
click at [1033, 384] on link "Sheets FINAL" at bounding box center [1052, 385] width 72 height 16
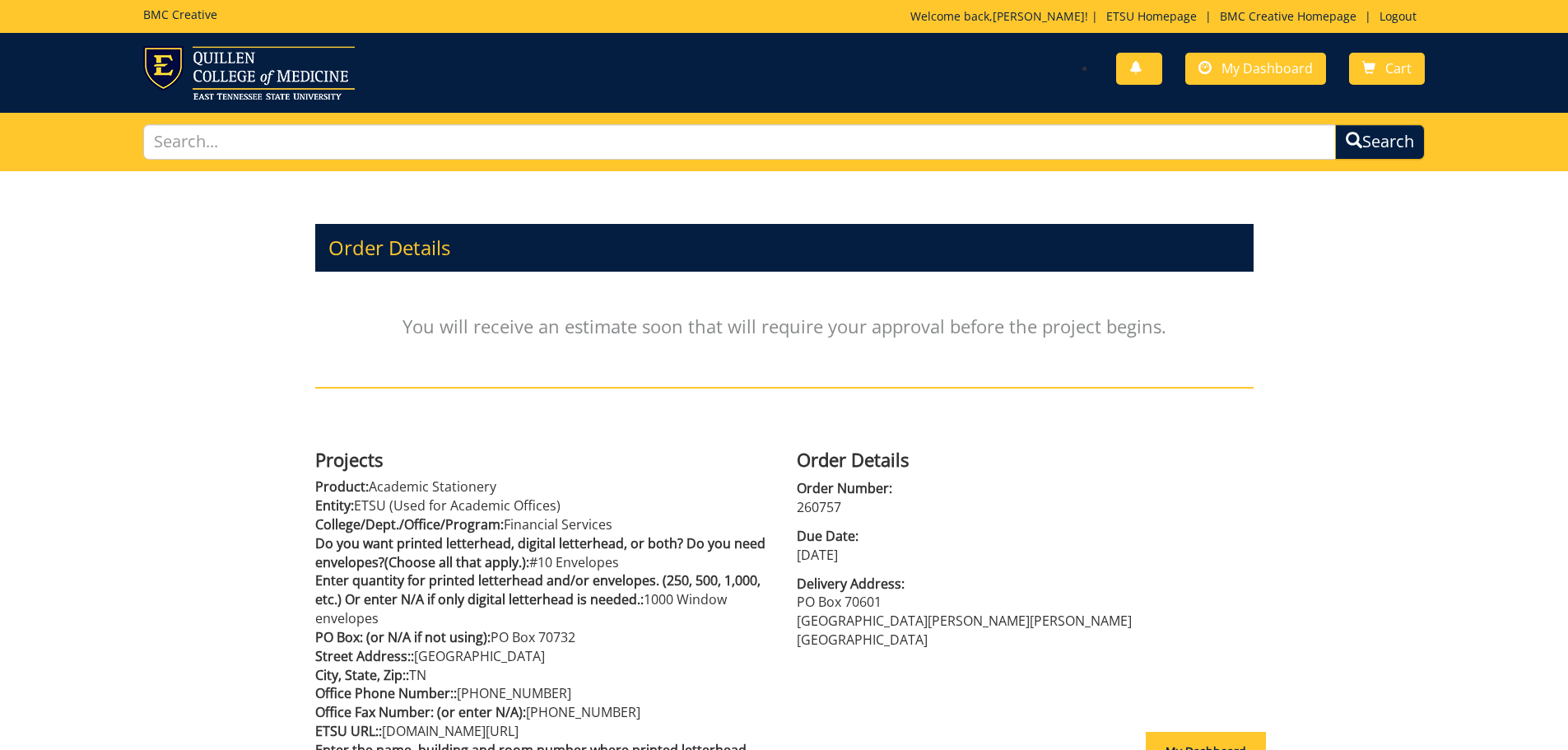
scroll to position [219, 0]
